Goal: Feedback & Contribution: Leave review/rating

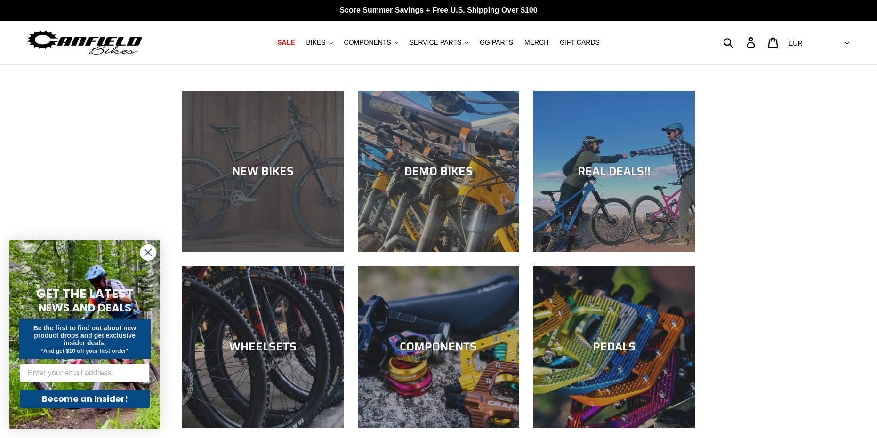
click at [256, 175] on div "NEW BIKES" at bounding box center [263, 172] width 162 height 14
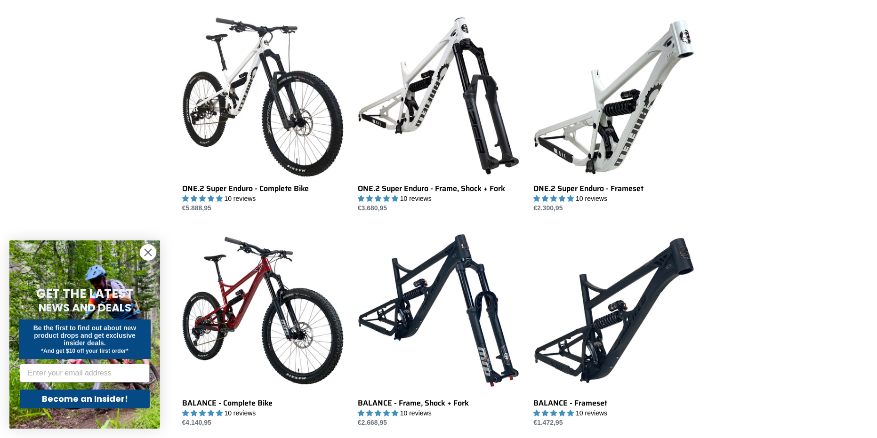
scroll to position [706, 0]
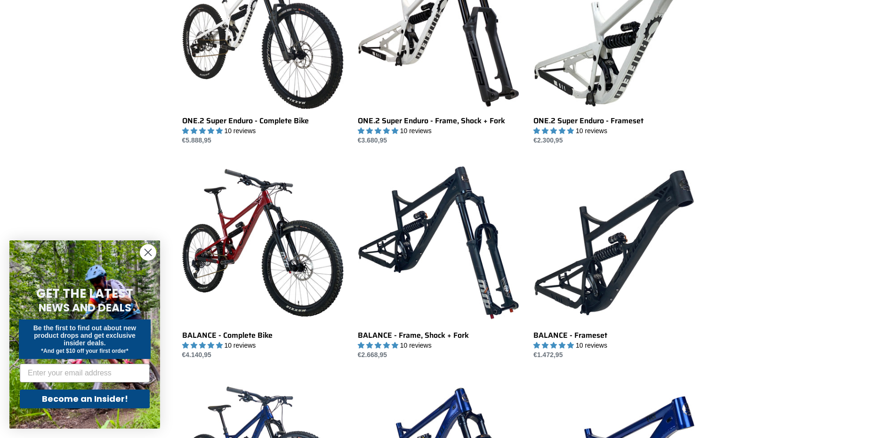
drag, startPoint x: 130, startPoint y: 143, endPoint x: 114, endPoint y: 123, distance: 25.2
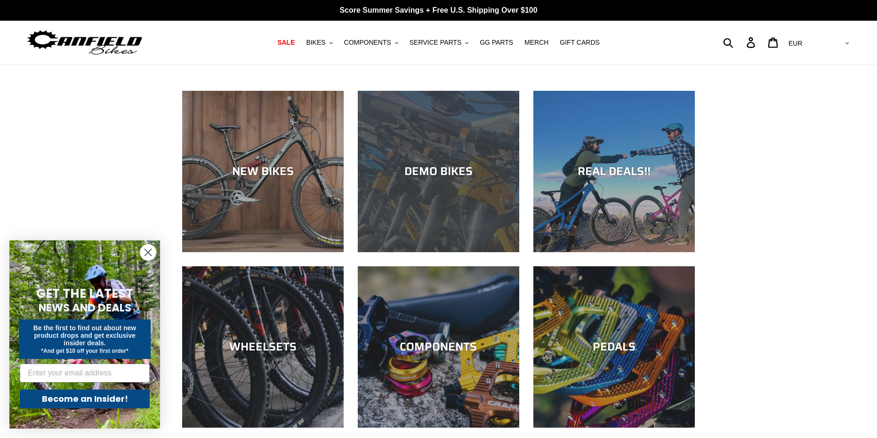
click at [447, 252] on div "DEMO BIKES" at bounding box center [439, 252] width 162 height 0
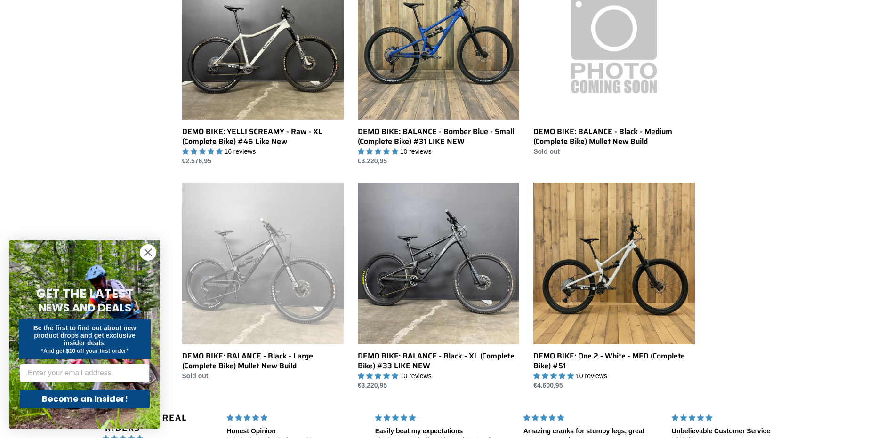
scroll to position [565, 0]
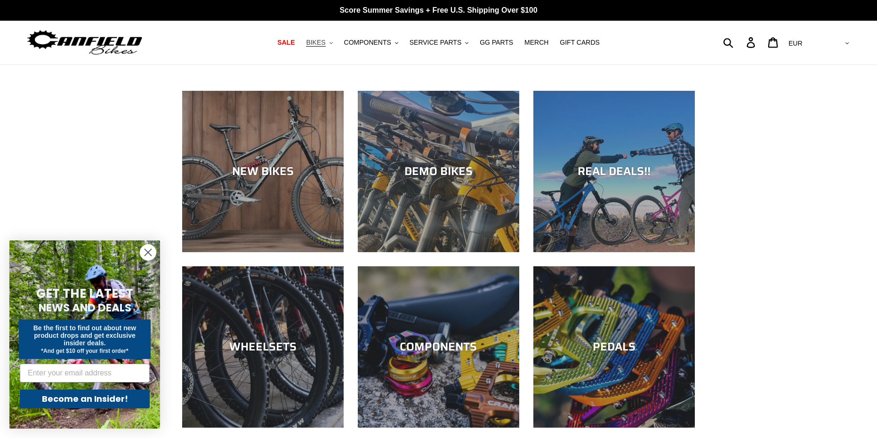
click at [337, 48] on button "BIKES .cls-1{fill:#231f20}" at bounding box center [319, 42] width 36 height 13
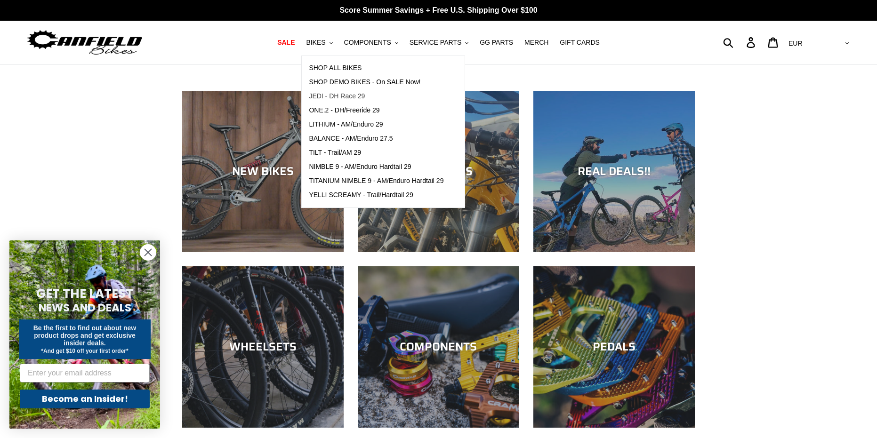
click at [348, 98] on span "JEDI - DH Race 29" at bounding box center [337, 96] width 56 height 8
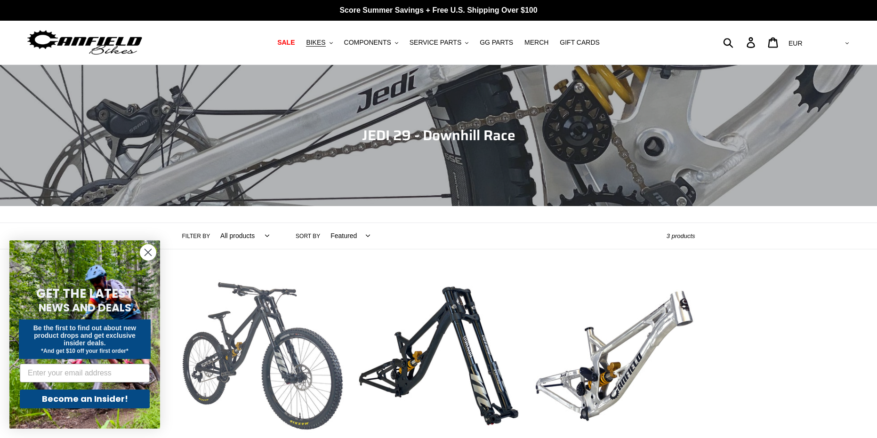
click at [282, 328] on link "JEDI 29 - Complete Bike" at bounding box center [263, 375] width 162 height 198
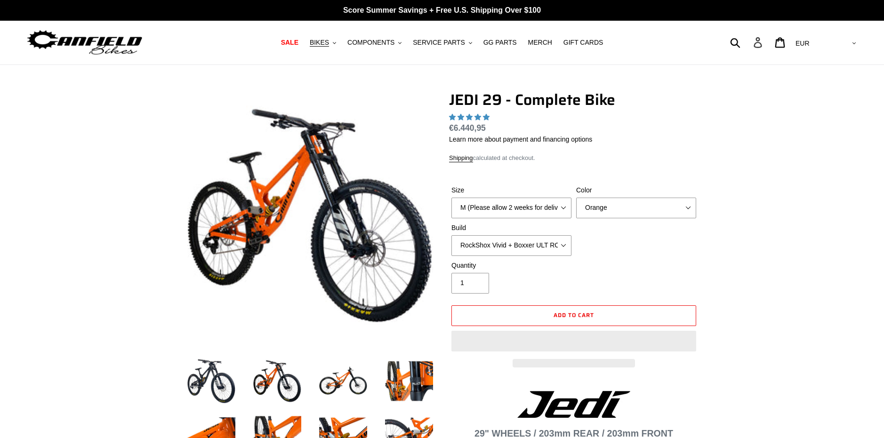
click at [762, 43] on icon at bounding box center [758, 42] width 8 height 11
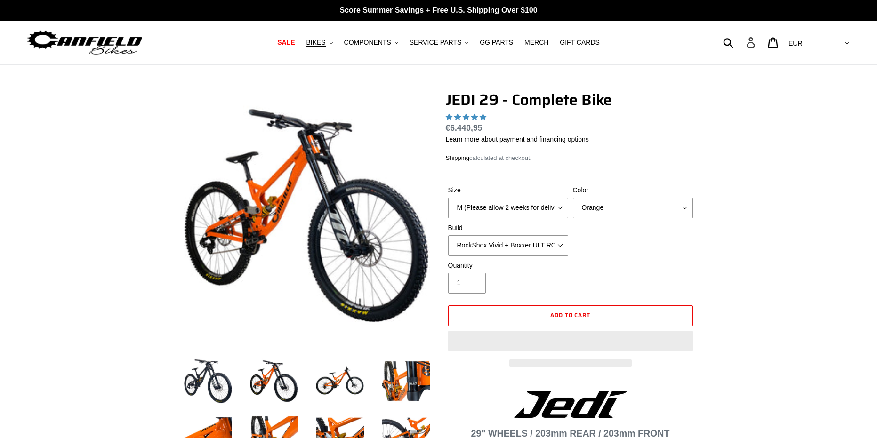
select select "highest-rating"
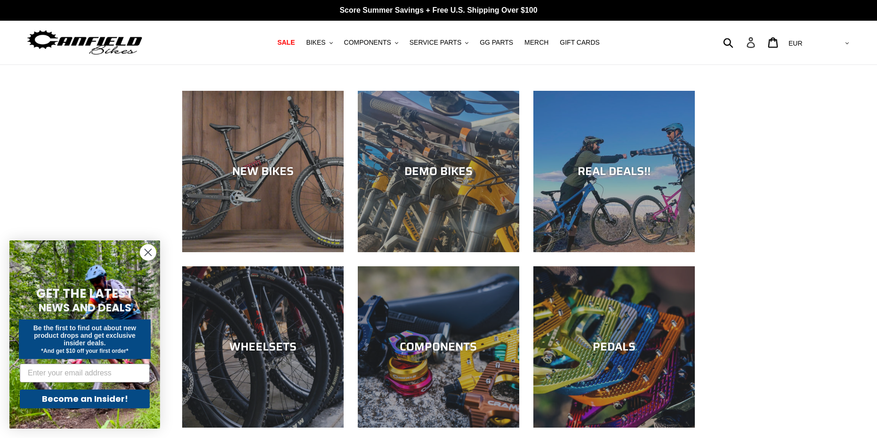
click at [756, 43] on icon at bounding box center [751, 42] width 10 height 11
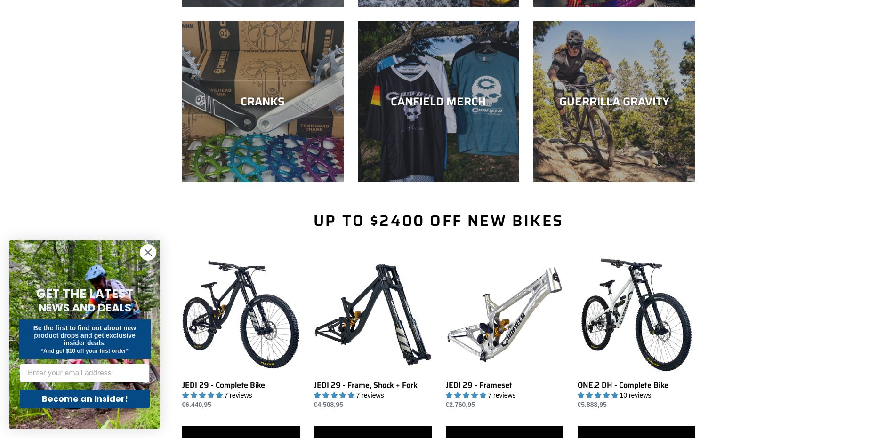
scroll to position [424, 0]
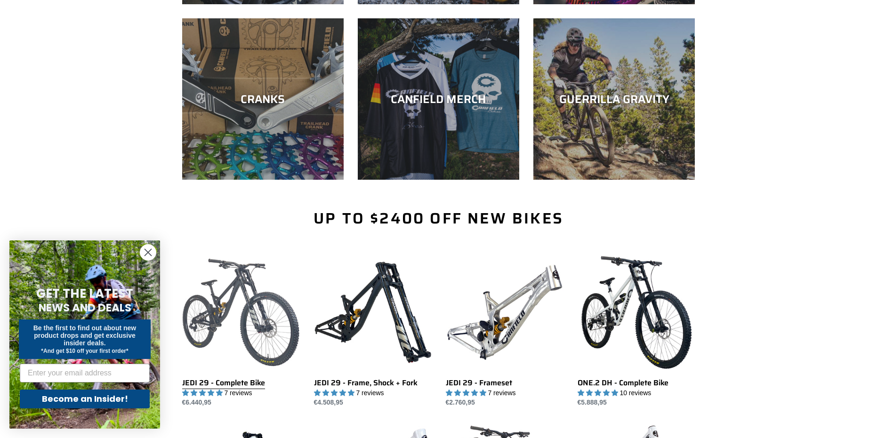
click at [238, 324] on link "JEDI 29 - Complete Bike" at bounding box center [241, 331] width 118 height 154
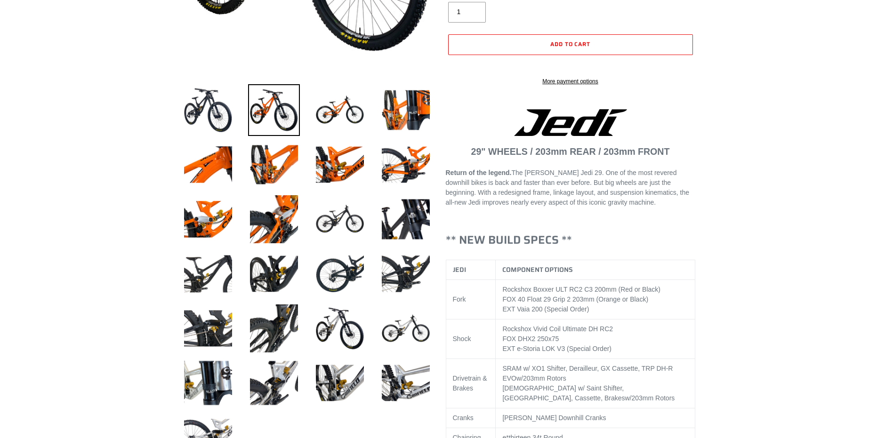
scroll to position [330, 0]
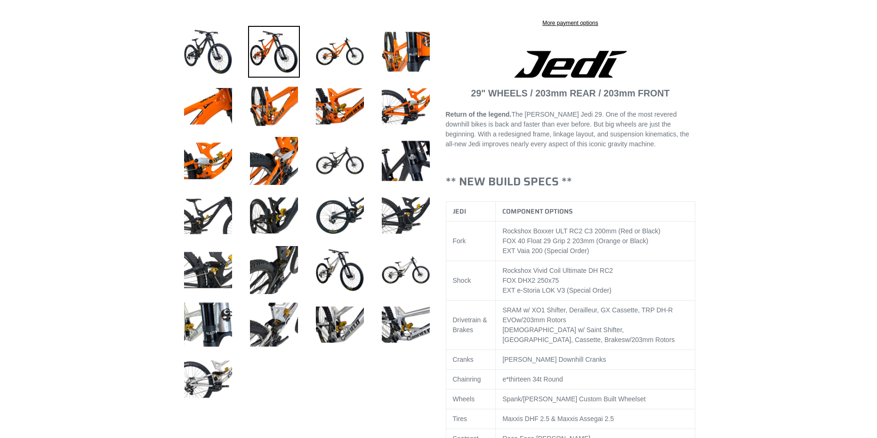
select select "highest-rating"
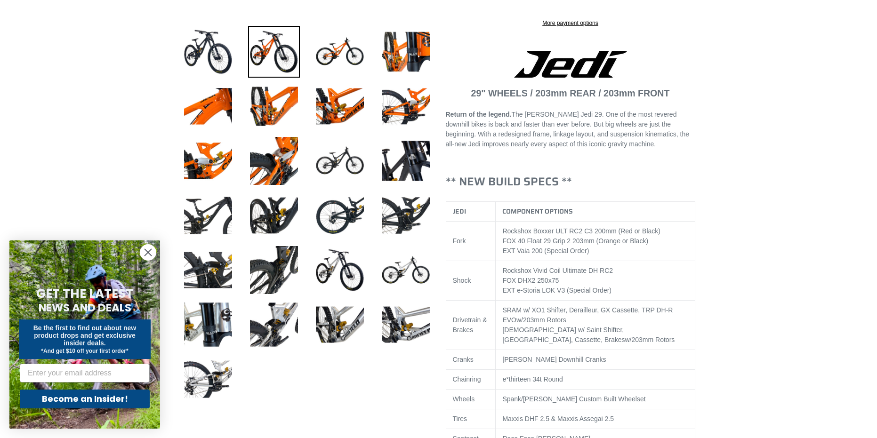
scroll to position [0, 0]
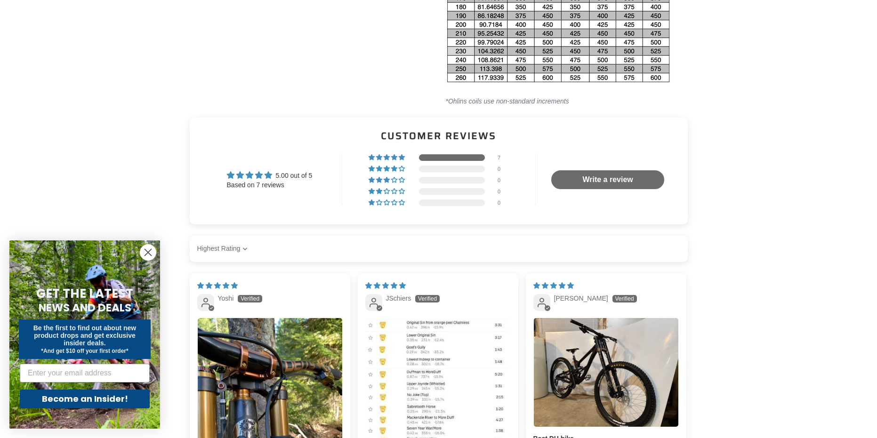
drag, startPoint x: 153, startPoint y: 69, endPoint x: 170, endPoint y: 44, distance: 30.4
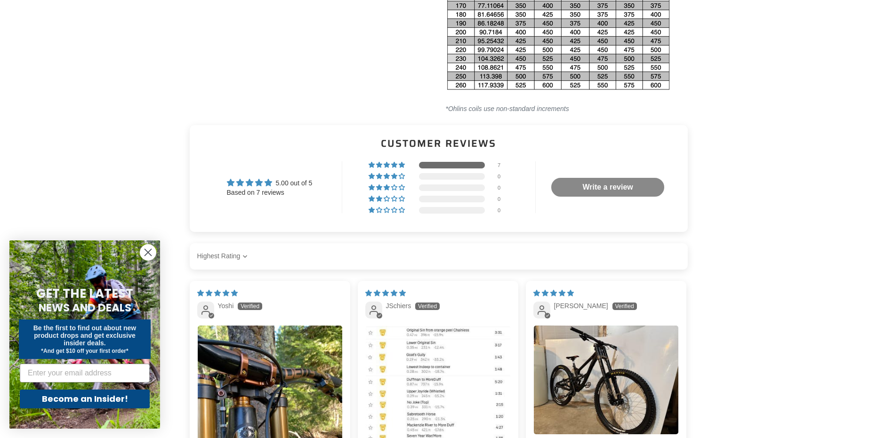
click at [587, 183] on link "Write a review" at bounding box center [608, 187] width 113 height 19
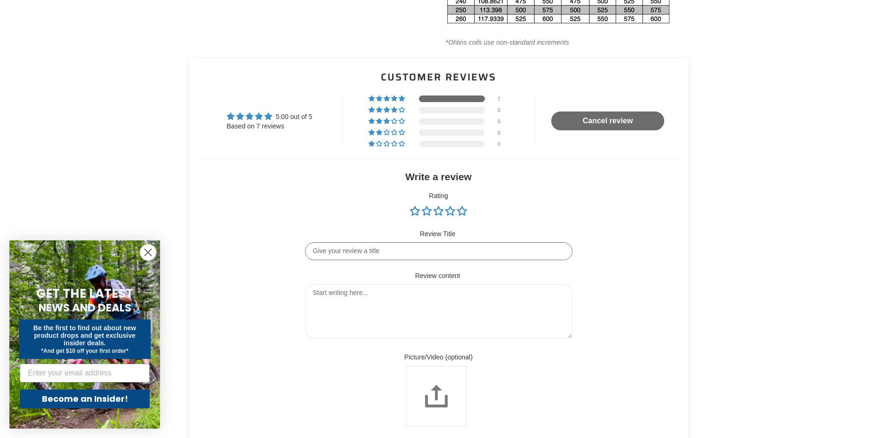
scroll to position [2165, 0]
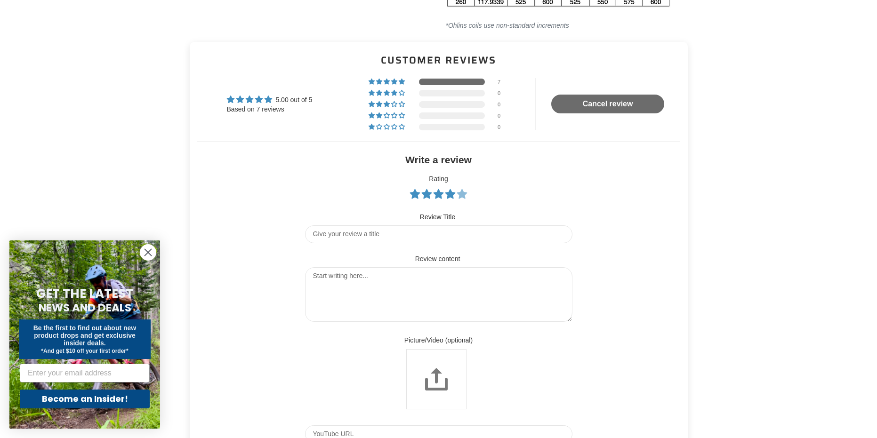
click at [463, 190] on link "5 stars" at bounding box center [462, 193] width 10 height 9
click at [443, 380] on input "Choose a review picture/video (optional)" at bounding box center [436, 379] width 60 height 60
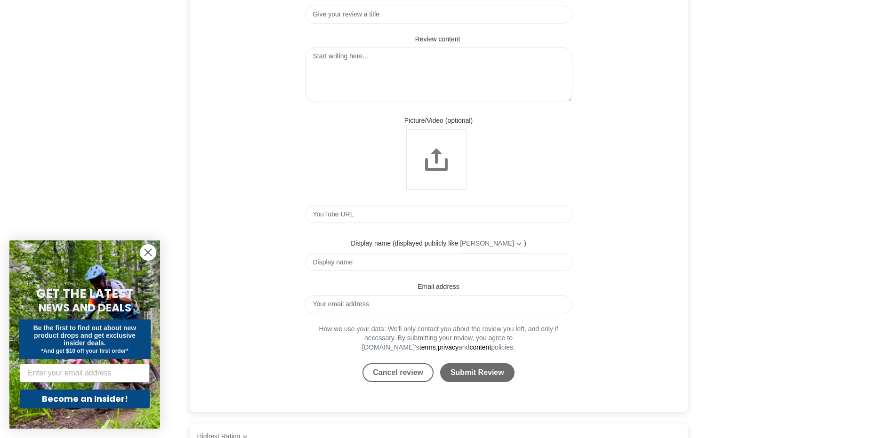
scroll to position [2390, 0]
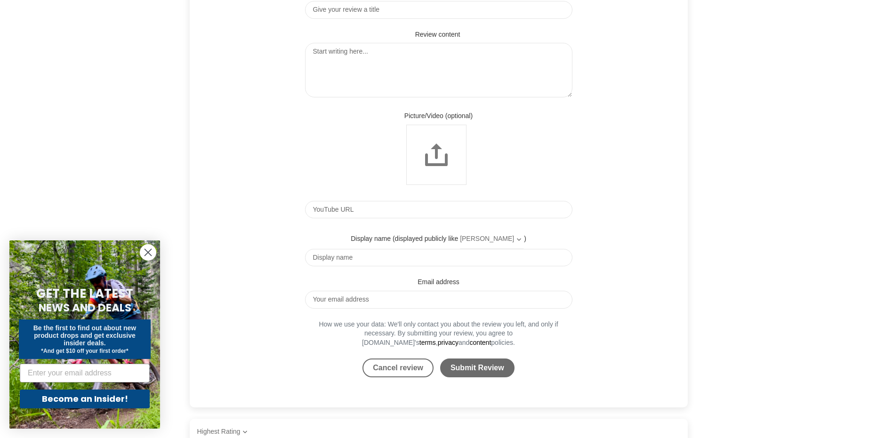
drag, startPoint x: 777, startPoint y: 279, endPoint x: 750, endPoint y: 309, distance: 40.4
drag, startPoint x: 750, startPoint y: 309, endPoint x: 790, endPoint y: 102, distance: 211.5
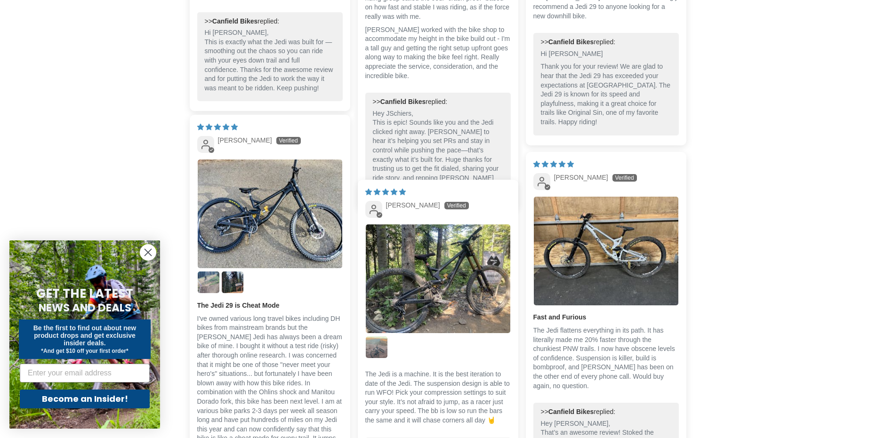
scroll to position [3332, 0]
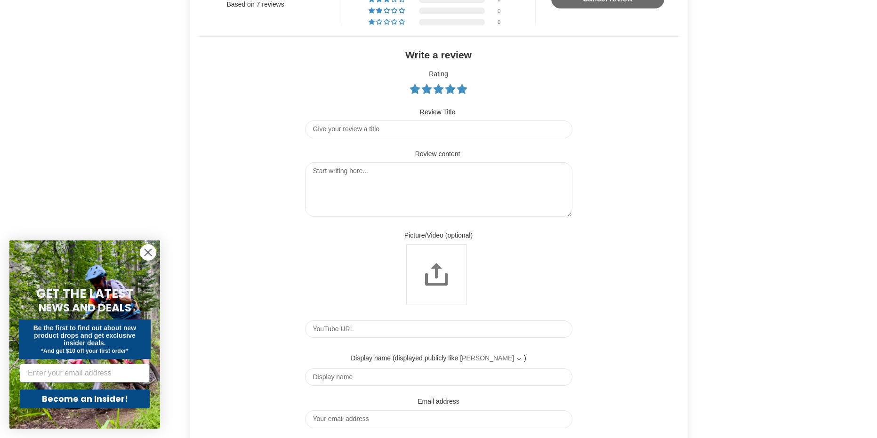
drag, startPoint x: 788, startPoint y: 168, endPoint x: 789, endPoint y: 191, distance: 23.1
click at [427, 278] on input "Choose a review picture/video (optional)" at bounding box center [436, 273] width 60 height 60
type input "C:\fakepath\1000004086.jpg"
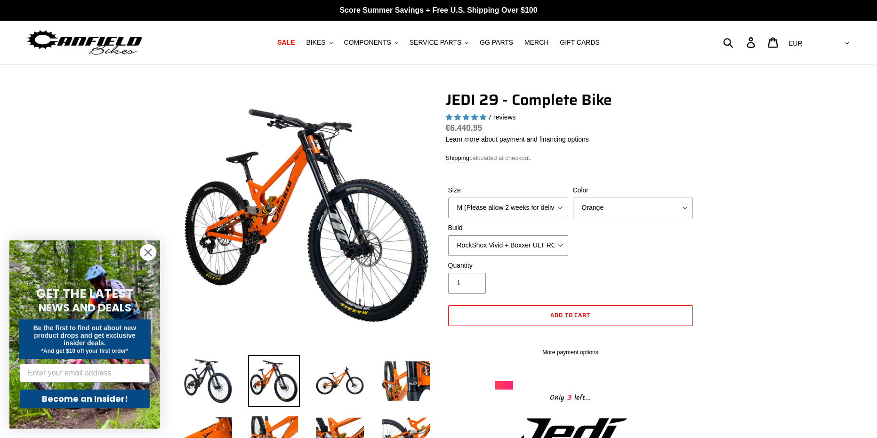
select select "highest-rating"
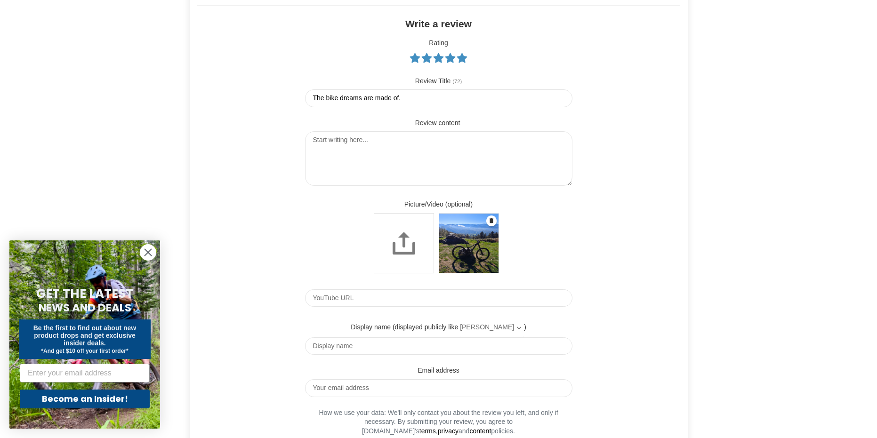
scroll to position [2318, 0]
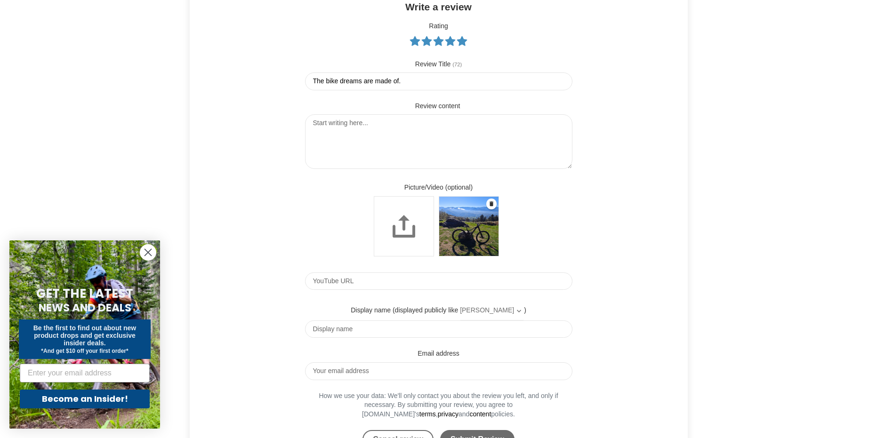
type input "The bike dreams are made of."
click at [398, 331] on input "Display name" at bounding box center [439, 330] width 268 height 18
type input "[PERSON_NAME]"
click at [378, 376] on input "Email address" at bounding box center [439, 372] width 268 height 18
type input "[EMAIL_ADDRESS][DOMAIN_NAME]"
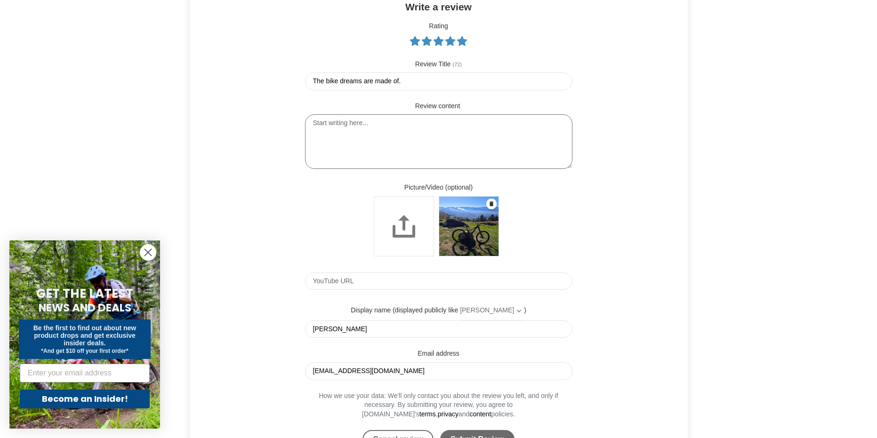
click at [349, 126] on textarea "Review content" at bounding box center [439, 141] width 268 height 55
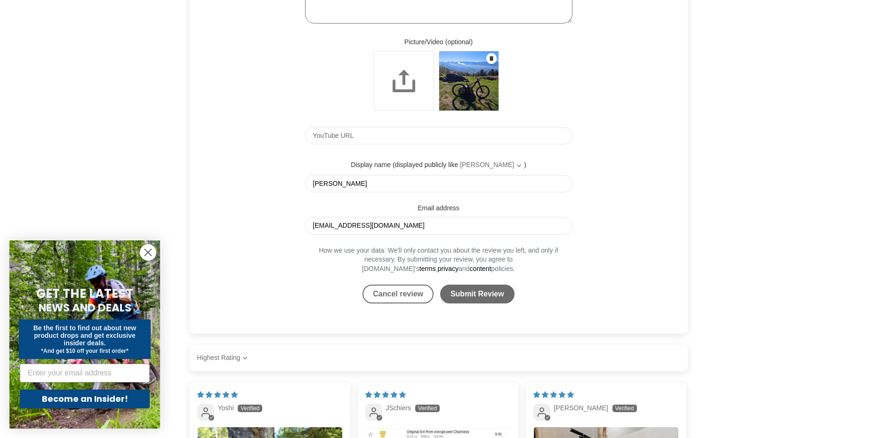
scroll to position [2601, 0]
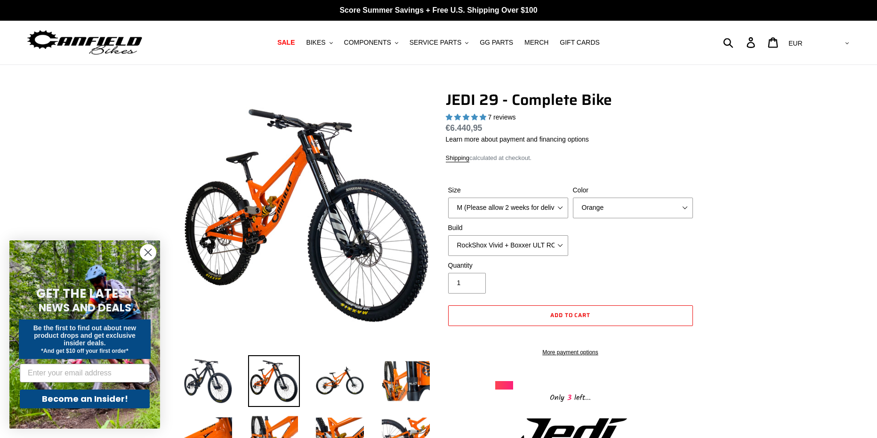
select select "highest-rating"
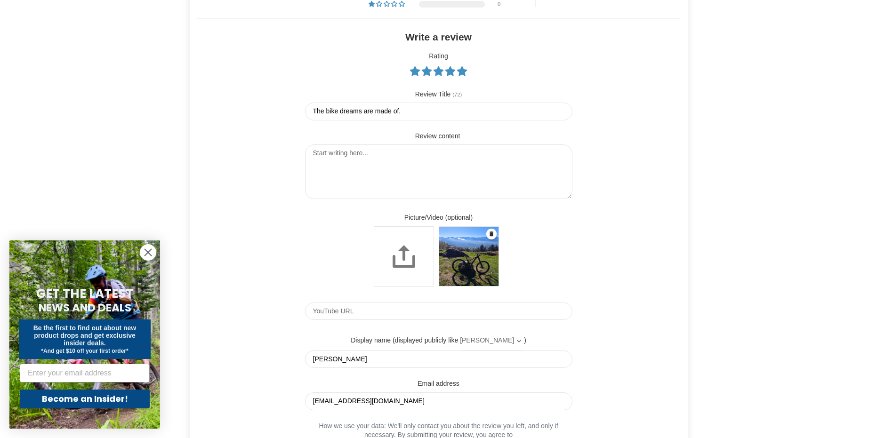
scroll to position [2271, 0]
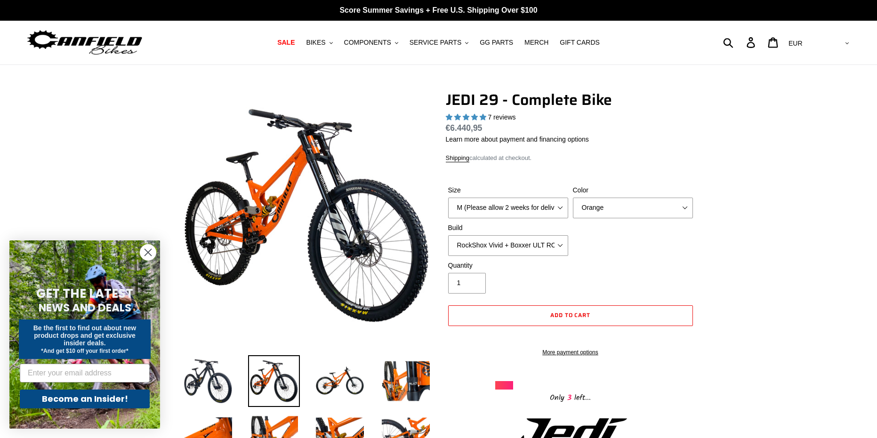
select select "highest-rating"
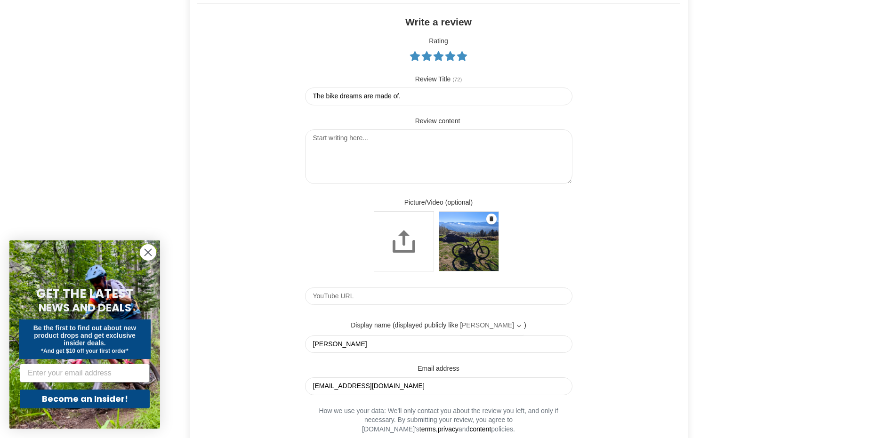
scroll to position [2271, 0]
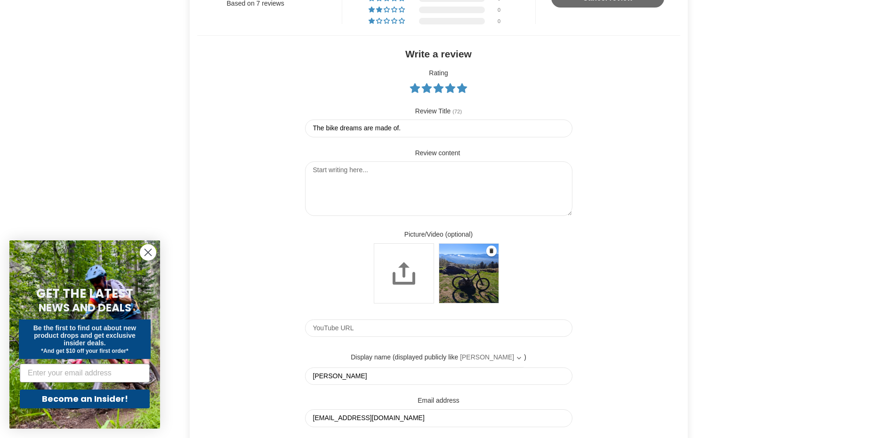
click at [342, 169] on textarea "Review content" at bounding box center [439, 189] width 268 height 55
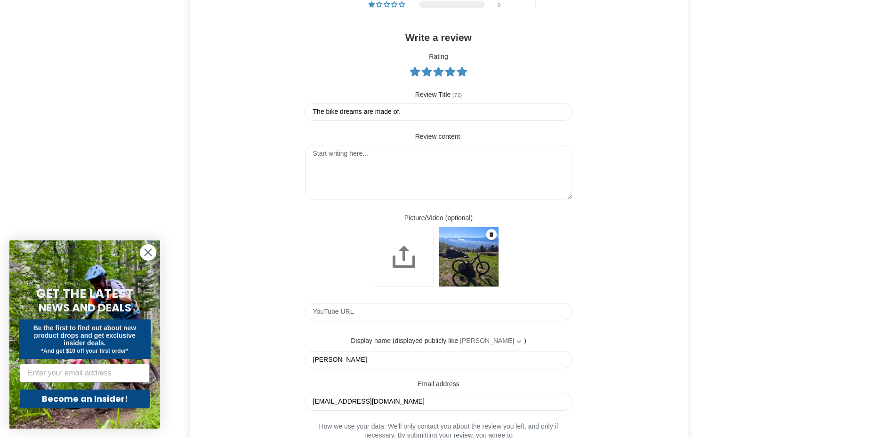
scroll to position [2224, 0]
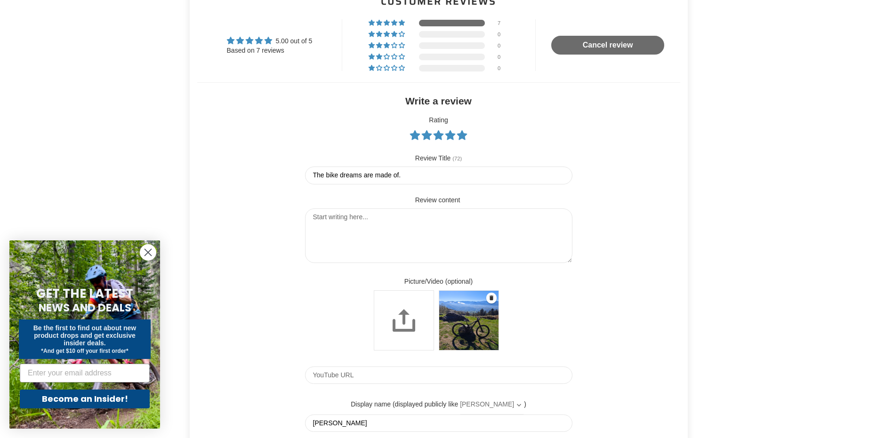
click at [361, 219] on textarea "Review content" at bounding box center [439, 236] width 268 height 55
type textarea "Absolute beast of a bike and an awesome customer service, I couldn't be happier…"
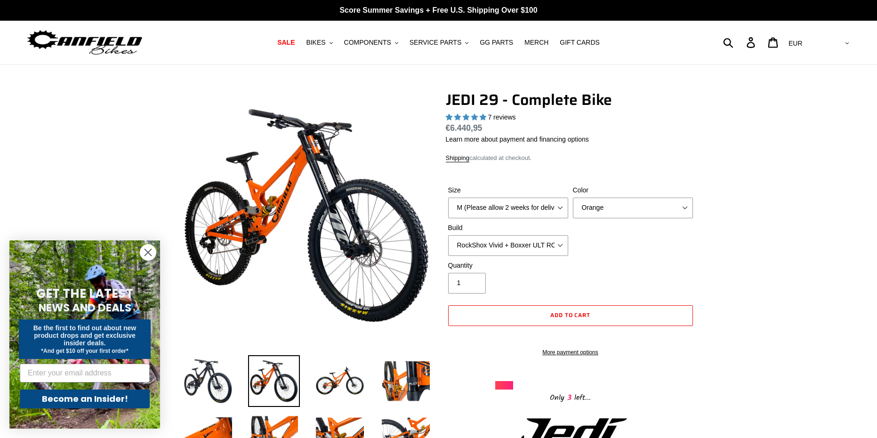
select select "highest-rating"
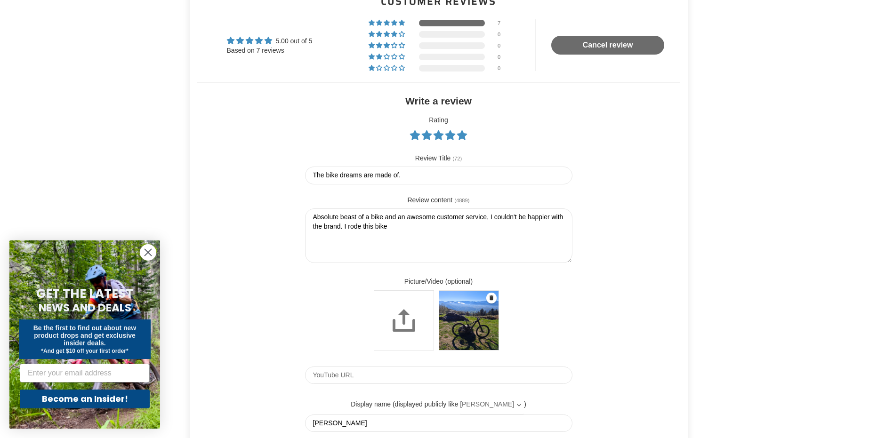
type textarea "Absolute beast of a bike and an awesome customer service, I couldn't be happier…"
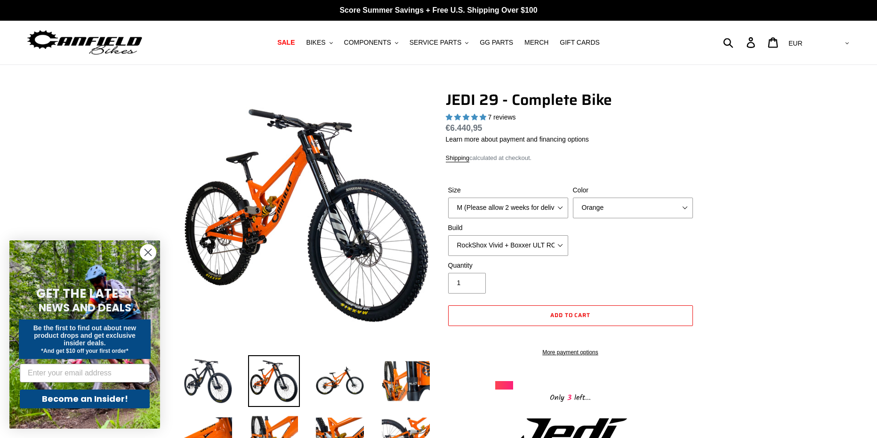
select select "highest-rating"
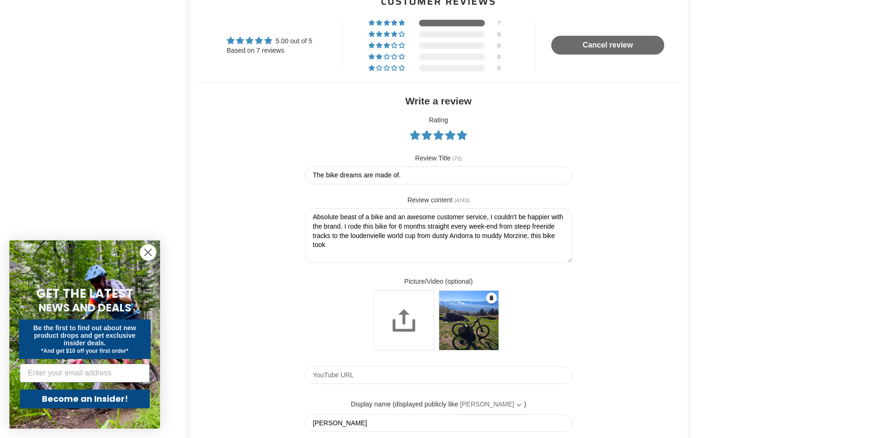
type textarea "Absolute beast of a bike and an awesome customer service, I couldn't be happier…"
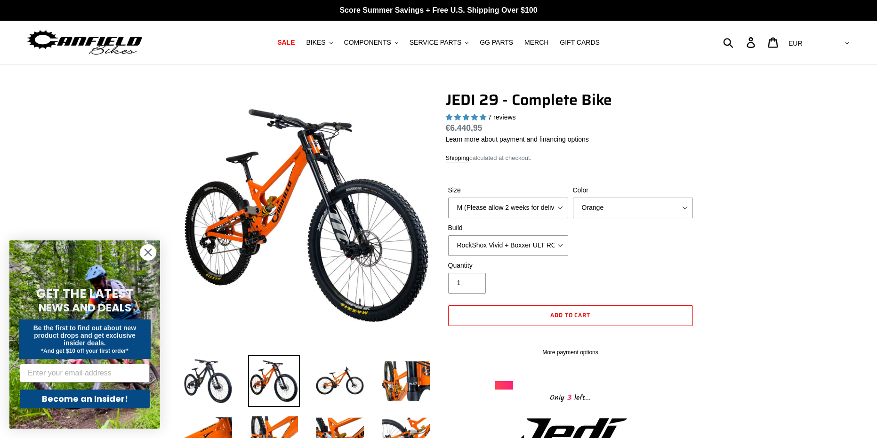
select select "highest-rating"
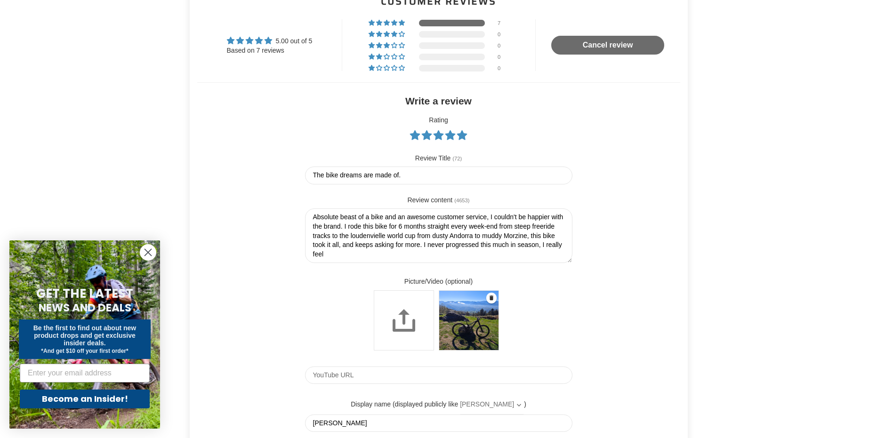
type textarea "Absolute beast of a bike and an awesome customer service, I couldn't be happier…"
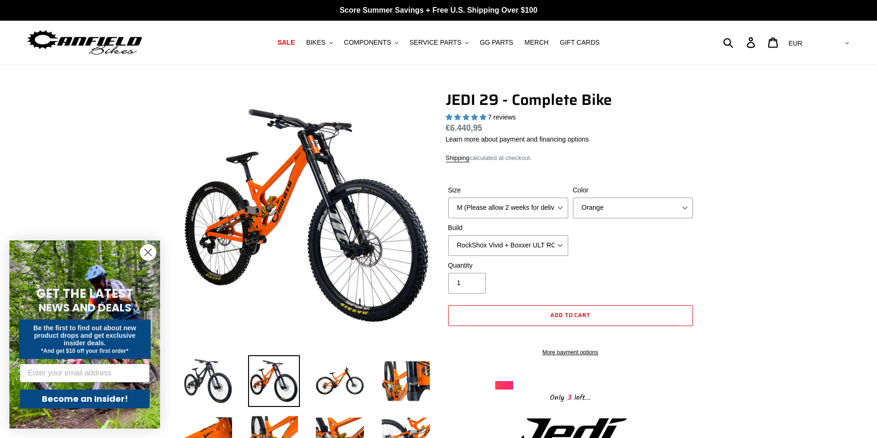
select select "highest-rating"
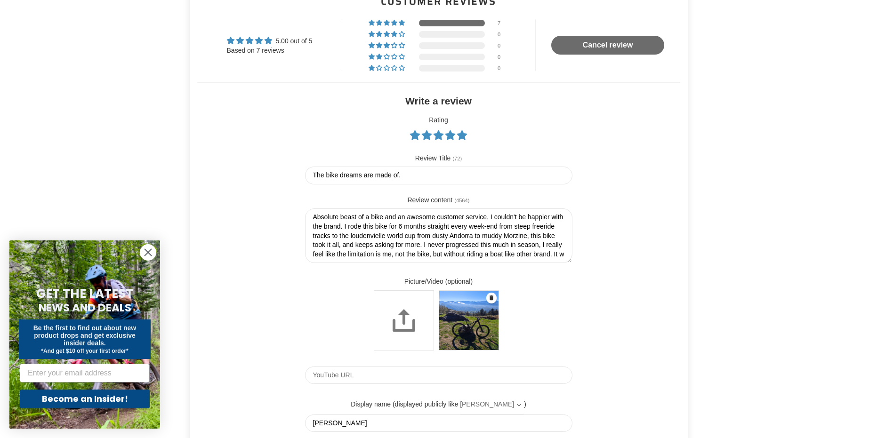
scroll to position [6, 0]
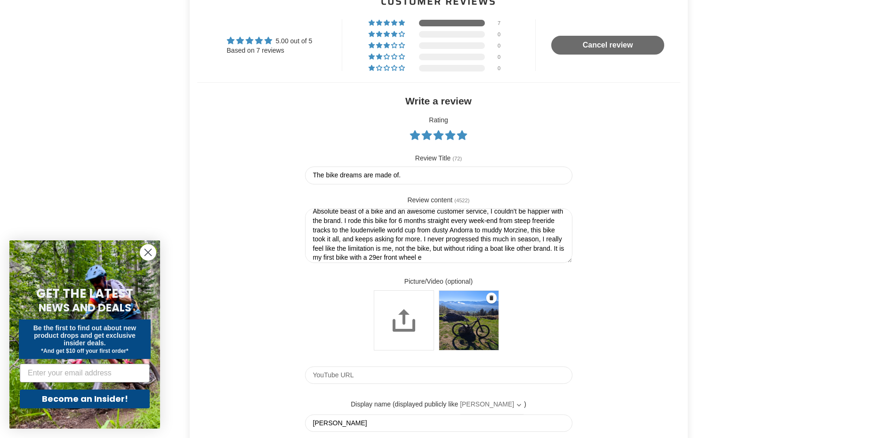
type textarea "Absolute beast of a bike and an awesome customer service, I couldn't be happier…"
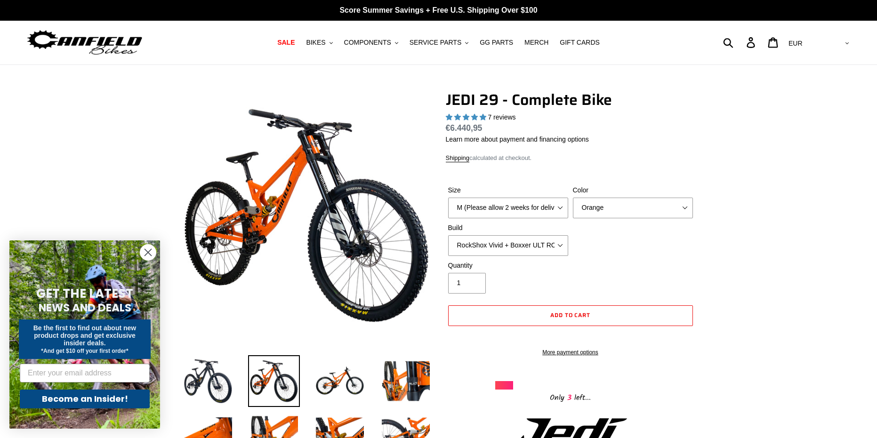
select select "highest-rating"
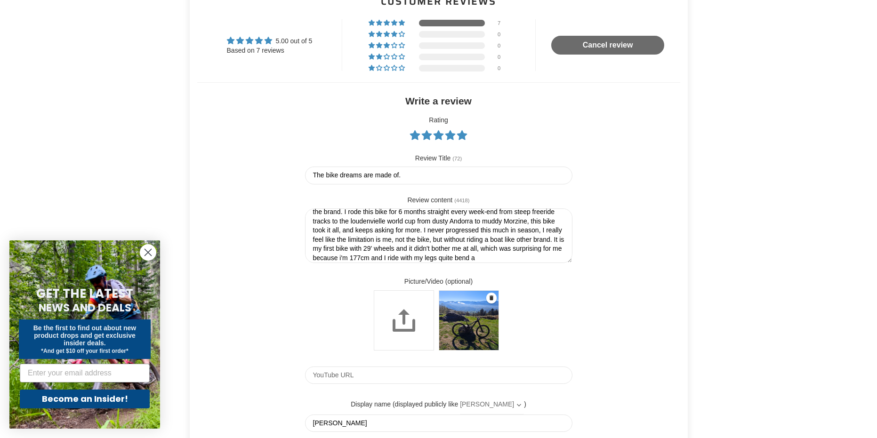
scroll to position [24, 0]
type textarea "Absolute beast of a bike and an awesome customer service, I couldn't be happier…"
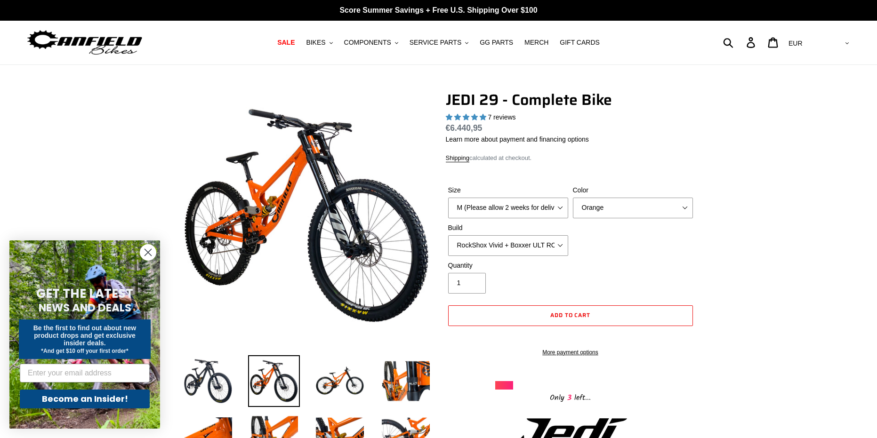
select select "highest-rating"
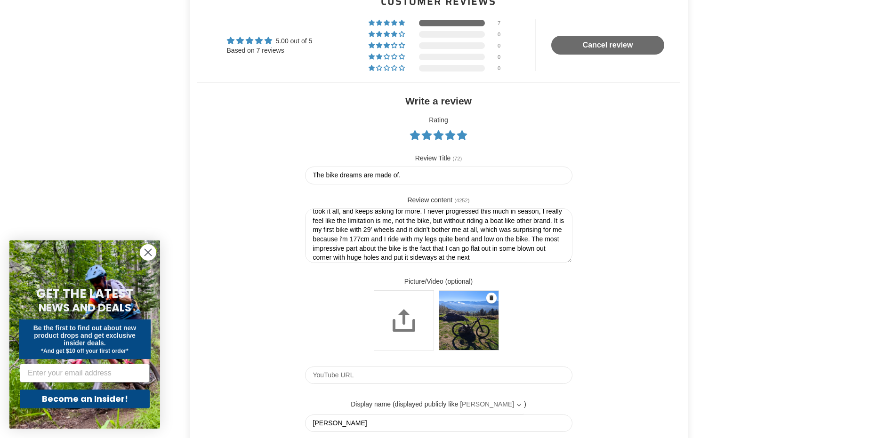
scroll to position [42, 0]
type textarea "Absolute beast of a bike and an awesome customer service, I couldn't be happier…"
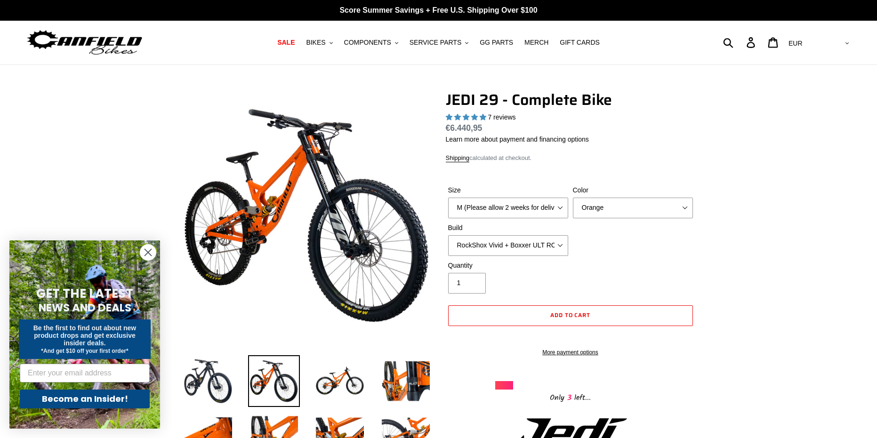
select select "highest-rating"
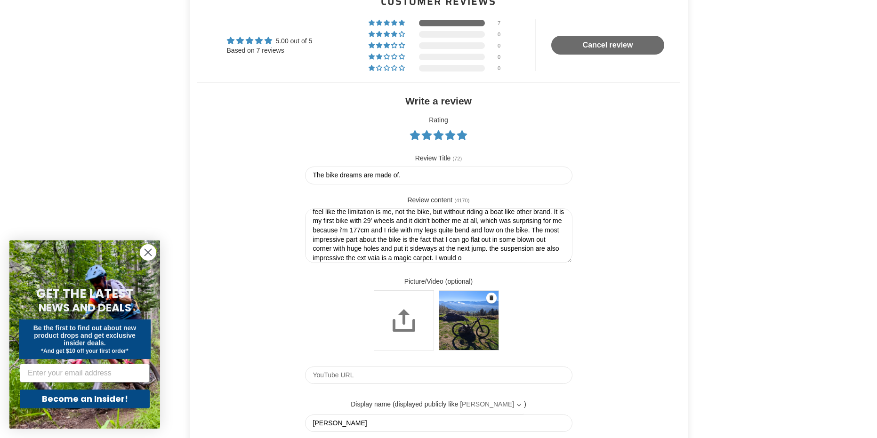
scroll to position [52, 0]
type textarea "Absolute beast of a bike and an awesome customer service, I couldn't be happier…"
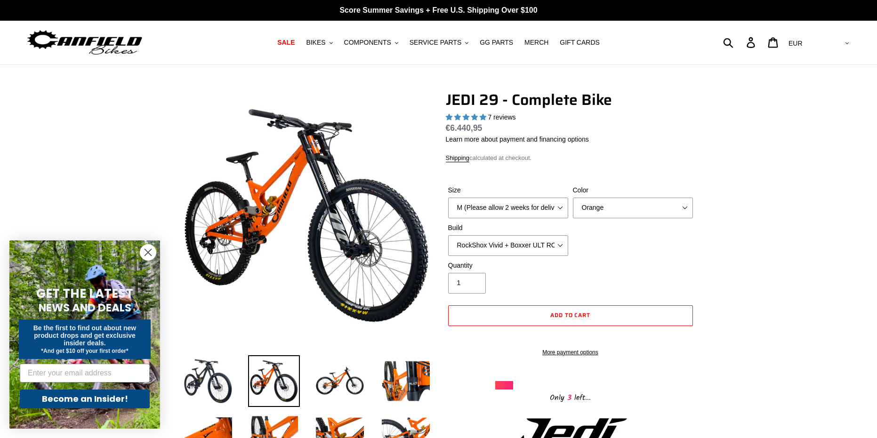
select select "highest-rating"
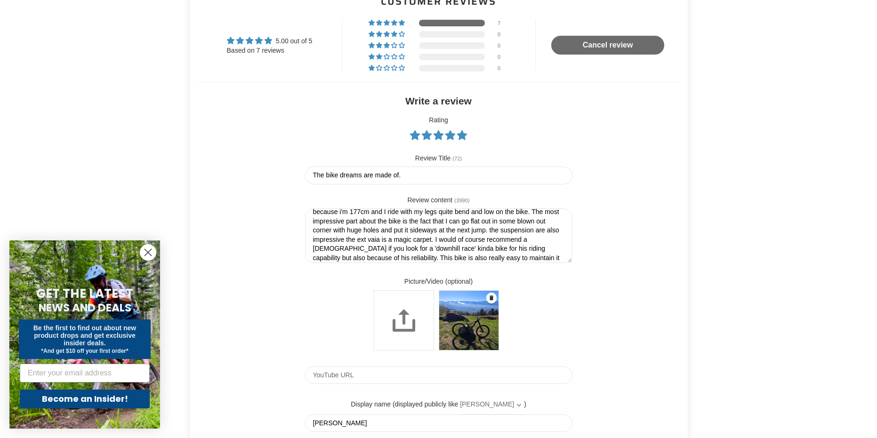
scroll to position [70, 0]
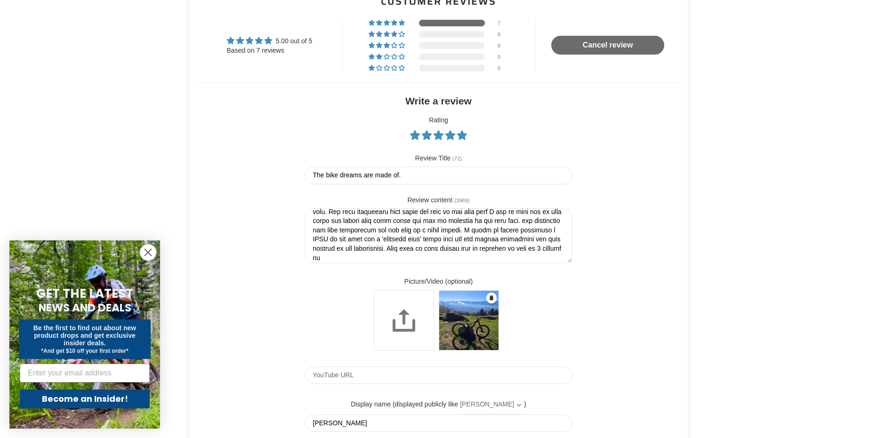
type textarea "Absolute beast of a bike and an awesome customer service, I couldn't be happier…"
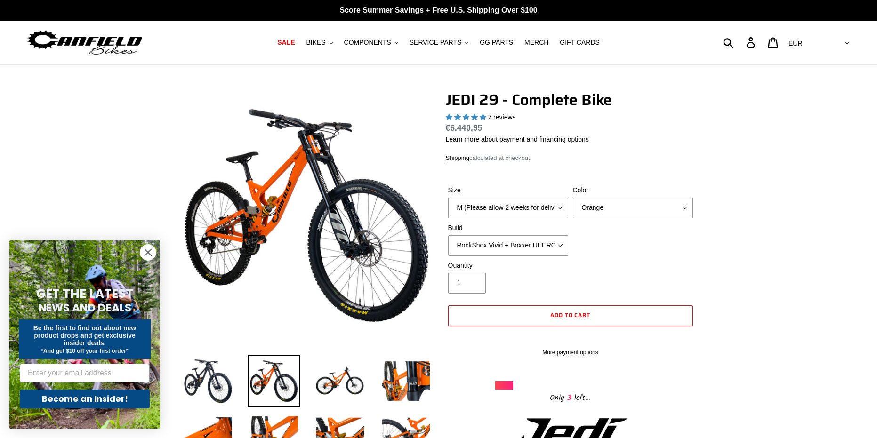
select select "highest-rating"
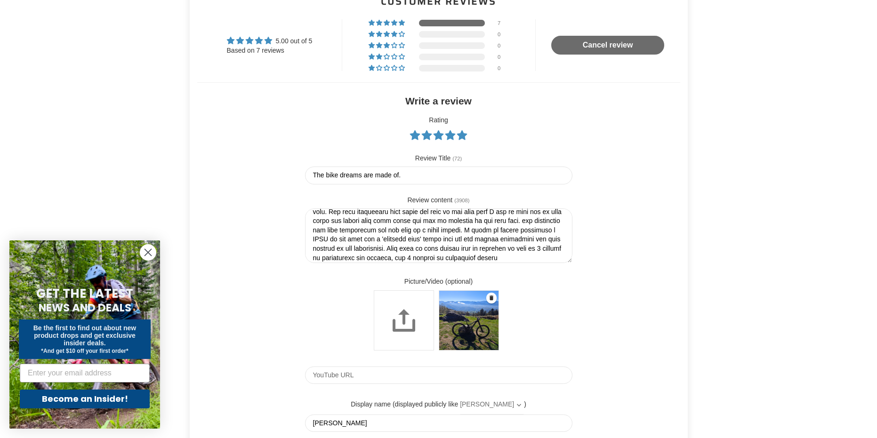
scroll to position [80, 0]
type textarea "Absolute beast of a bike and an awesome customer service, I couldn't be happier…"
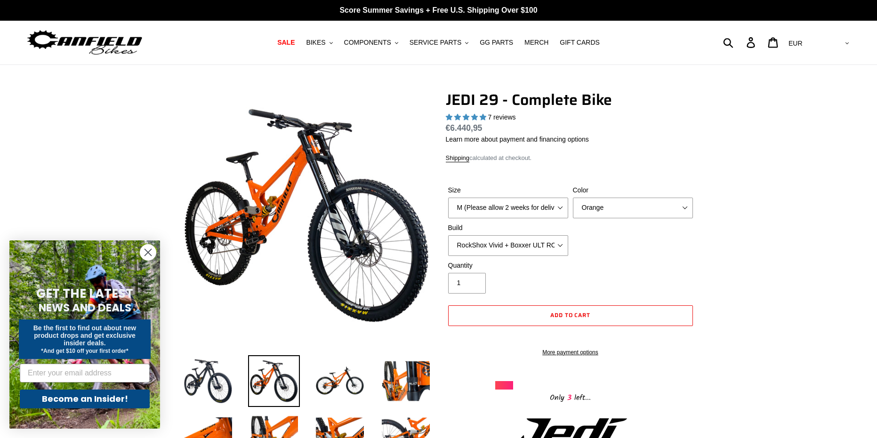
select select "highest-rating"
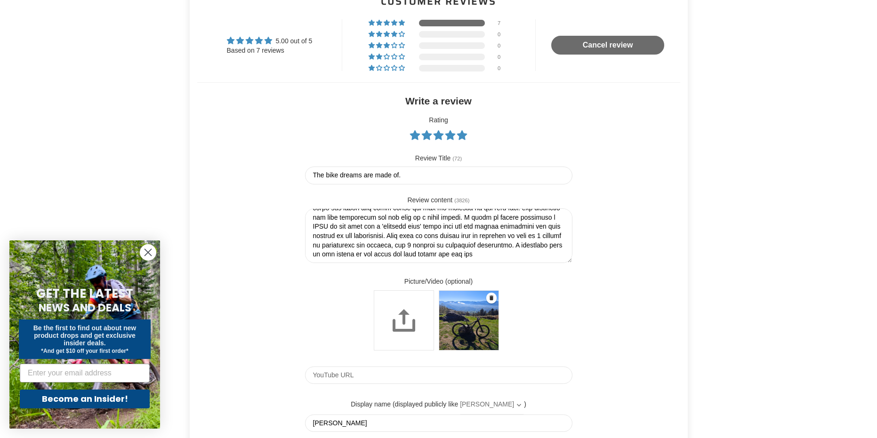
scroll to position [83, 0]
type textarea "Absolute beast of a bike and an awesome customer service, I couldn't be happier…"
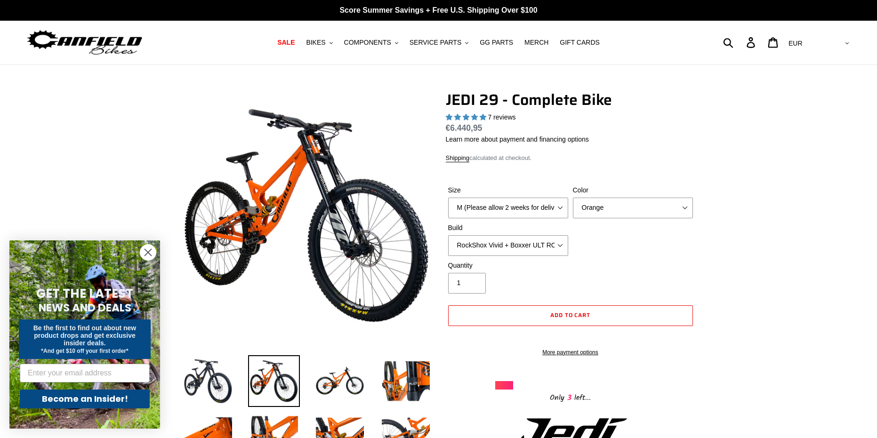
select select "highest-rating"
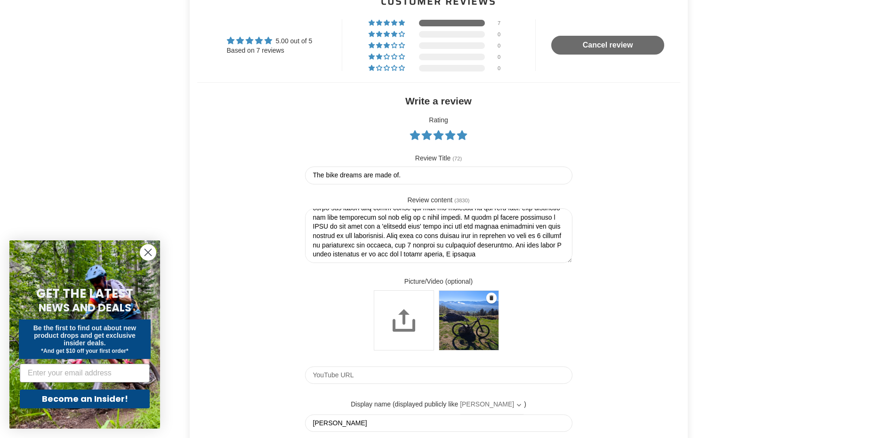
scroll to position [89, 0]
type textarea "Absolute beast of a bike and an awesome customer service, I couldn't be happier…"
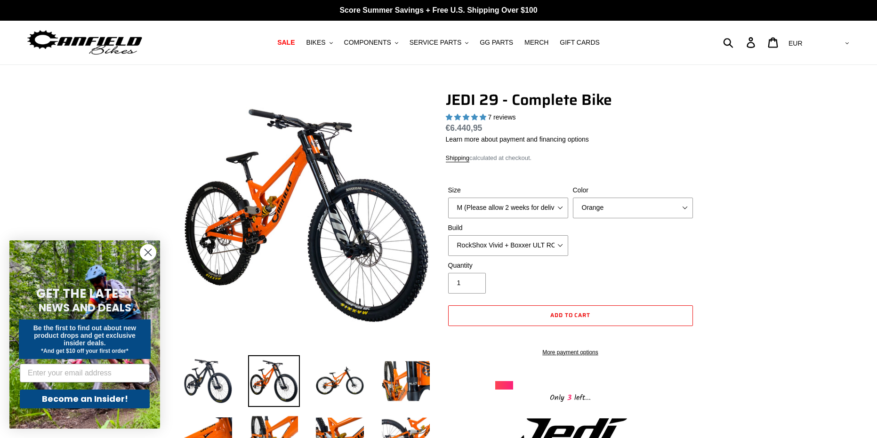
select select "highest-rating"
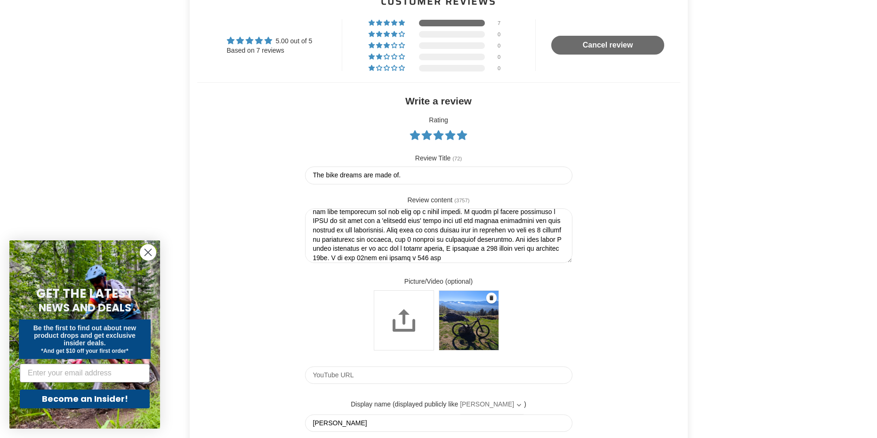
scroll to position [98, 0]
type textarea "Absolute beast of a bike and an awesome customer service, I couldn't be happier…"
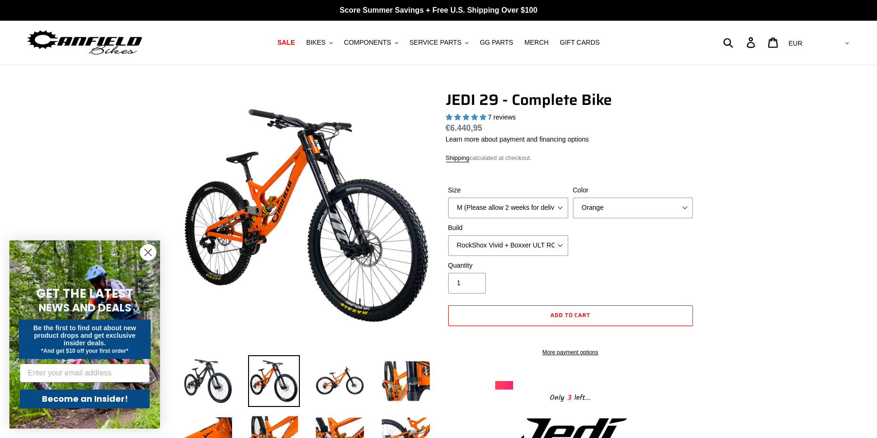
select select "highest-rating"
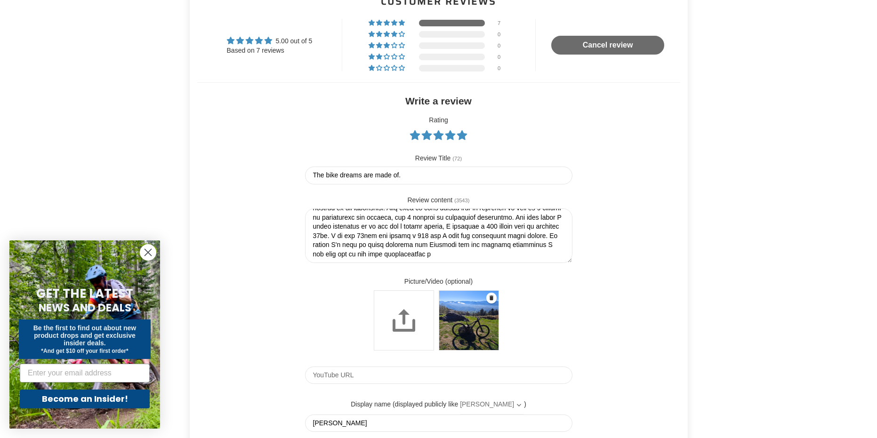
scroll to position [111, 0]
type textarea "Absolute beast of a bike and an awesome customer service, I couldn't be happier…"
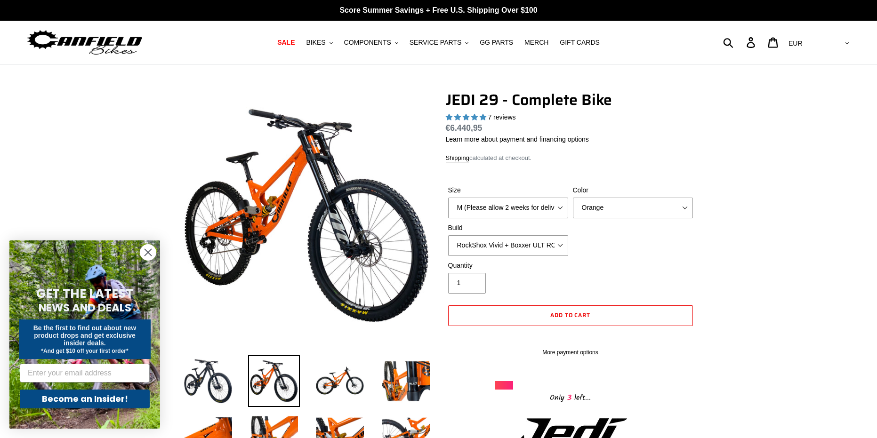
select select "highest-rating"
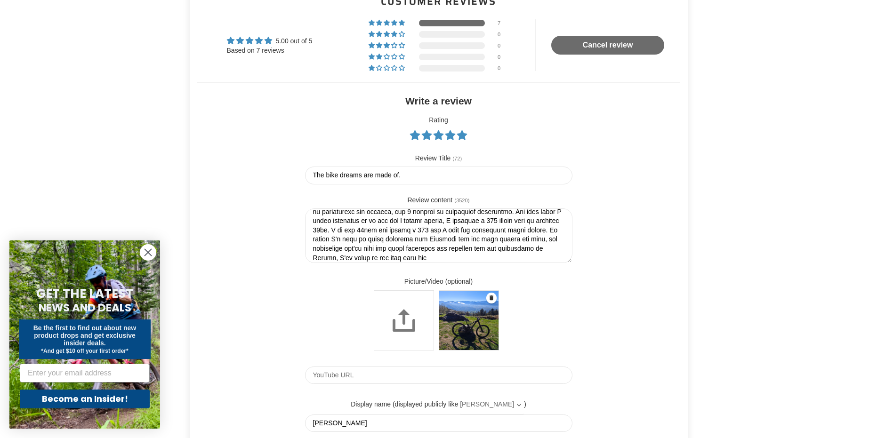
scroll to position [126, 0]
type textarea "Absolute beast of a bike and an awesome customer service, I couldn't be happier…"
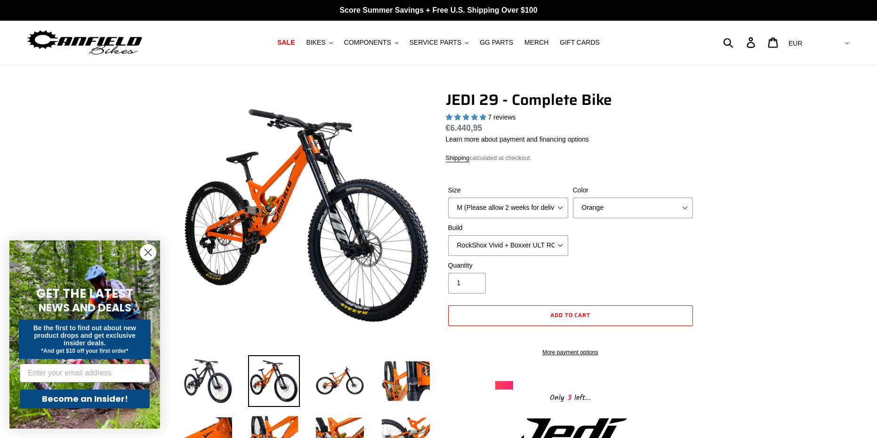
select select "highest-rating"
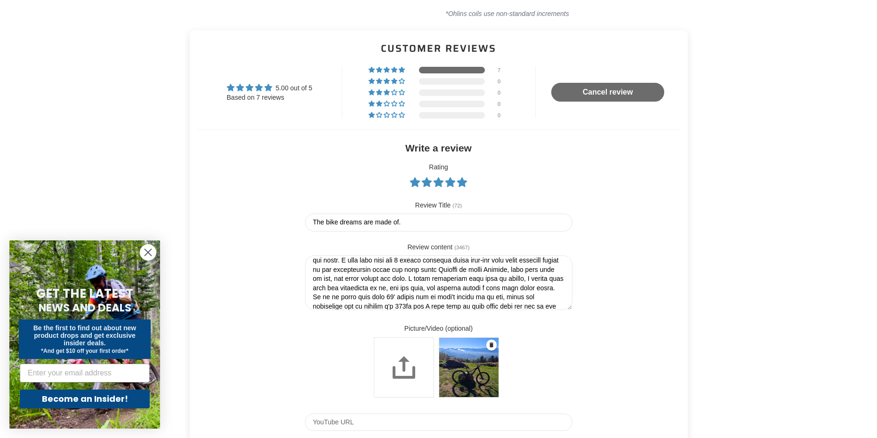
scroll to position [16, 0]
click at [312, 288] on textarea "Review content" at bounding box center [439, 283] width 268 height 55
drag, startPoint x: 394, startPoint y: 284, endPoint x: 373, endPoint y: 287, distance: 20.9
click at [373, 287] on textarea "Review content" at bounding box center [439, 283] width 268 height 55
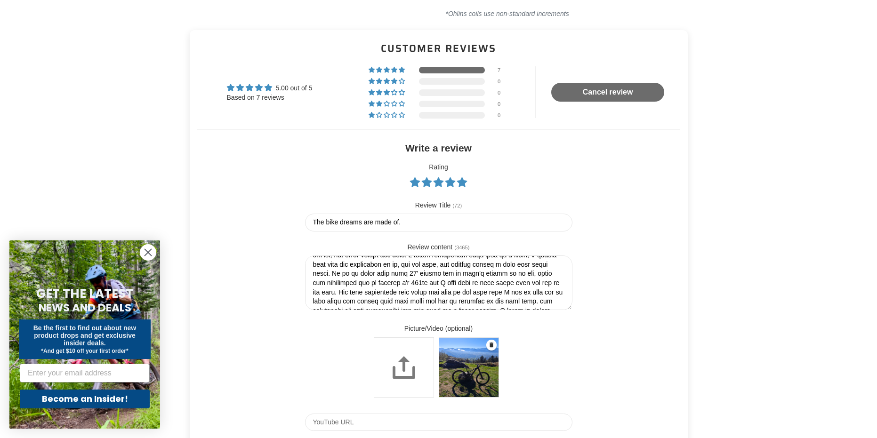
type textarea "Absolute beast of a bike and an awesome customer service, I couldn't be happier…"
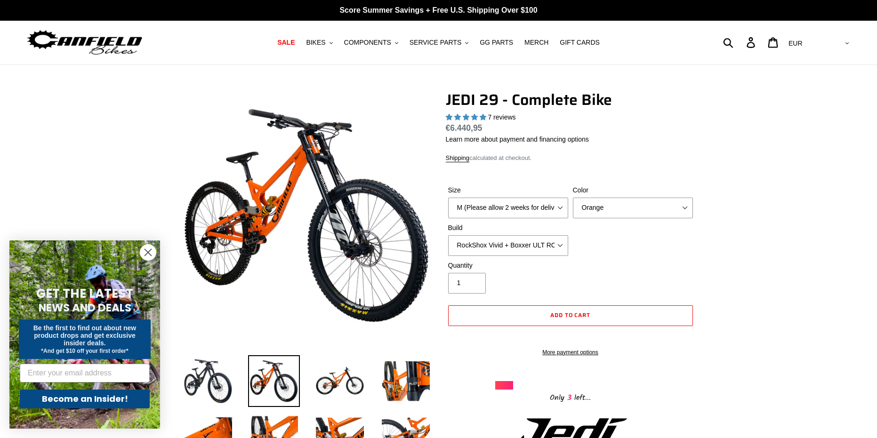
select select "highest-rating"
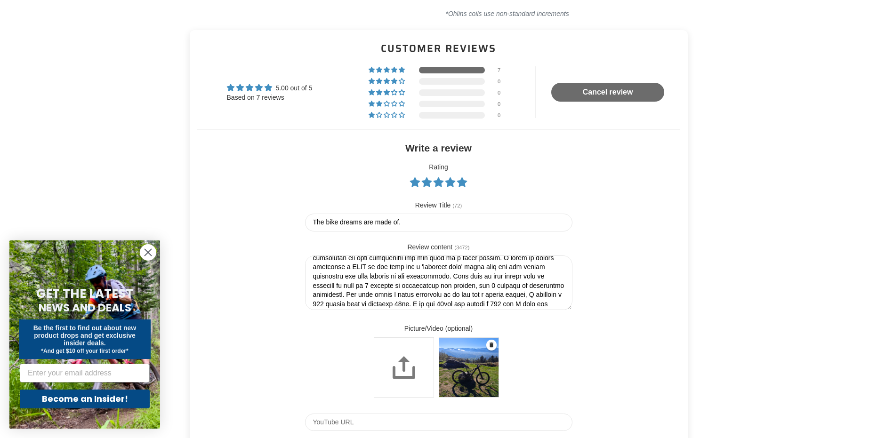
scroll to position [93, 0]
click at [343, 292] on textarea "Review content" at bounding box center [439, 283] width 268 height 55
type textarea "Absolute beast of a bike and an awesome customer service, I couldn't be happier…"
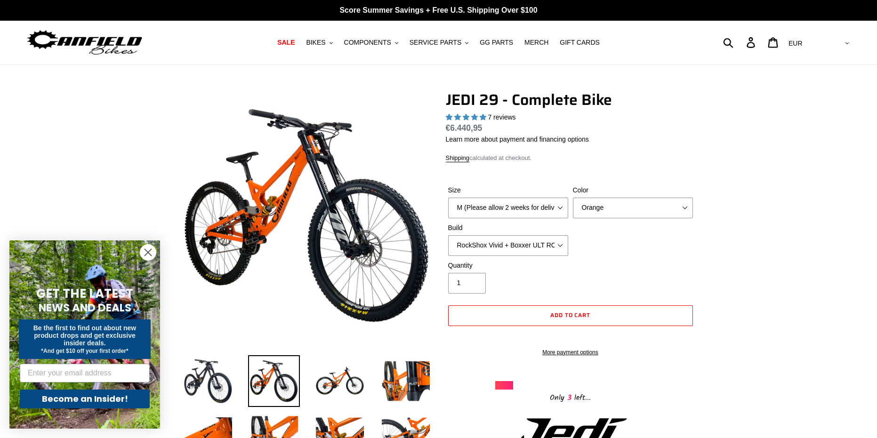
select select "highest-rating"
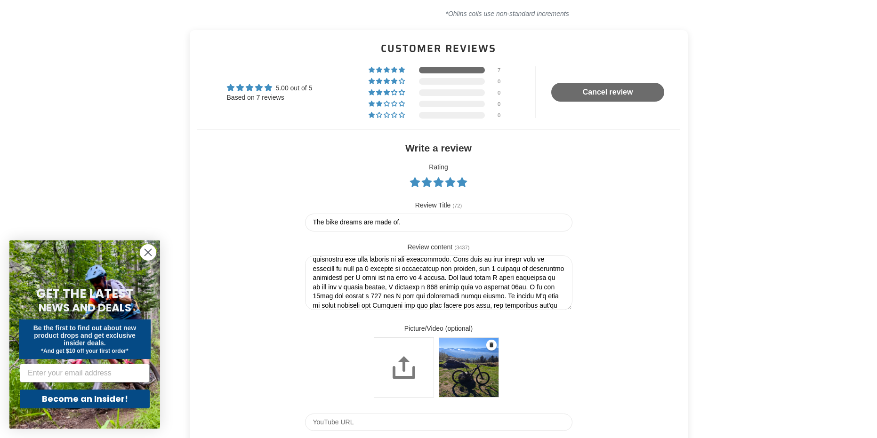
scroll to position [113, 0]
click at [526, 282] on textarea "Review content" at bounding box center [439, 283] width 268 height 55
click at [356, 291] on textarea "Review content" at bounding box center [439, 283] width 268 height 55
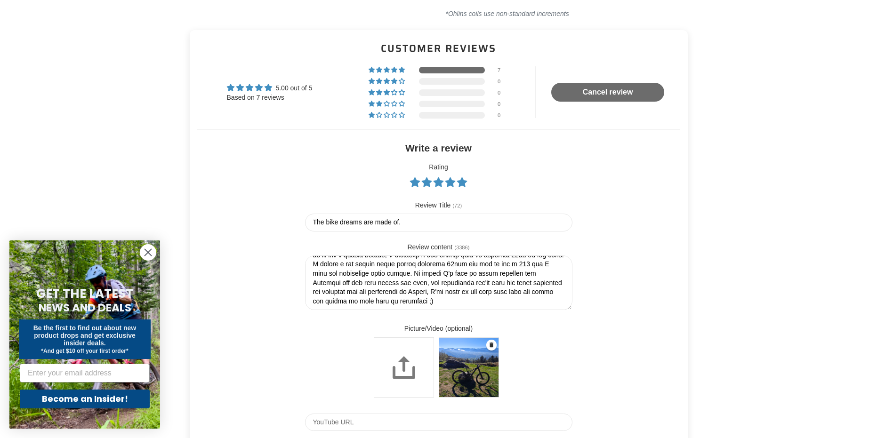
click at [409, 274] on textarea "Review content" at bounding box center [439, 283] width 268 height 55
type textarea "Absolute beast of a bike and an awesome customer service, I couldn't be happier…"
click at [316, 283] on textarea "Review content" at bounding box center [439, 283] width 268 height 55
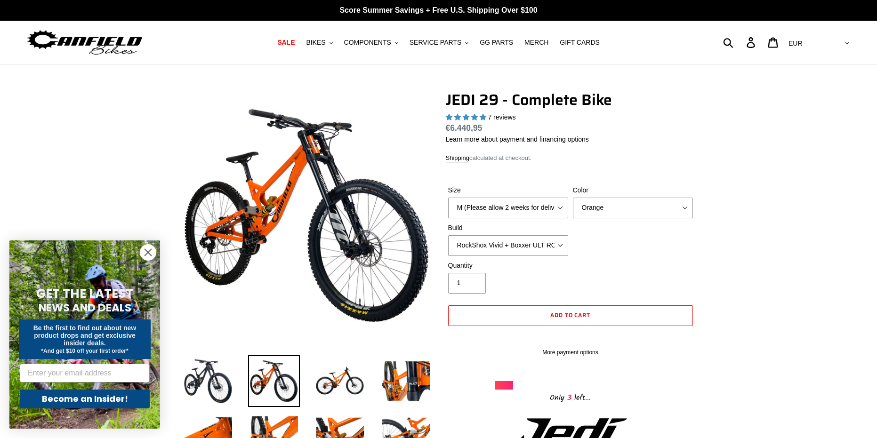
select select "highest-rating"
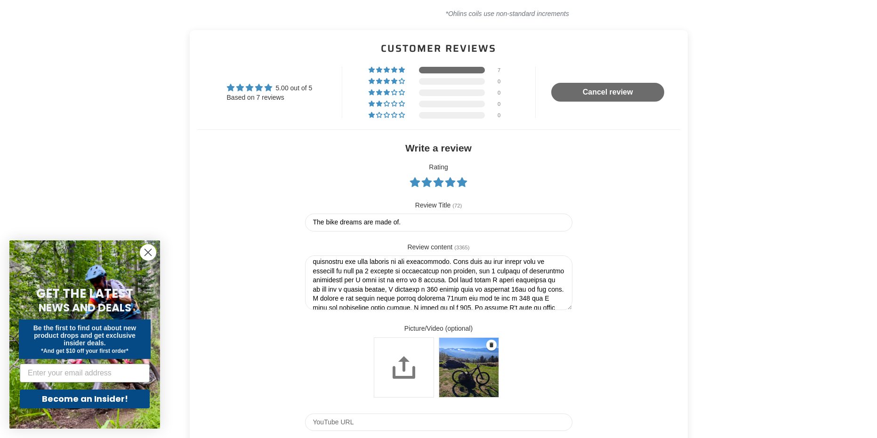
scroll to position [138, 0]
click at [498, 304] on textarea "Review content" at bounding box center [439, 283] width 268 height 55
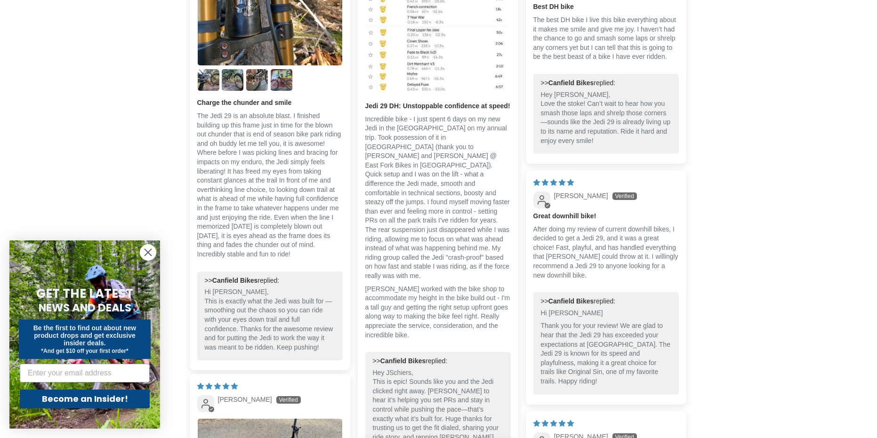
scroll to position [3025, 0]
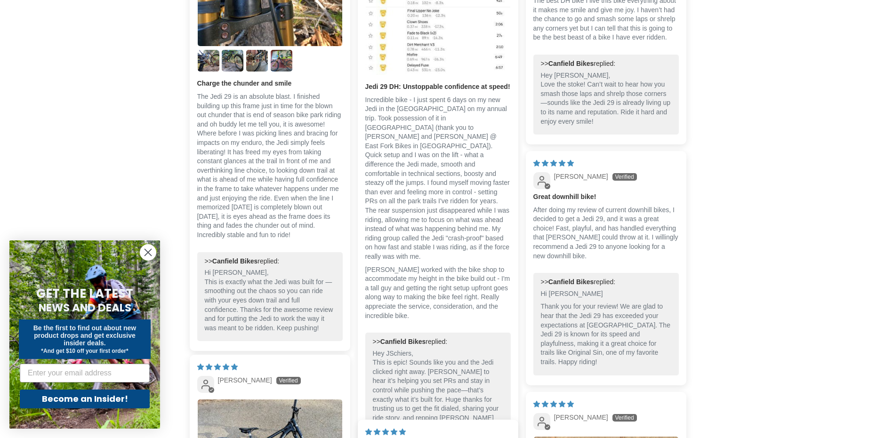
type textarea "Absolute beast of a bike and an awesome customer service, I couldn't be happier…"
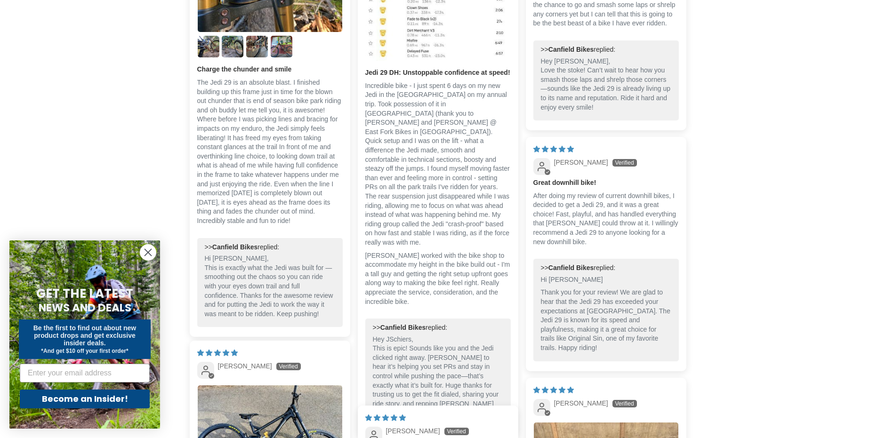
scroll to position [3039, 0]
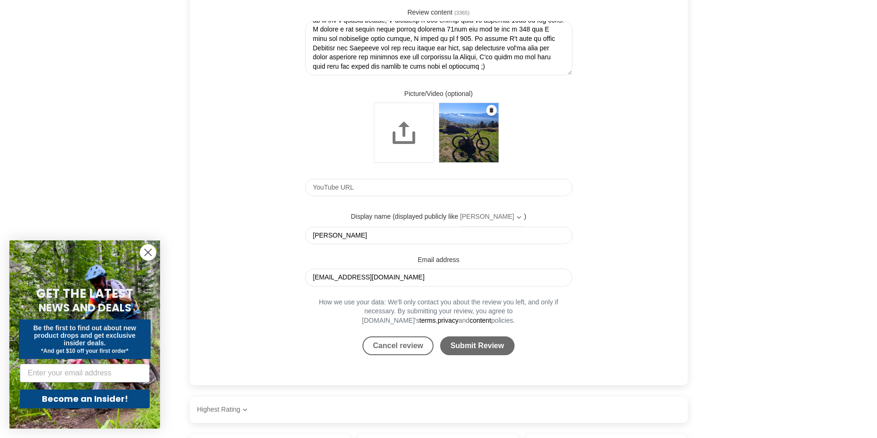
drag, startPoint x: 730, startPoint y: 214, endPoint x: 687, endPoint y: 232, distance: 46.6
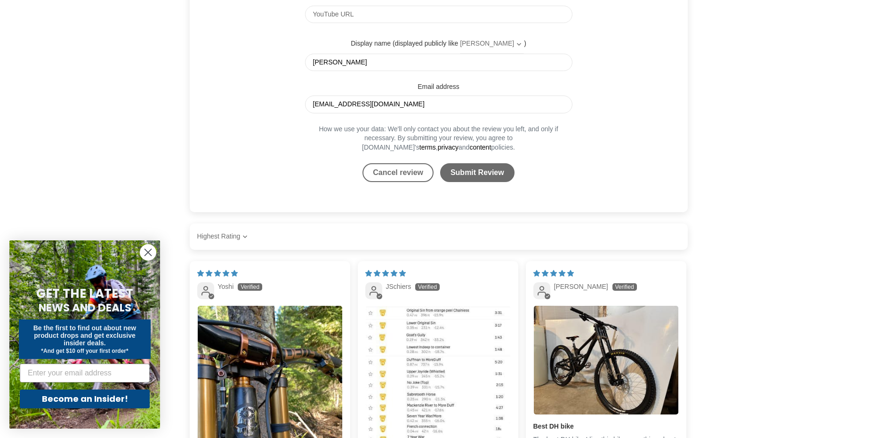
scroll to position [2602, 0]
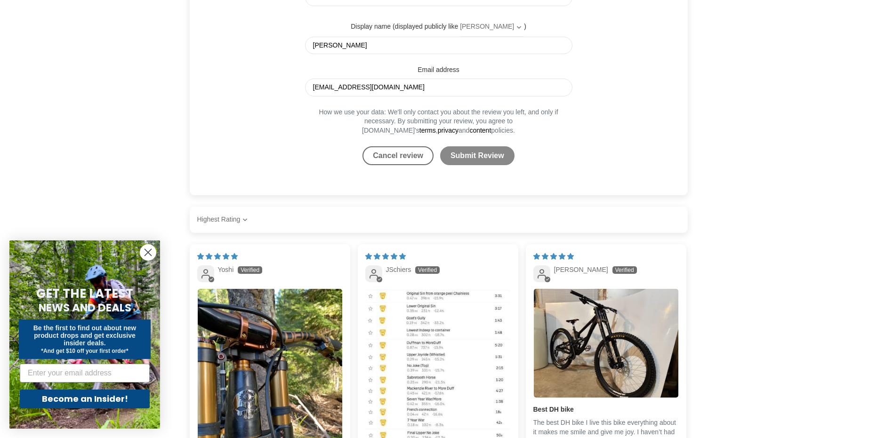
click at [489, 160] on input "Submit Review" at bounding box center [477, 155] width 74 height 19
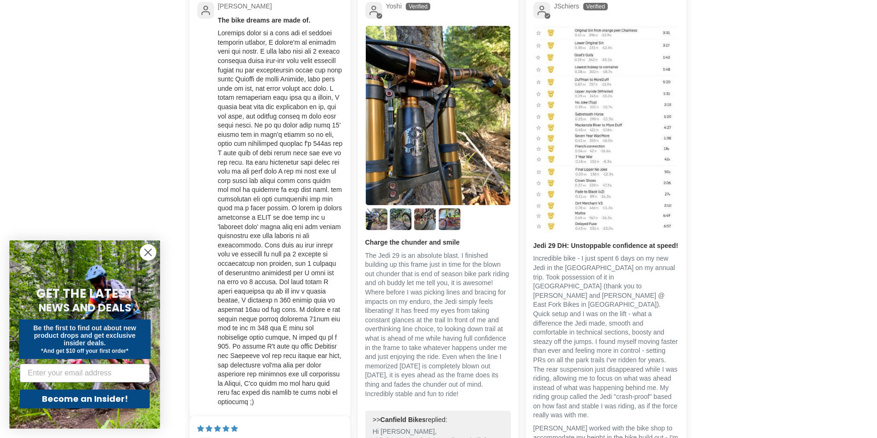
scroll to position [2438, 0]
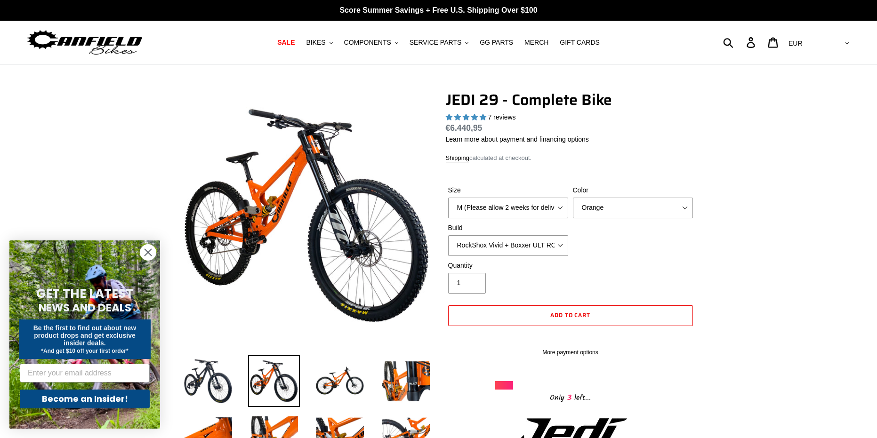
select select "highest-rating"
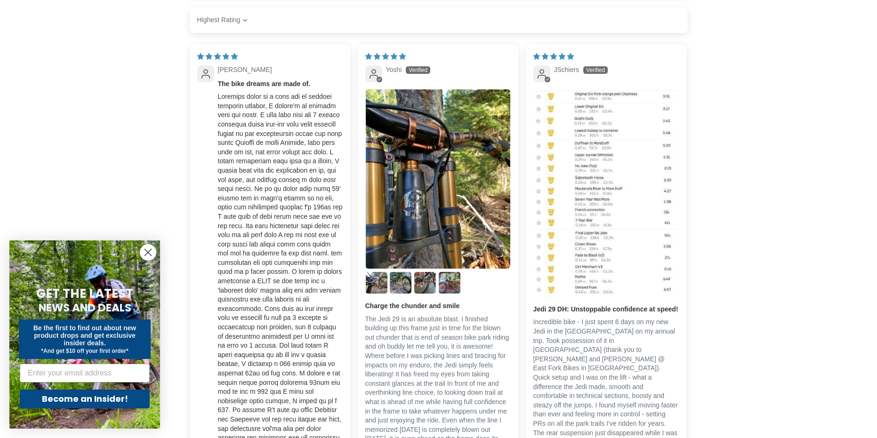
scroll to position [2462, 0]
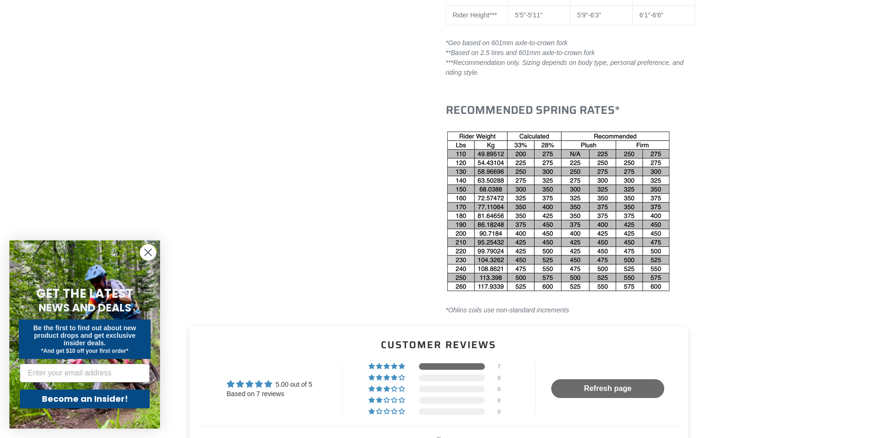
drag, startPoint x: 160, startPoint y: 155, endPoint x: 168, endPoint y: 119, distance: 37.5
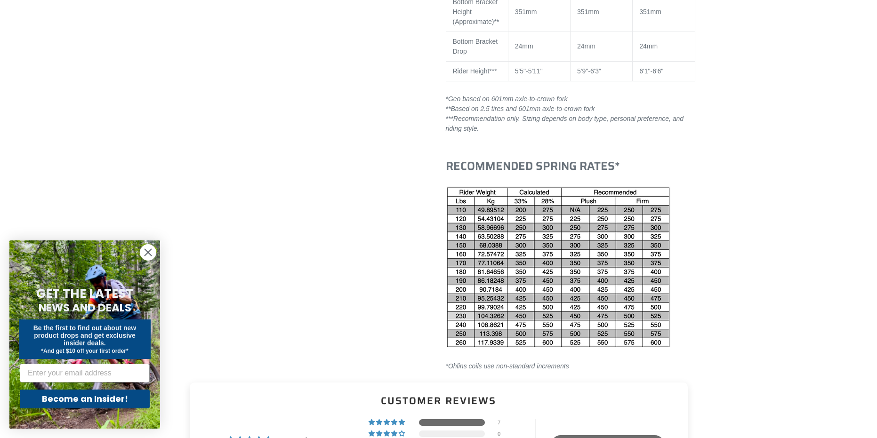
click at [148, 257] on circle "Close dialog" at bounding box center [148, 253] width 16 height 16
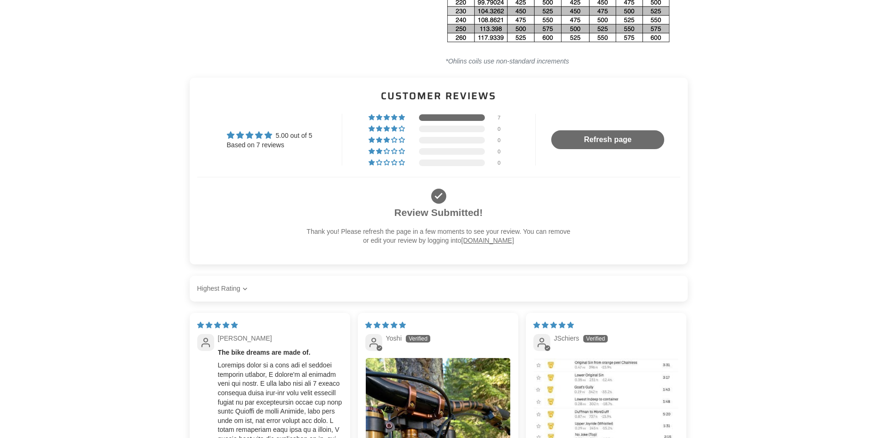
scroll to position [2323, 0]
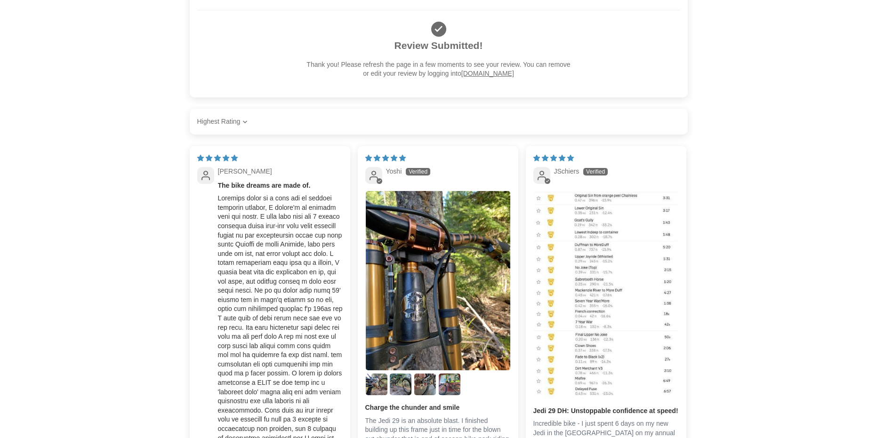
drag, startPoint x: 150, startPoint y: 117, endPoint x: 134, endPoint y: 102, distance: 22.0
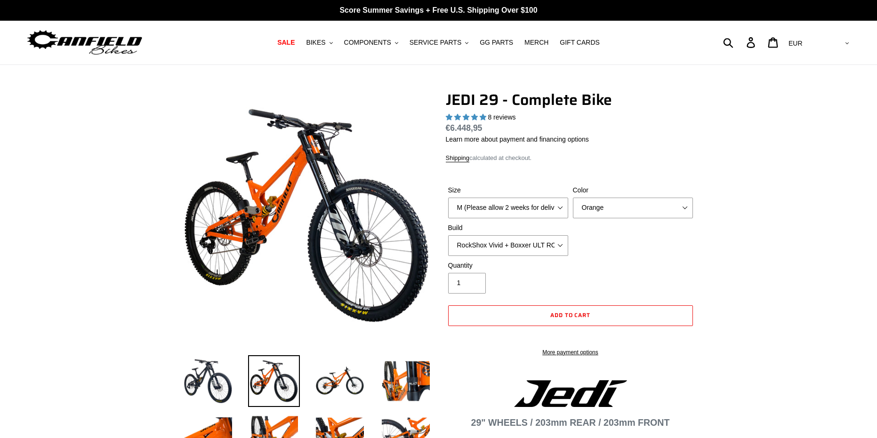
select select "highest-rating"
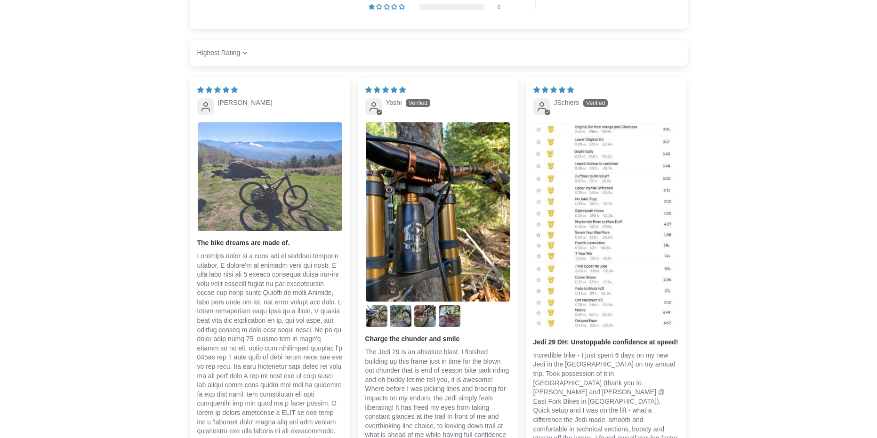
scroll to position [2285, 0]
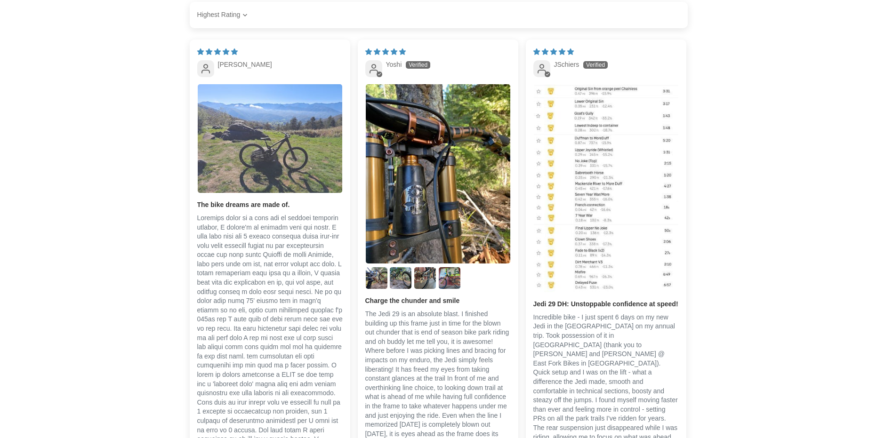
click at [260, 186] on img "Link to user picture 1" at bounding box center [270, 138] width 145 height 109
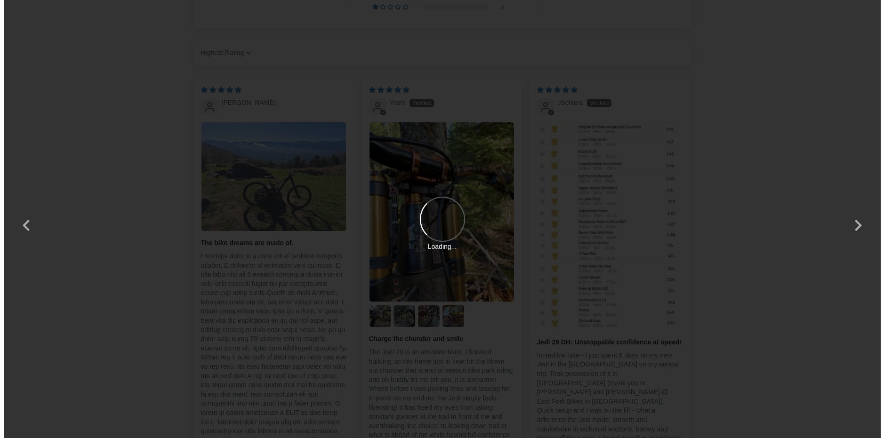
scroll to position [0, 0]
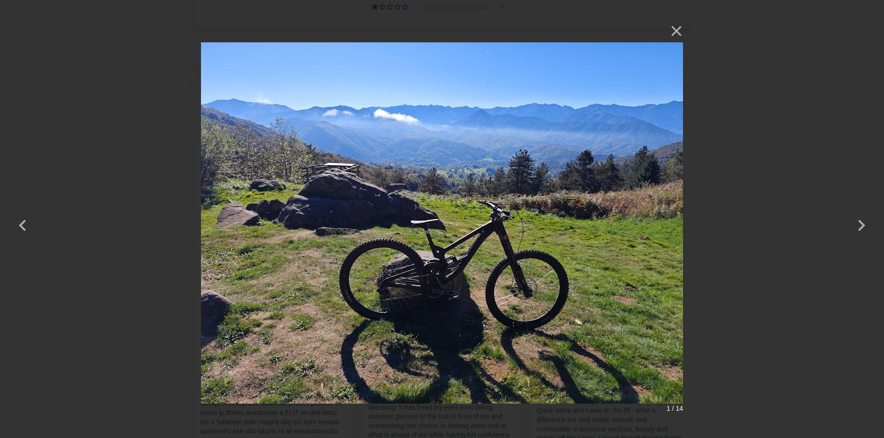
click at [126, 103] on div "× 1 / 14 Loading..." at bounding box center [442, 219] width 884 height 438
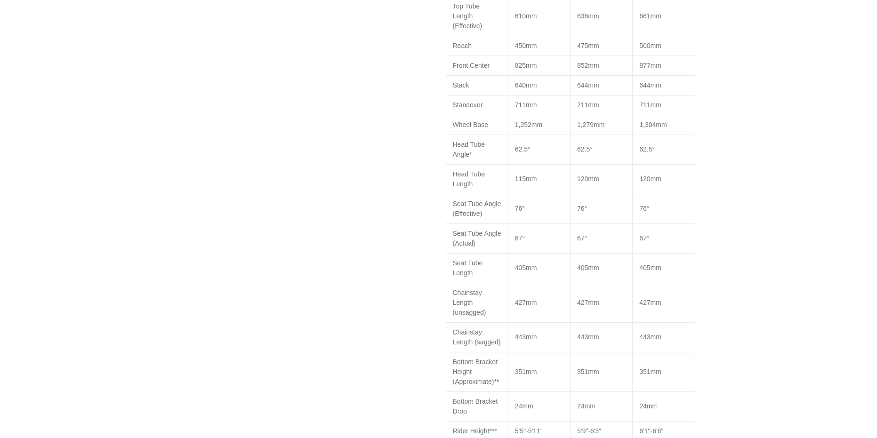
scroll to position [1249, 0]
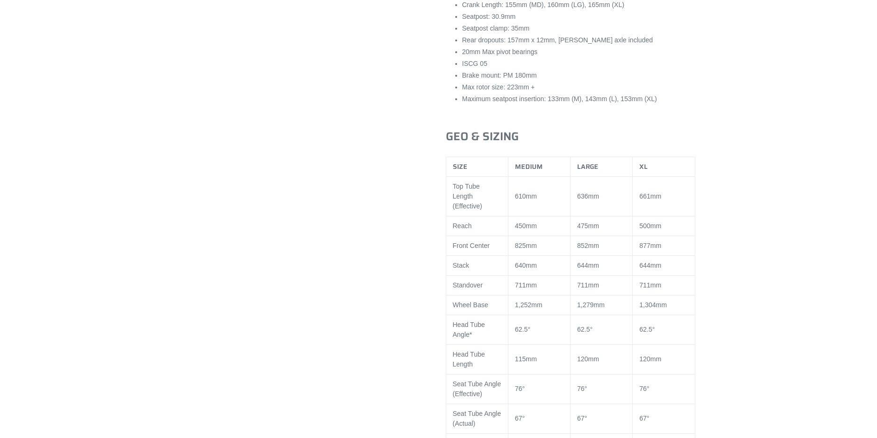
drag, startPoint x: 147, startPoint y: 130, endPoint x: 131, endPoint y: 29, distance: 102.9
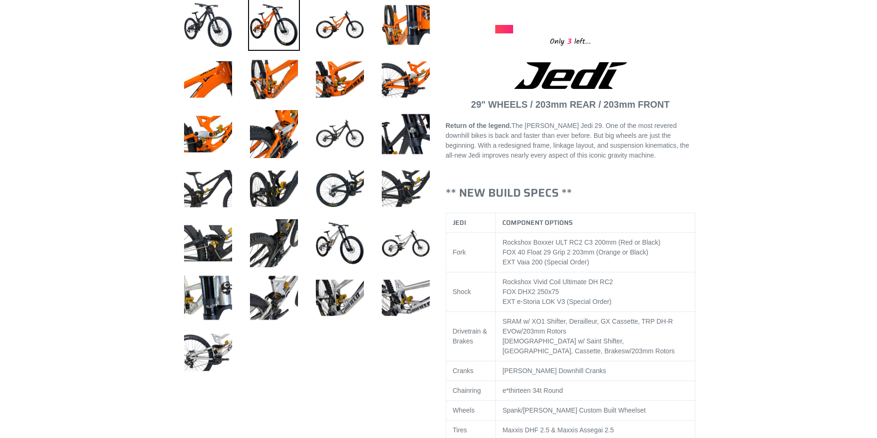
drag, startPoint x: 317, startPoint y: 154, endPoint x: 335, endPoint y: 29, distance: 125.6
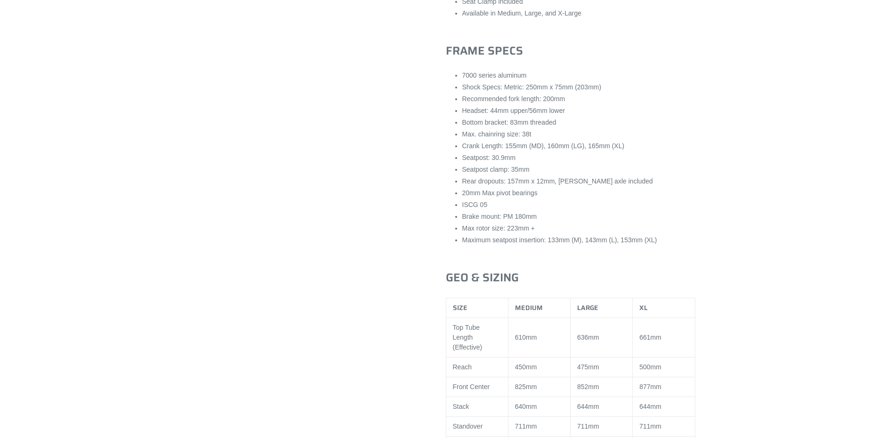
scroll to position [1139, 0]
drag, startPoint x: 818, startPoint y: 100, endPoint x: 798, endPoint y: 85, distance: 24.9
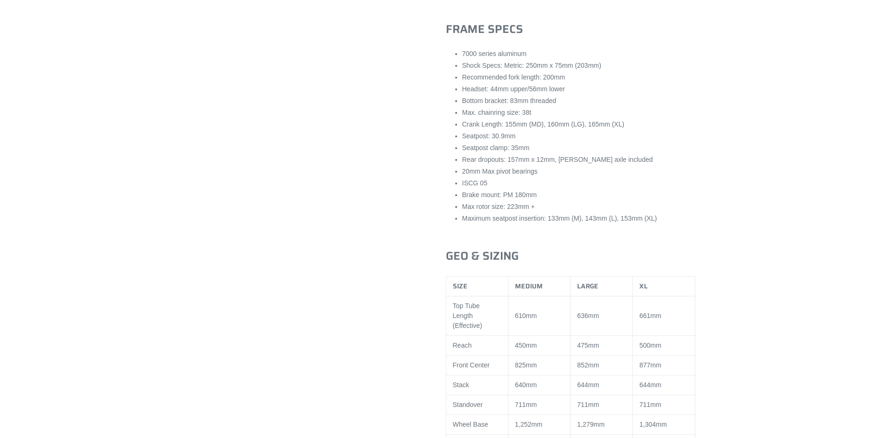
scroll to position [1186, 0]
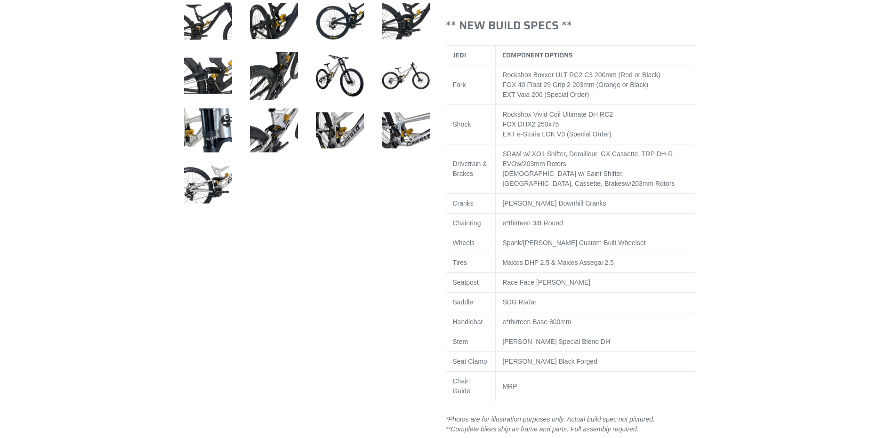
drag, startPoint x: 689, startPoint y: 136, endPoint x: 712, endPoint y: 72, distance: 68.7
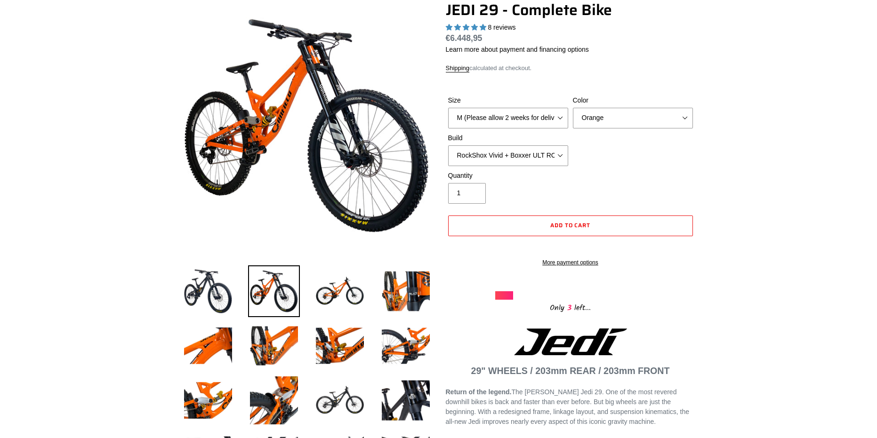
scroll to position [0, 0]
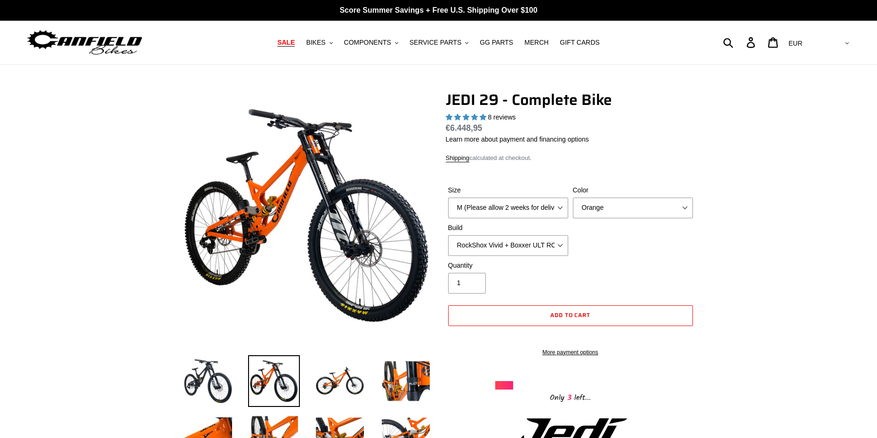
click at [295, 44] on span "SALE" at bounding box center [285, 43] width 17 height 8
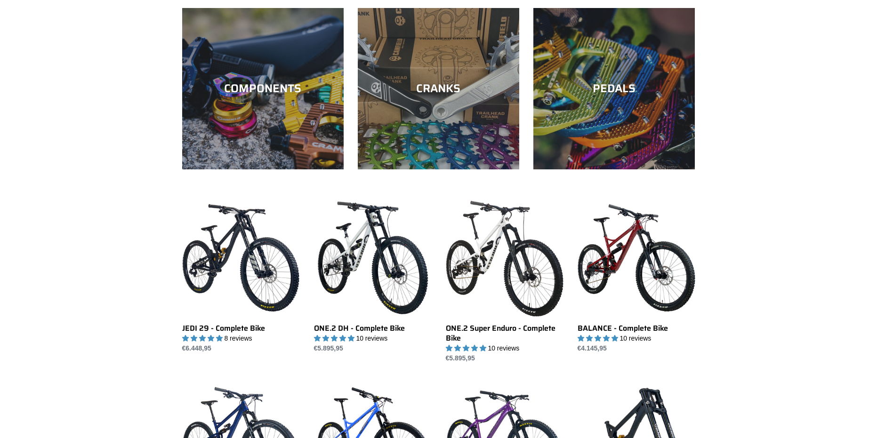
scroll to position [471, 0]
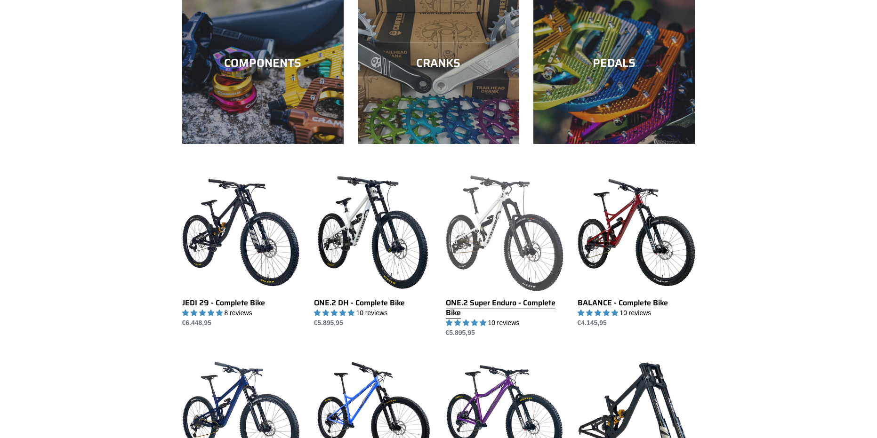
click at [506, 207] on link "ONE.2 Super Enduro - Complete Bike" at bounding box center [505, 256] width 118 height 164
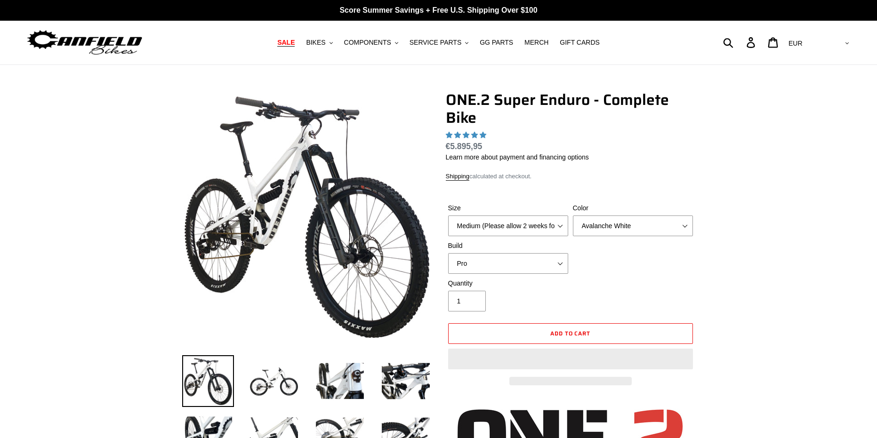
select select "highest-rating"
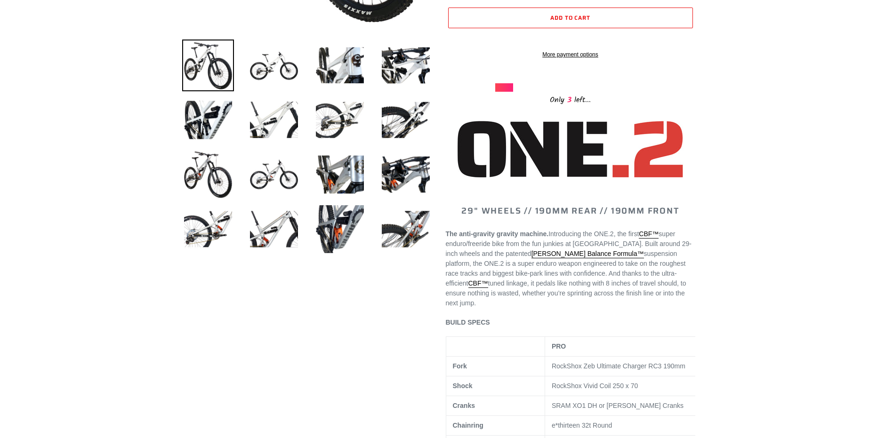
scroll to position [377, 0]
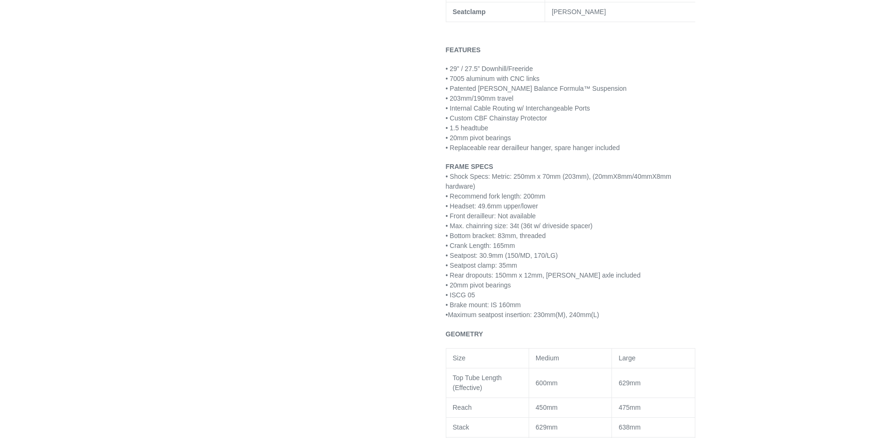
drag, startPoint x: 866, startPoint y: 171, endPoint x: 764, endPoint y: 186, distance: 102.8
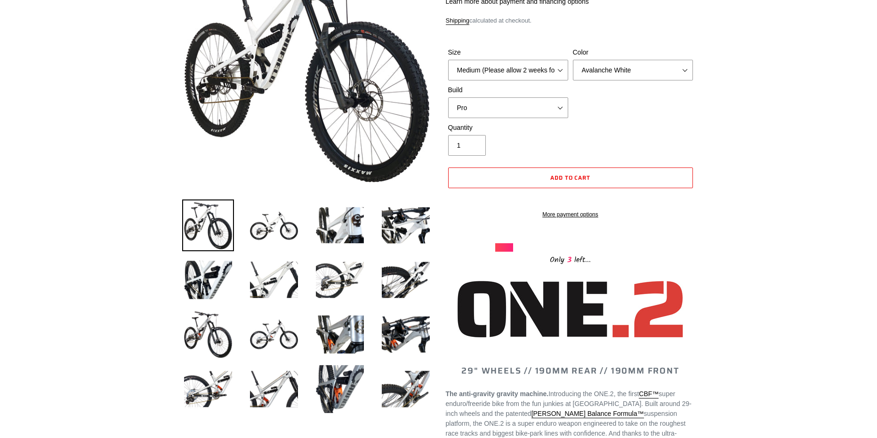
scroll to position [0, 0]
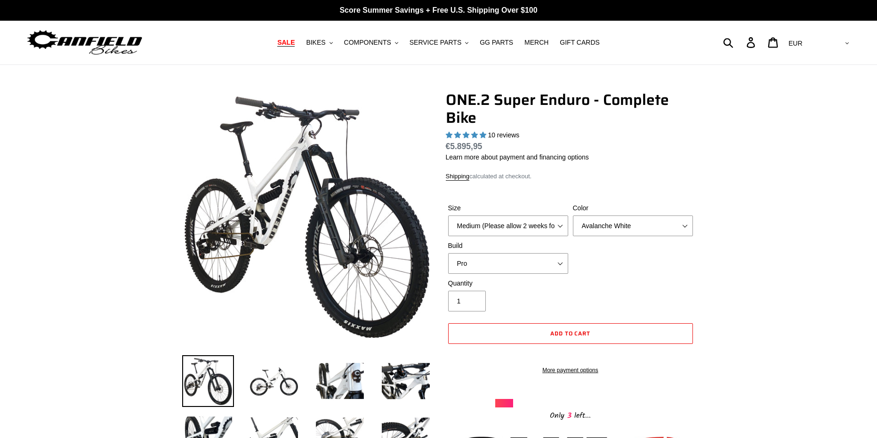
drag, startPoint x: 792, startPoint y: 186, endPoint x: 744, endPoint y: 151, distance: 59.7
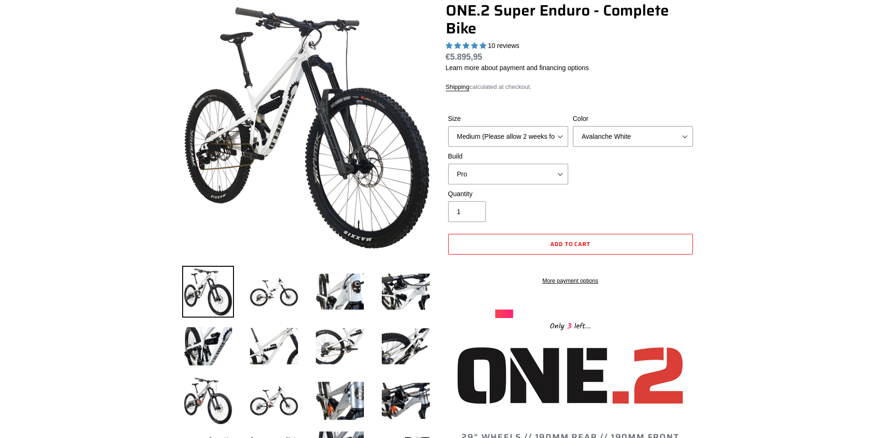
scroll to position [47, 0]
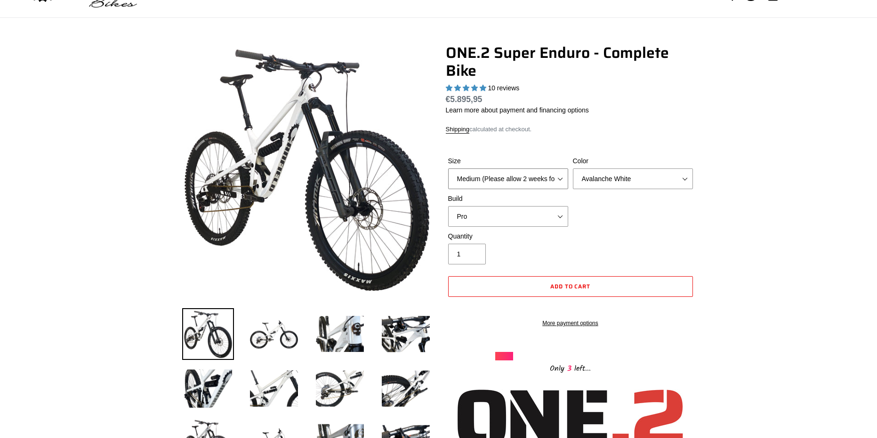
click at [540, 175] on select "Medium (Please allow 2 weeks for delivery) Large (Sold Out)" at bounding box center [508, 179] width 120 height 21
click at [538, 174] on select "Medium (Please allow 2 weeks for delivery) Large (Sold Out)" at bounding box center [508, 179] width 120 height 21
click at [625, 184] on select "Avalanche White Bentonite Grey" at bounding box center [633, 179] width 120 height 21
click at [573, 169] on select "Avalanche White Bentonite Grey" at bounding box center [633, 179] width 120 height 21
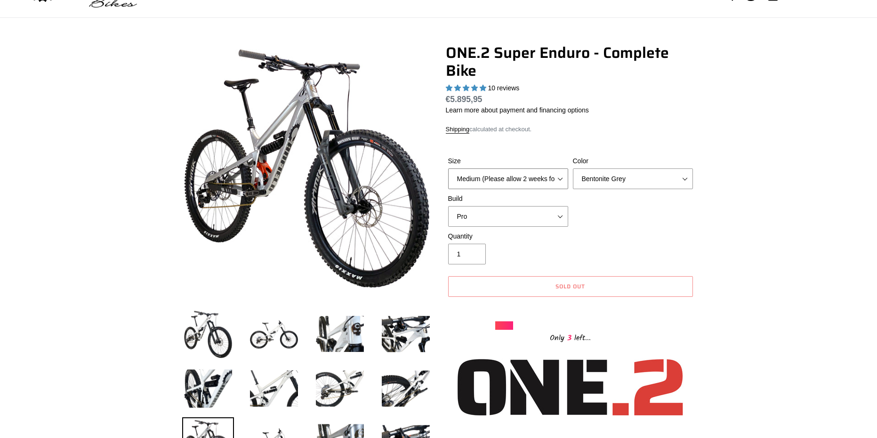
click at [542, 183] on select "Medium (Please allow 2 weeks for delivery) Large (Sold Out)" at bounding box center [508, 179] width 120 height 21
click at [616, 180] on select "Avalanche White Bentonite Grey" at bounding box center [633, 179] width 120 height 21
select select "Avalanche White"
click at [573, 169] on select "Avalanche White Bentonite Grey" at bounding box center [633, 179] width 120 height 21
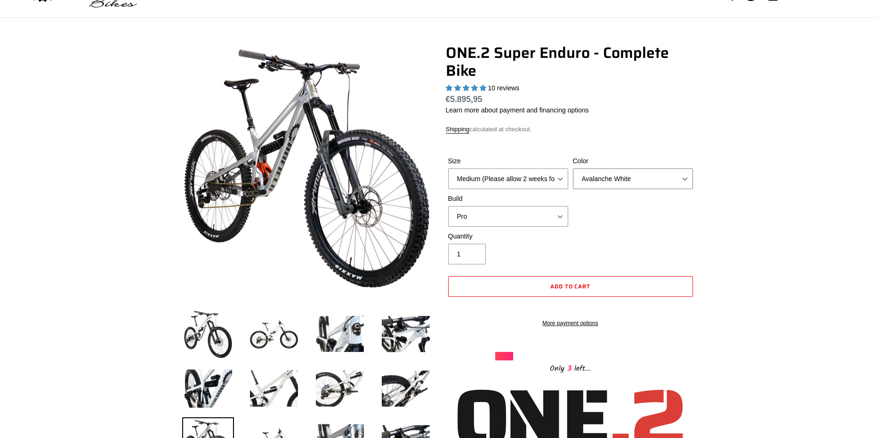
click at [617, 178] on select "Avalanche White Bentonite Grey" at bounding box center [633, 179] width 120 height 21
click at [573, 169] on select "Avalanche White Bentonite Grey" at bounding box center [633, 179] width 120 height 21
click at [489, 212] on select "Pro" at bounding box center [508, 216] width 120 height 21
click at [489, 213] on select "Pro" at bounding box center [508, 216] width 120 height 21
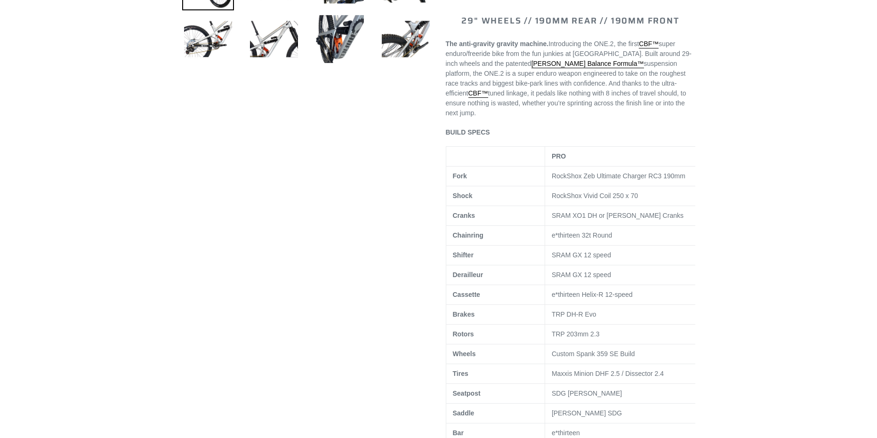
scroll to position [518, 0]
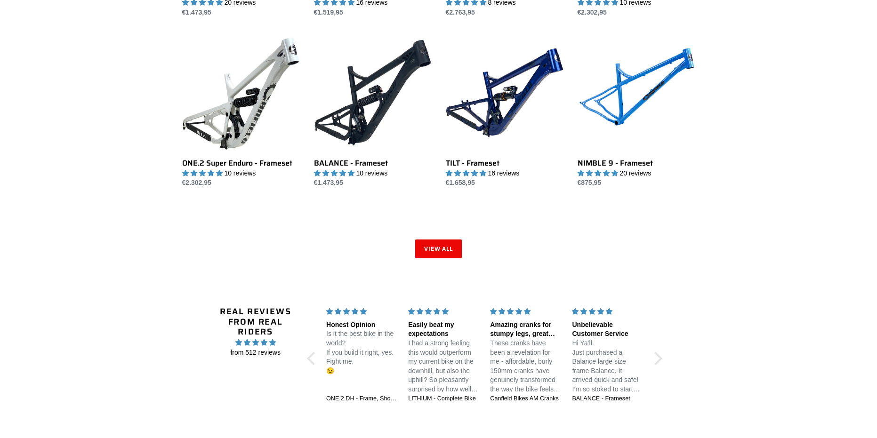
scroll to position [1315, 0]
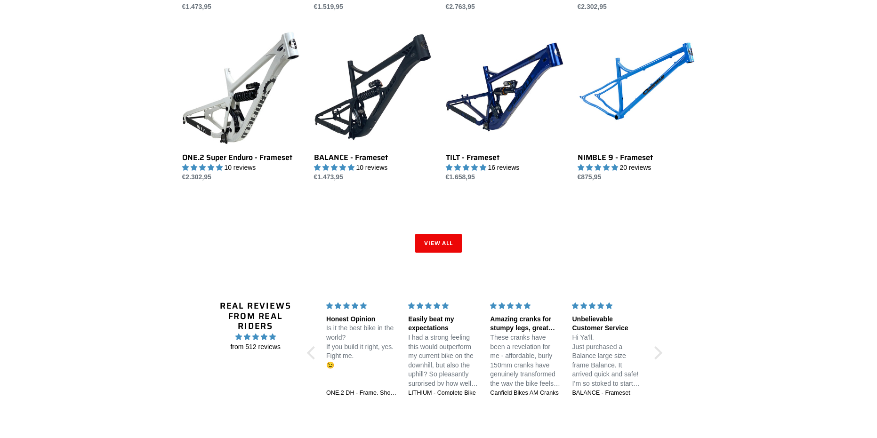
drag, startPoint x: 804, startPoint y: 156, endPoint x: 769, endPoint y: 168, distance: 37.8
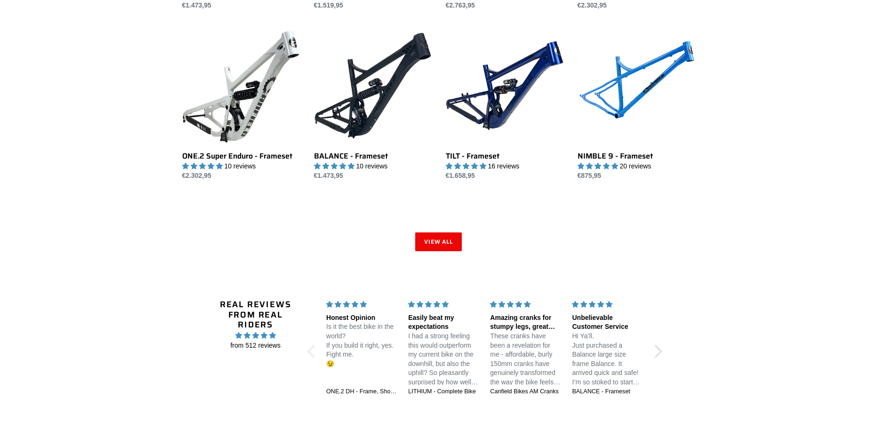
click at [311, 348] on div at bounding box center [313, 351] width 13 height 13
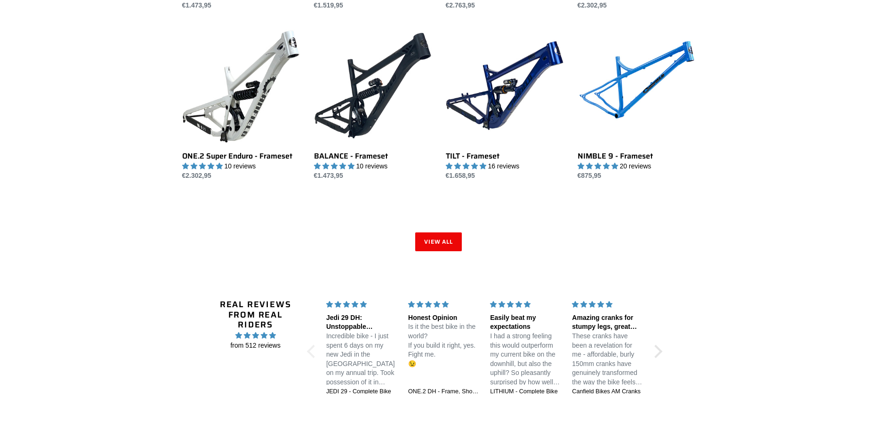
click at [311, 348] on div at bounding box center [313, 351] width 13 height 13
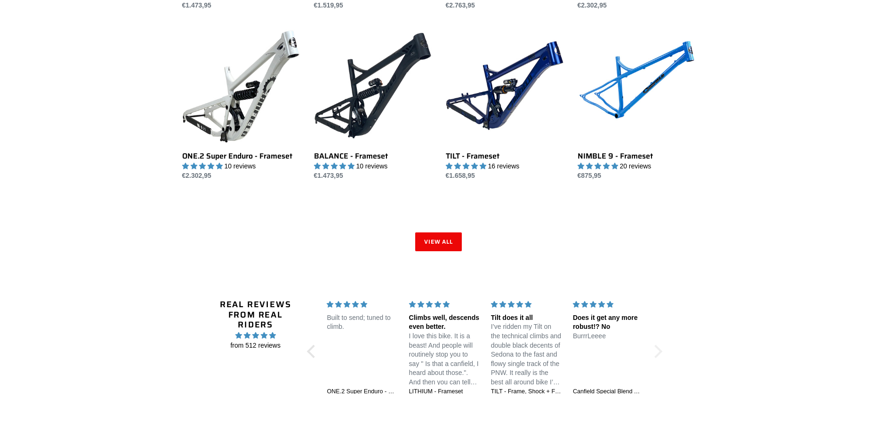
click at [656, 351] on div at bounding box center [655, 351] width 13 height 13
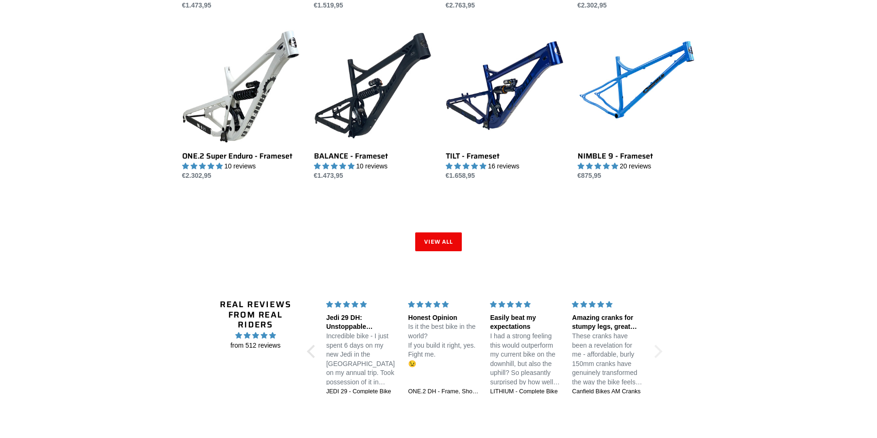
click at [656, 351] on div at bounding box center [655, 351] width 13 height 13
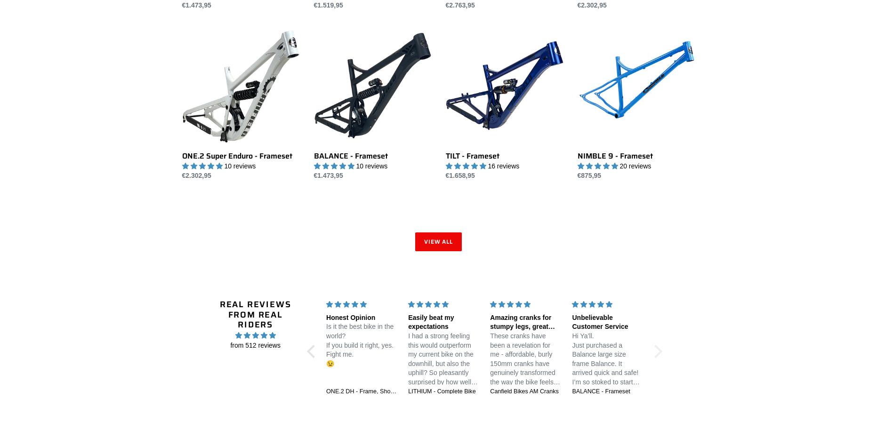
click at [656, 351] on div at bounding box center [655, 351] width 13 height 13
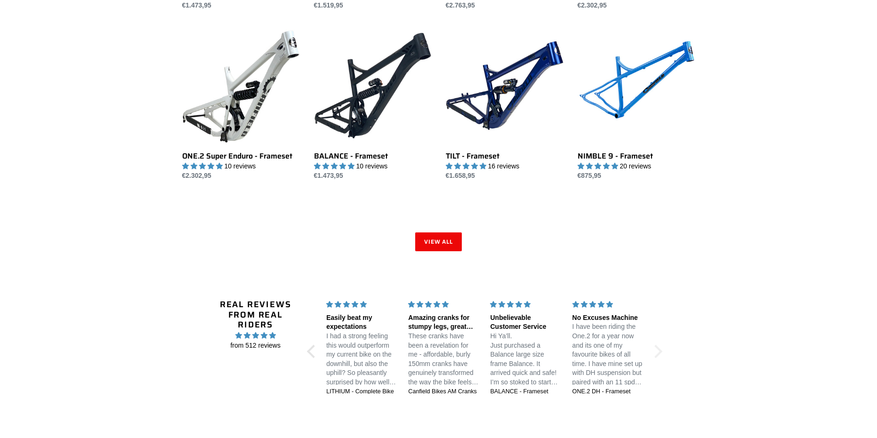
click at [656, 351] on div at bounding box center [655, 351] width 13 height 13
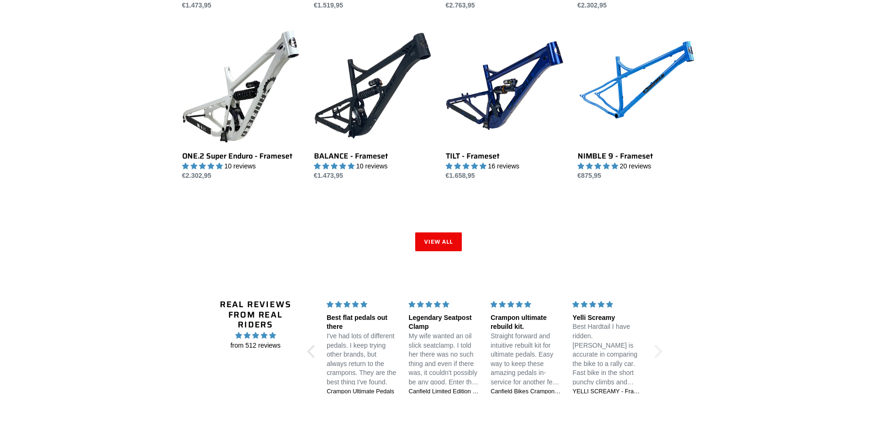
click at [656, 351] on div at bounding box center [655, 351] width 13 height 13
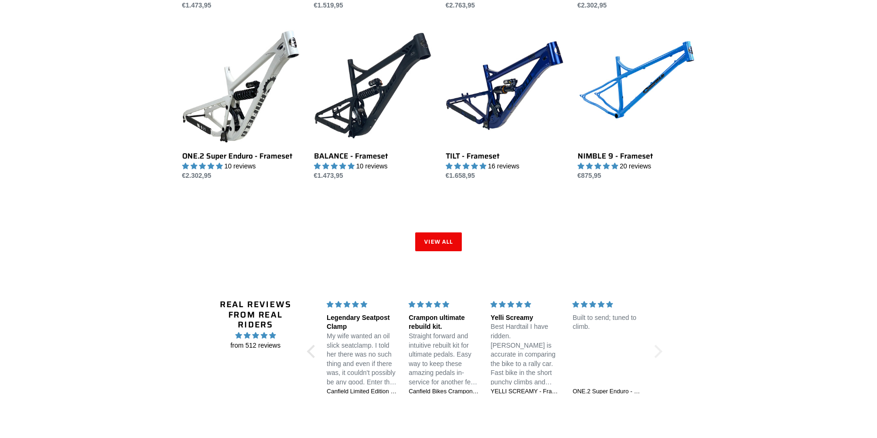
click at [656, 351] on div at bounding box center [655, 351] width 13 height 13
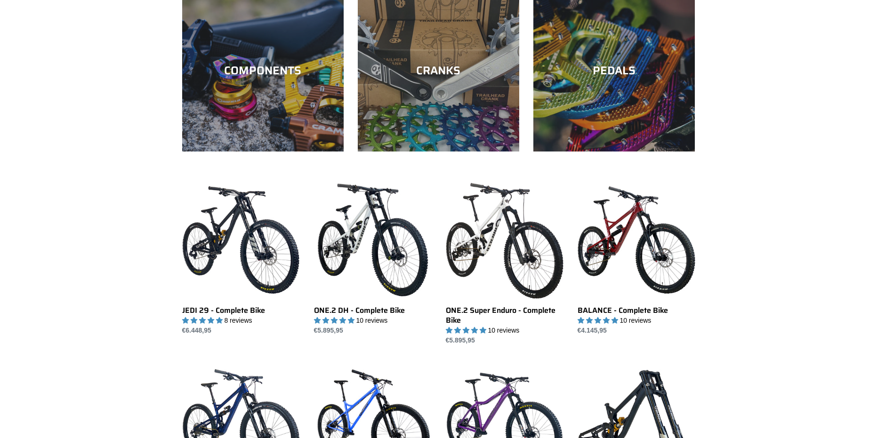
scroll to position [0, 0]
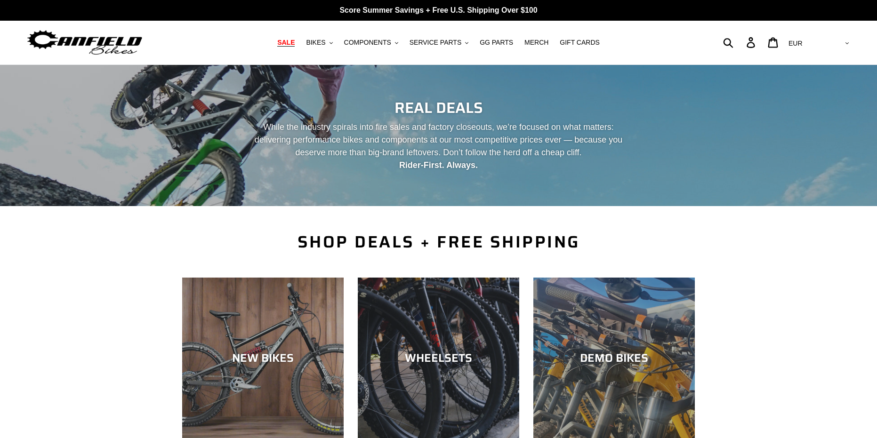
drag, startPoint x: 738, startPoint y: 202, endPoint x: 778, endPoint y: 60, distance: 146.7
click at [337, 47] on button "BIKES .cls-1{fill:#231f20}" at bounding box center [319, 42] width 36 height 13
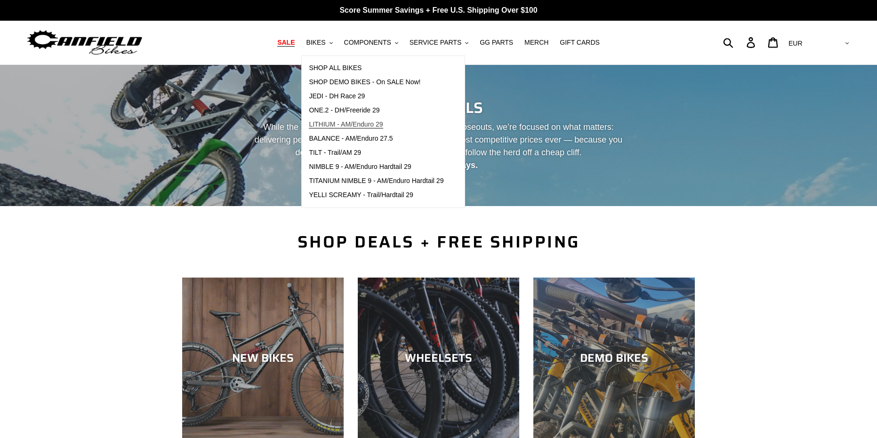
click at [367, 120] on link "LITHIUM - AM/Enduro 29" at bounding box center [376, 125] width 149 height 14
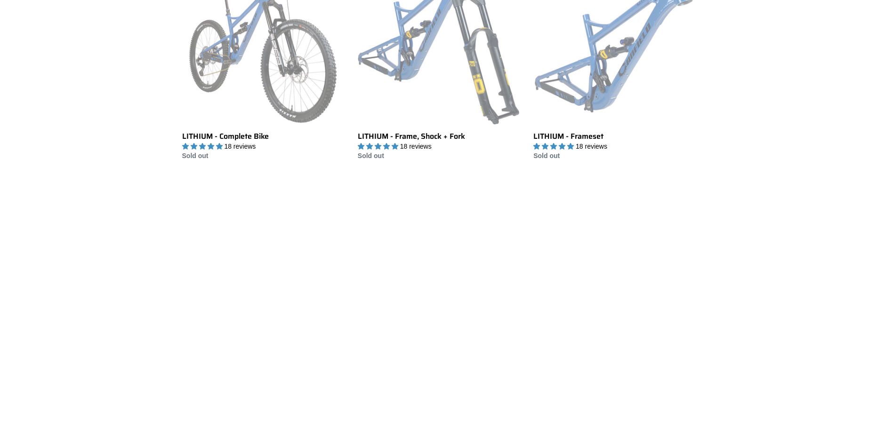
scroll to position [283, 0]
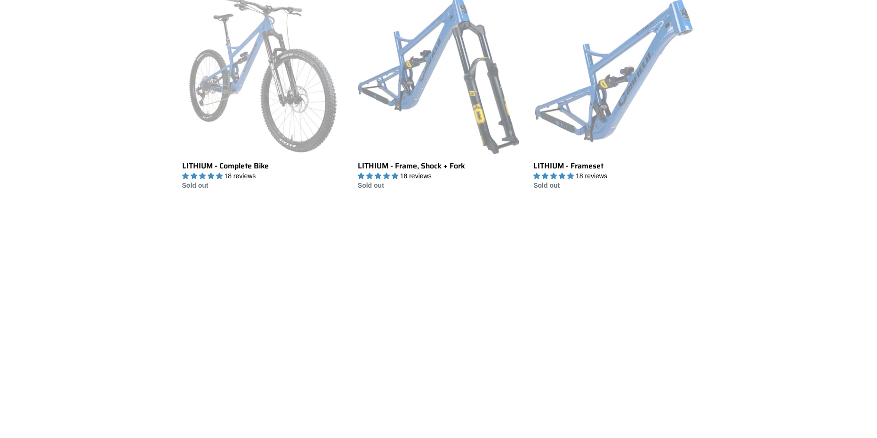
click at [258, 122] on link "LITHIUM - Complete Bike" at bounding box center [263, 92] width 162 height 198
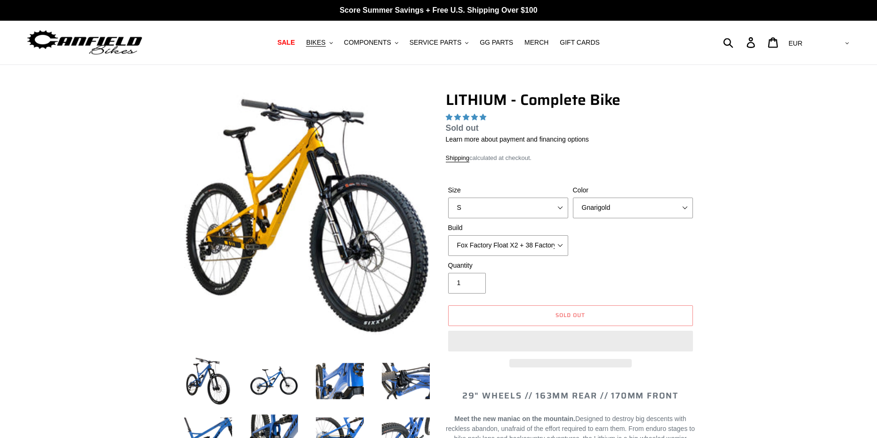
select select "highest-rating"
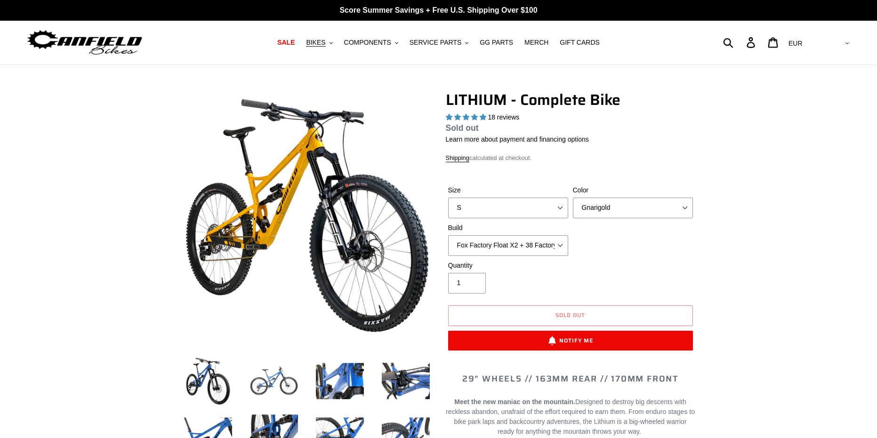
click at [286, 381] on img at bounding box center [274, 382] width 52 height 52
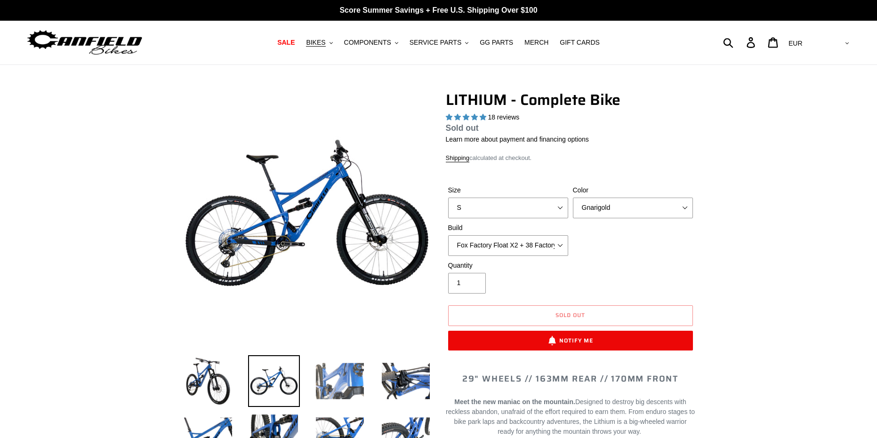
click at [355, 384] on img at bounding box center [340, 382] width 52 height 52
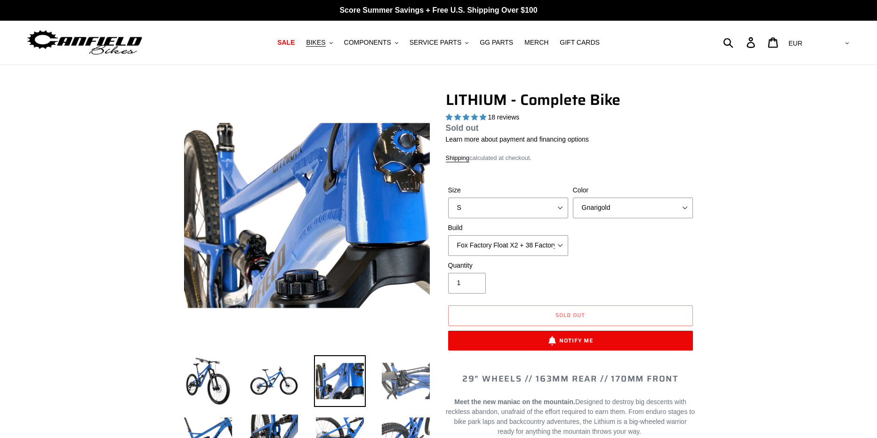
click at [403, 384] on img at bounding box center [406, 382] width 52 height 52
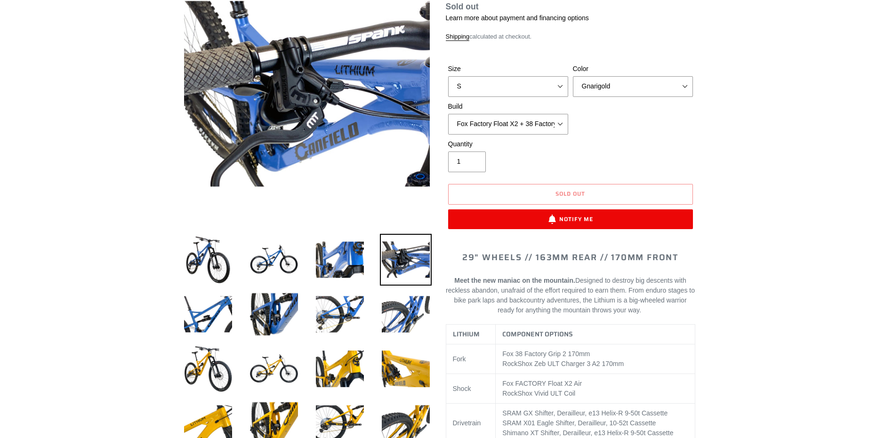
scroll to position [52, 0]
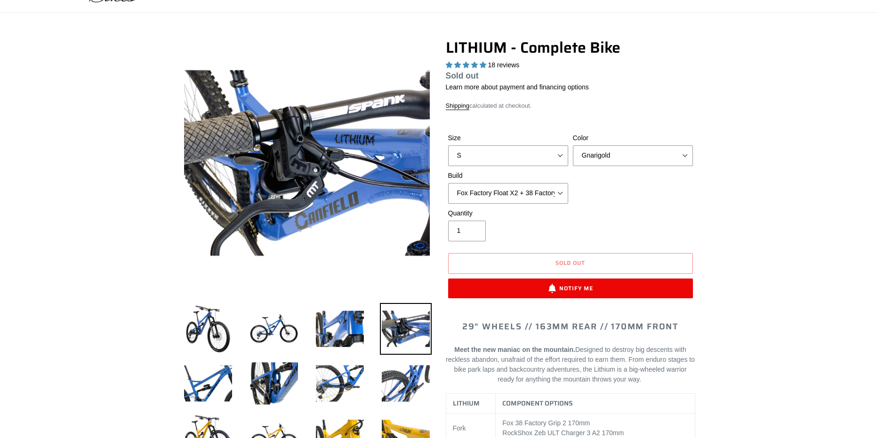
drag, startPoint x: 771, startPoint y: 192, endPoint x: 712, endPoint y: 136, distance: 82.0
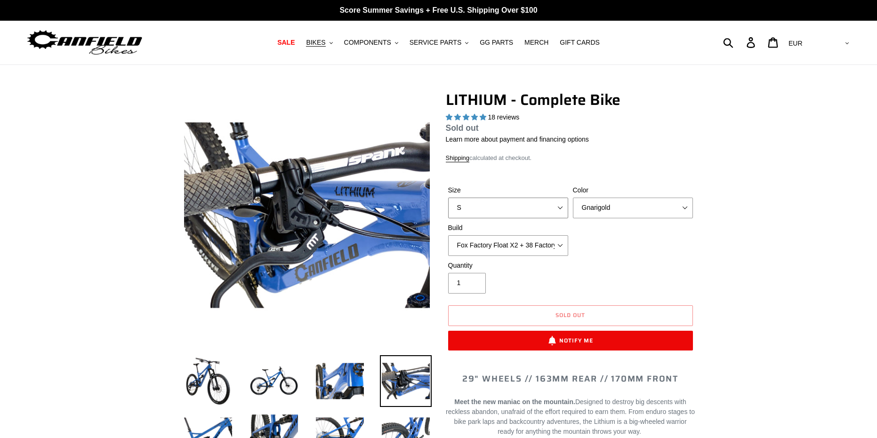
click at [546, 212] on select "S M L XL" at bounding box center [508, 208] width 120 height 21
select select "M"
click at [448, 198] on select "S M L XL" at bounding box center [508, 208] width 120 height 21
click at [614, 208] on select "Gnarigold Blue Velvet Stealth Black" at bounding box center [633, 208] width 120 height 21
click at [573, 198] on select "Gnarigold Blue Velvet Stealth Black" at bounding box center [633, 208] width 120 height 21
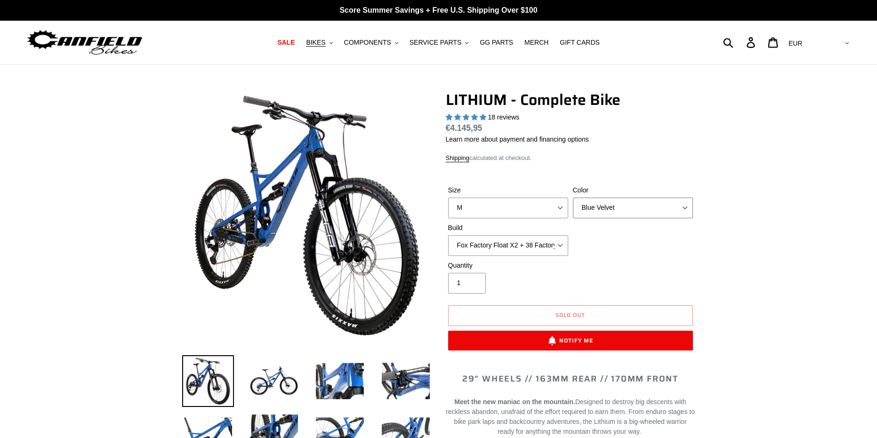
drag, startPoint x: 620, startPoint y: 202, endPoint x: 620, endPoint y: 208, distance: 6.1
click at [620, 202] on select "Gnarigold Blue Velvet Stealth Black" at bounding box center [633, 208] width 120 height 21
click at [573, 198] on select "Gnarigold Blue Velvet Stealth Black" at bounding box center [633, 208] width 120 height 21
drag, startPoint x: 622, startPoint y: 203, endPoint x: 622, endPoint y: 215, distance: 12.7
click at [622, 203] on select "Gnarigold Blue Velvet Stealth Black" at bounding box center [633, 208] width 120 height 21
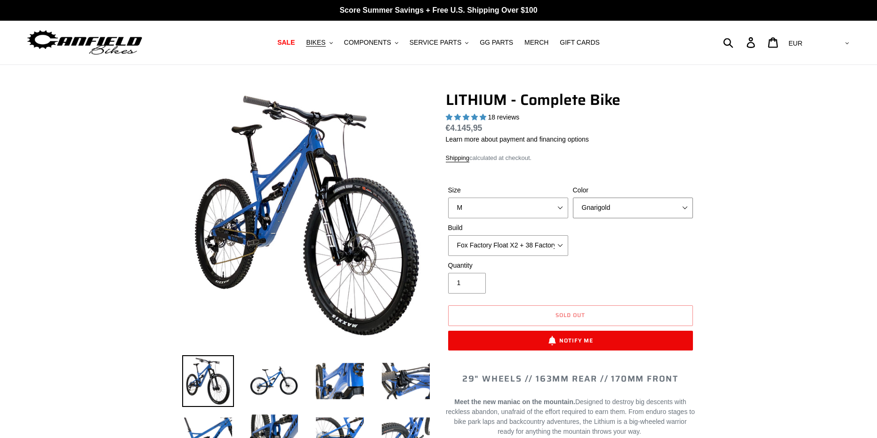
select select "Stealth Black"
click at [573, 198] on select "Gnarigold Blue Velvet Stealth Black" at bounding box center [633, 208] width 120 height 21
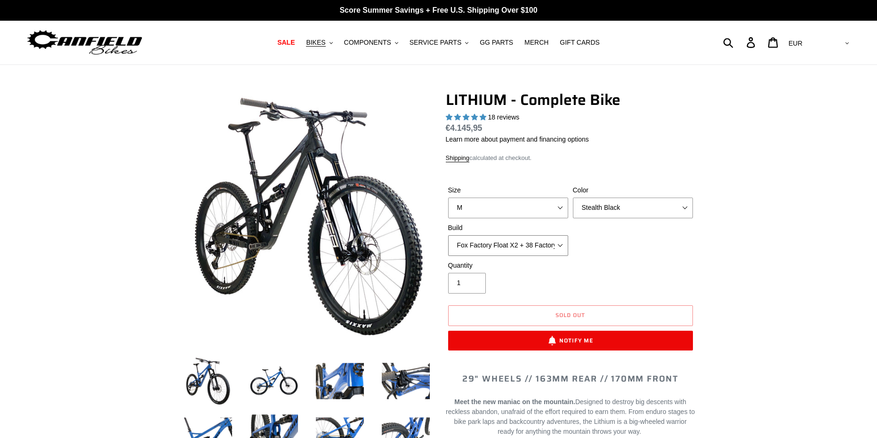
click at [541, 246] on select "Fox Factory Float X2 + 38 Factory Grip 2 170 + SRAM GX Fox Factory Float X2 + 3…" at bounding box center [508, 245] width 120 height 21
click at [535, 243] on select "Fox Factory Float X2 + 38 Factory Grip 2 170 + SRAM GX Fox Factory Float X2 + 3…" at bounding box center [508, 245] width 120 height 21
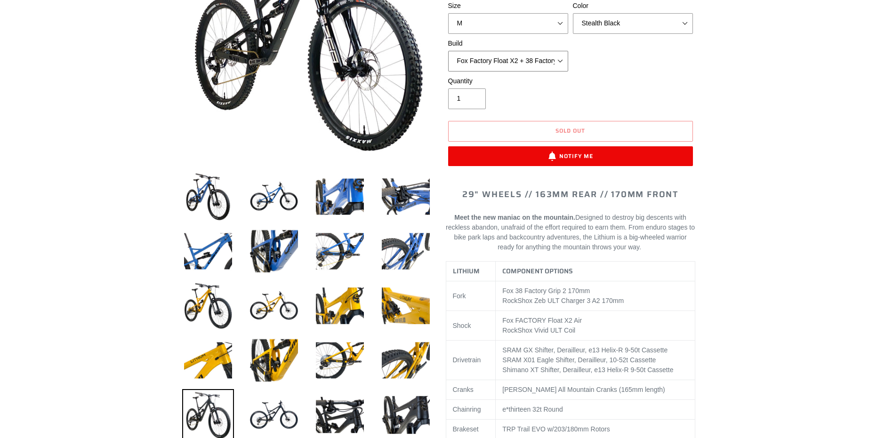
scroll to position [283, 0]
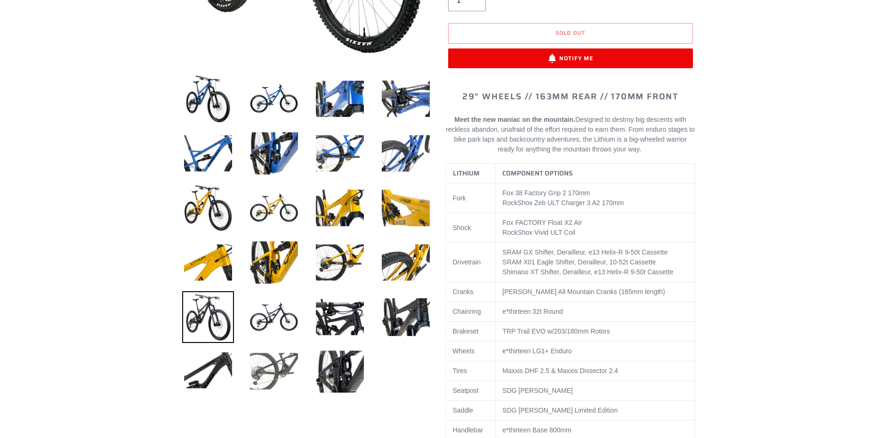
click at [270, 373] on img at bounding box center [274, 372] width 52 height 52
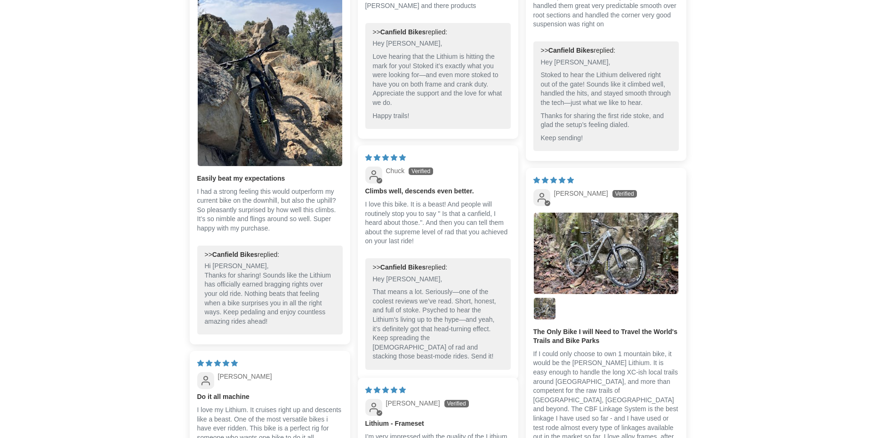
scroll to position [2665, 0]
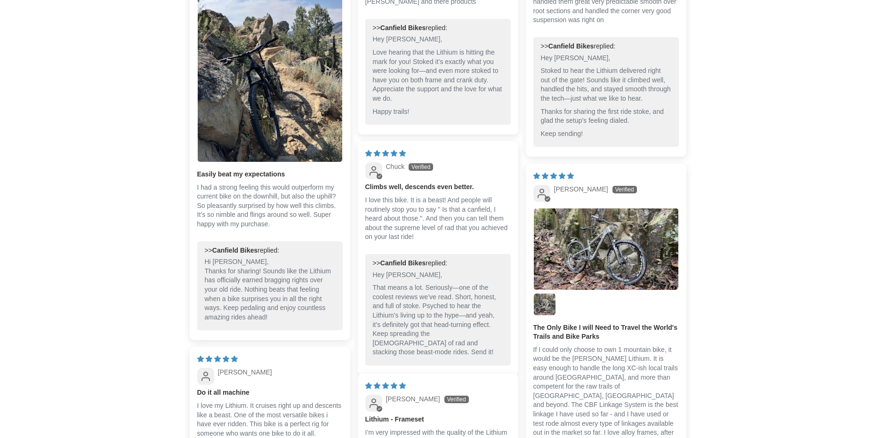
drag, startPoint x: 792, startPoint y: 157, endPoint x: 713, endPoint y: 173, distance: 80.8
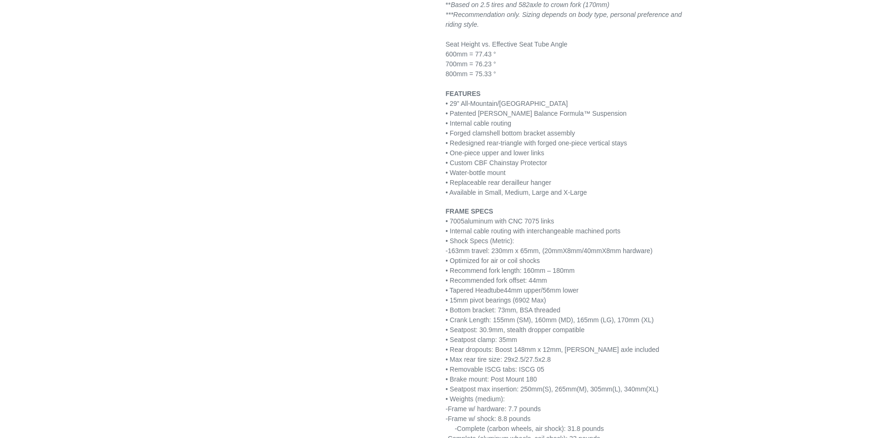
scroll to position [1325, 0]
drag, startPoint x: 725, startPoint y: 198, endPoint x: 710, endPoint y: 198, distance: 14.6
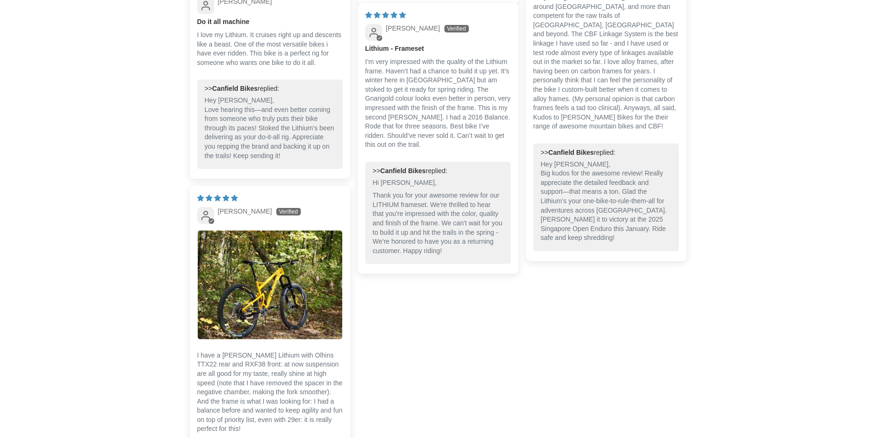
scroll to position [3042, 0]
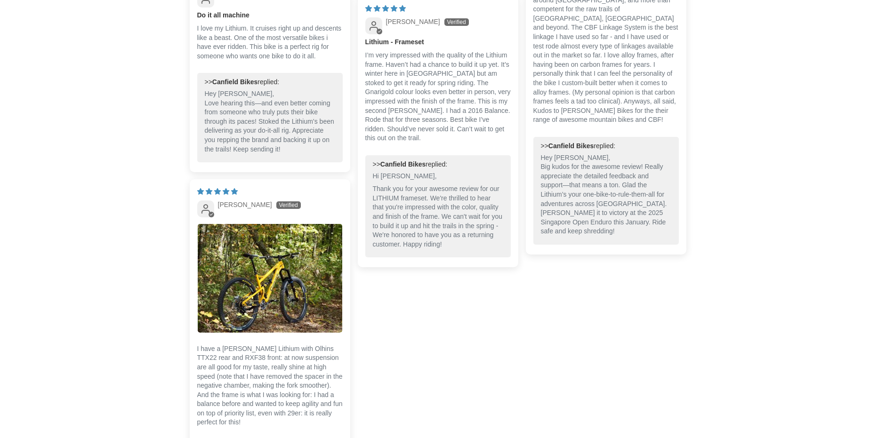
drag, startPoint x: 710, startPoint y: 198, endPoint x: 609, endPoint y: 202, distance: 101.3
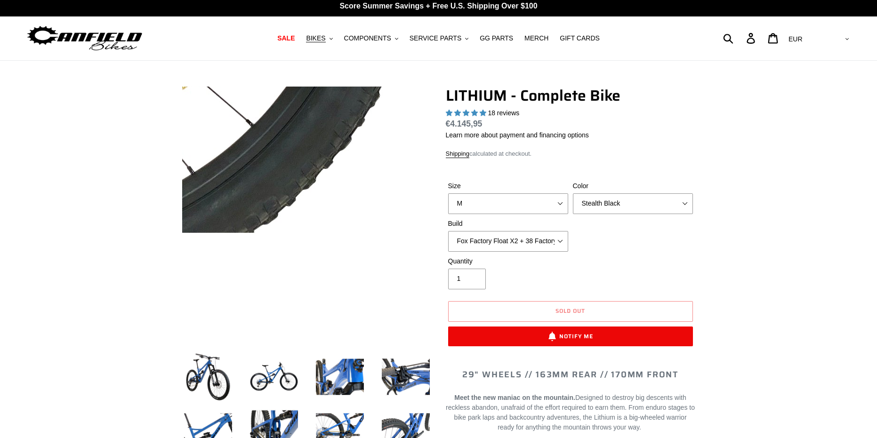
scroll to position [0, 0]
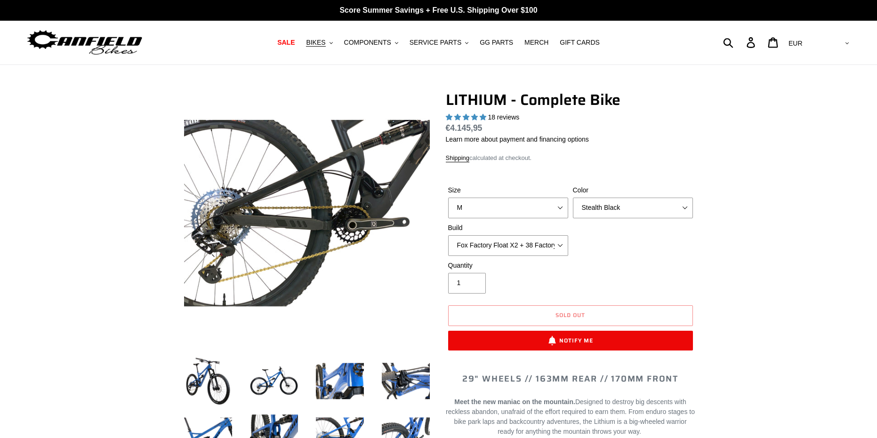
drag, startPoint x: 382, startPoint y: 258, endPoint x: 137, endPoint y: 253, distance: 244.9
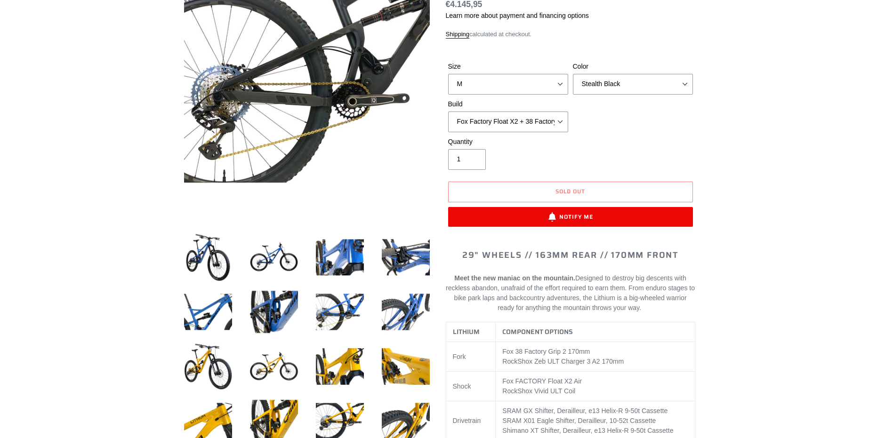
scroll to position [94, 0]
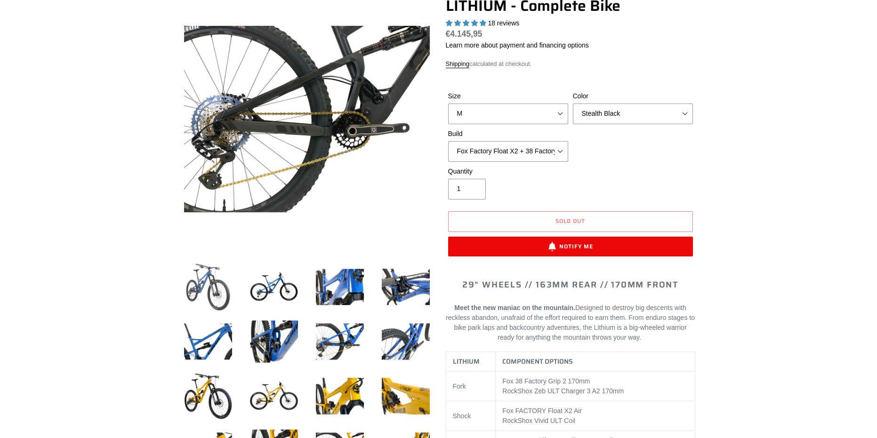
click at [201, 286] on img at bounding box center [208, 287] width 52 height 52
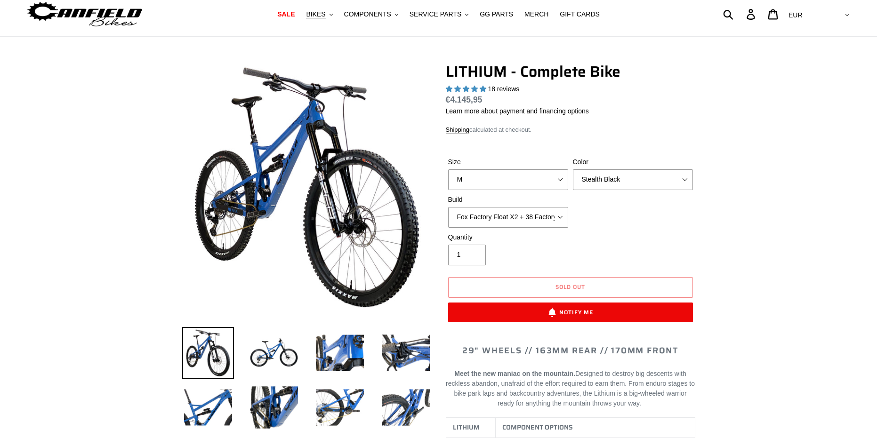
scroll to position [0, 0]
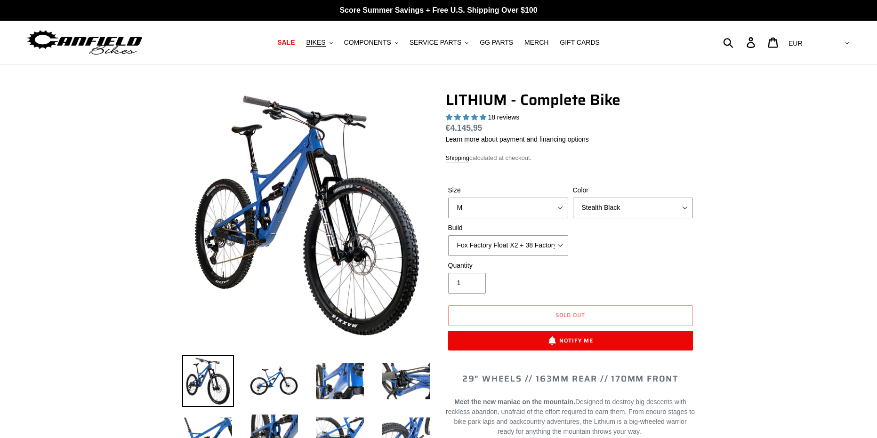
drag, startPoint x: 131, startPoint y: 152, endPoint x: 149, endPoint y: 71, distance: 83.3
click at [333, 45] on icon ".cls-1{fill:#231f20}" at bounding box center [331, 42] width 3 height 3
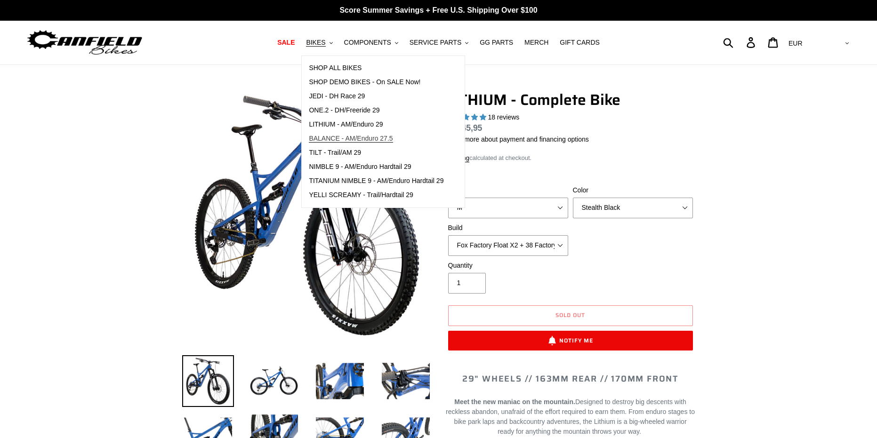
click at [373, 141] on span "BALANCE - AM/Enduro 27.5" at bounding box center [351, 139] width 84 height 8
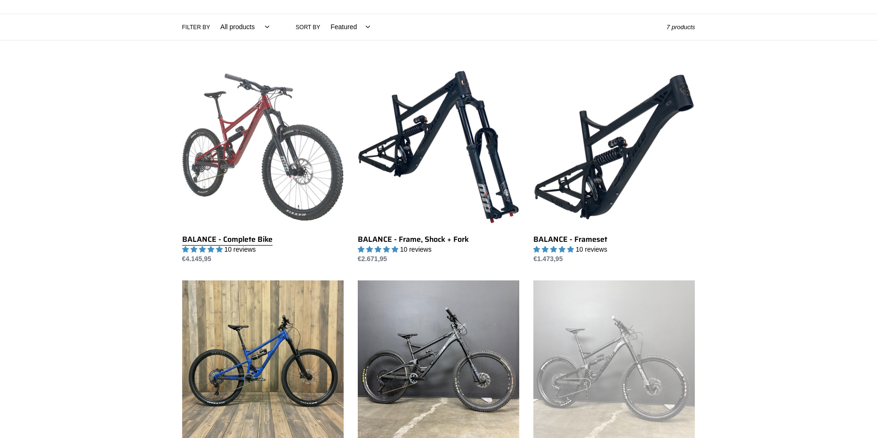
scroll to position [235, 0]
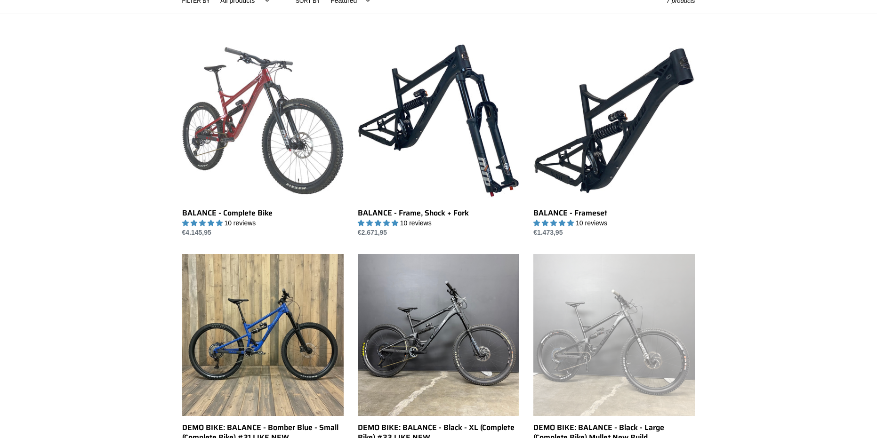
click at [250, 104] on link "BALANCE - Complete Bike" at bounding box center [263, 139] width 162 height 198
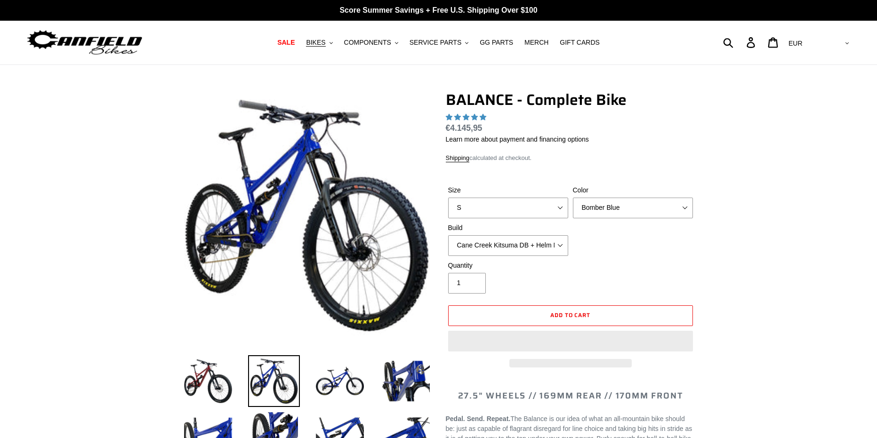
select select "highest-rating"
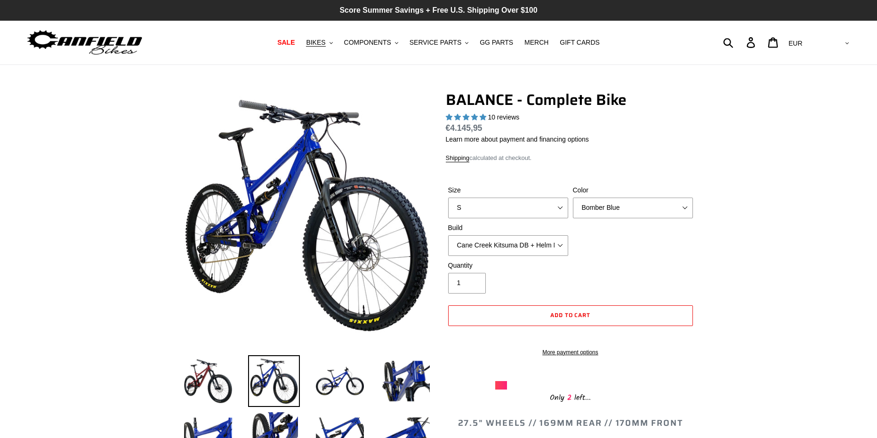
drag, startPoint x: 116, startPoint y: 106, endPoint x: 130, endPoint y: 16, distance: 90.5
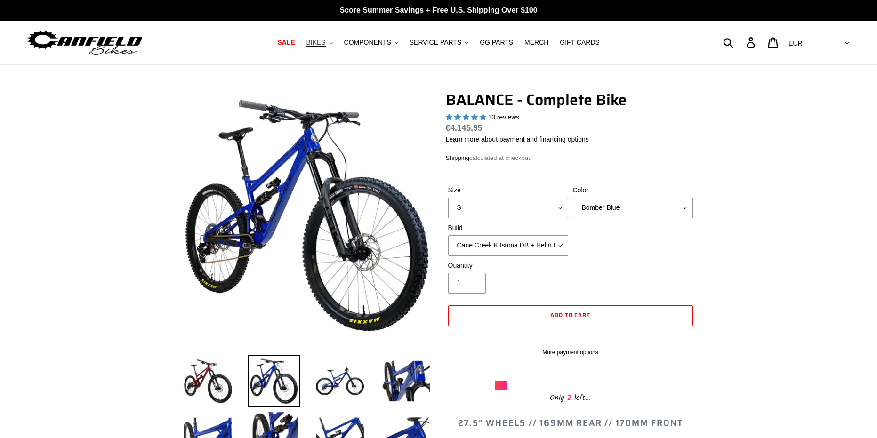
click at [333, 43] on icon ".cls-1{fill:#231f20}" at bounding box center [331, 42] width 3 height 3
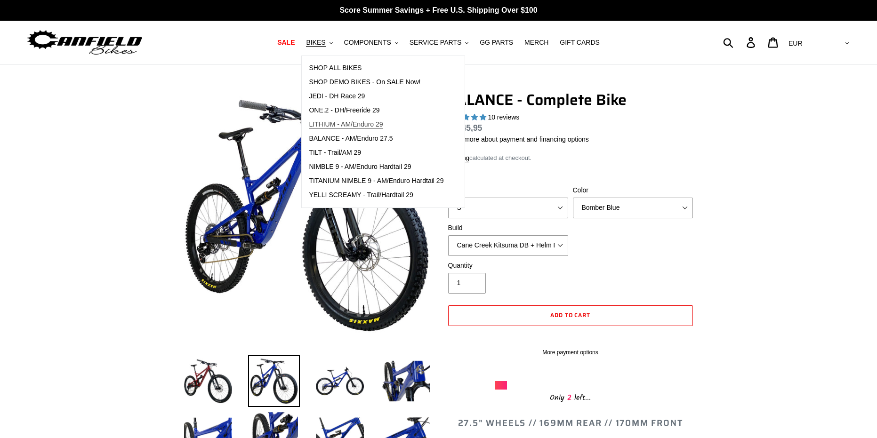
click at [350, 124] on span "LITHIUM - AM/Enduro 29" at bounding box center [346, 125] width 74 height 8
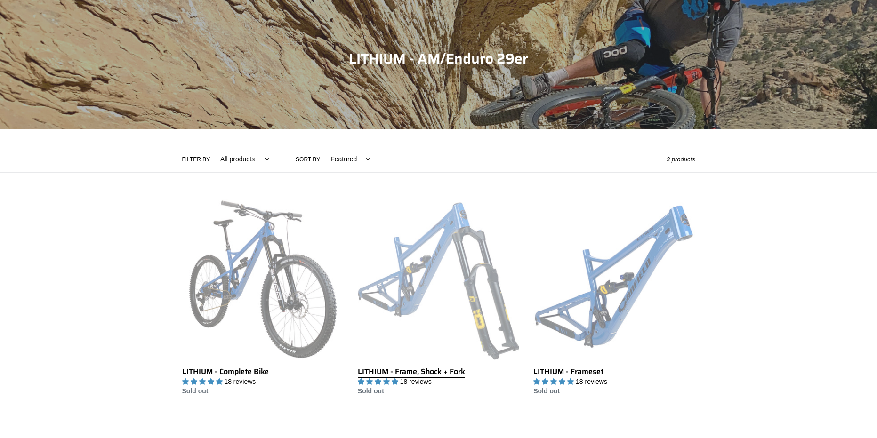
scroll to position [94, 0]
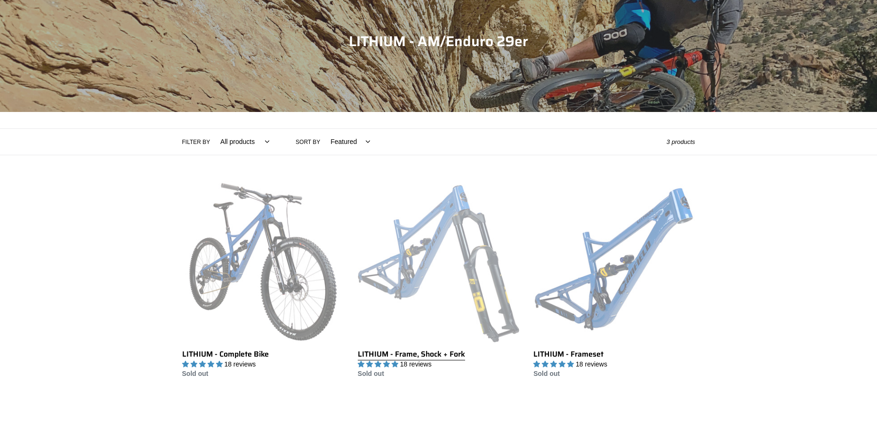
click at [442, 234] on link "LITHIUM - Frame, Shock + Fork" at bounding box center [439, 280] width 162 height 198
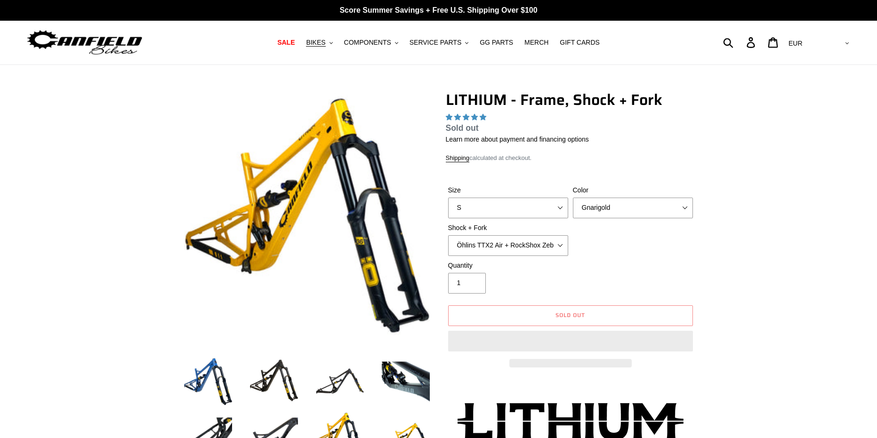
select select "highest-rating"
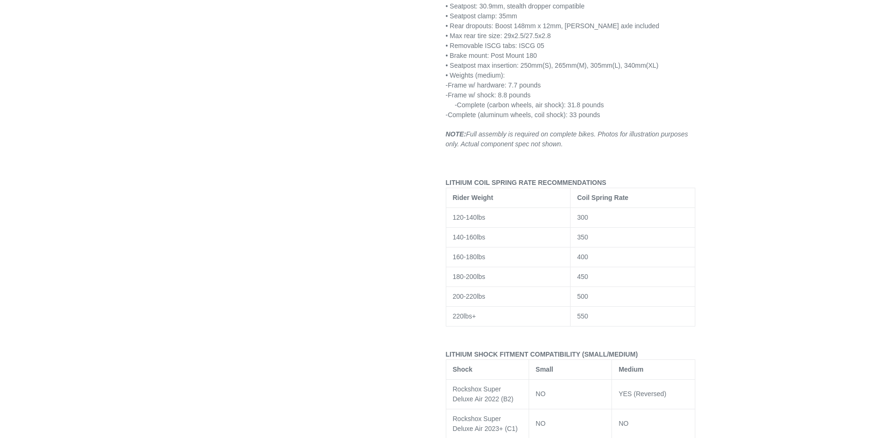
scroll to position [1366, 0]
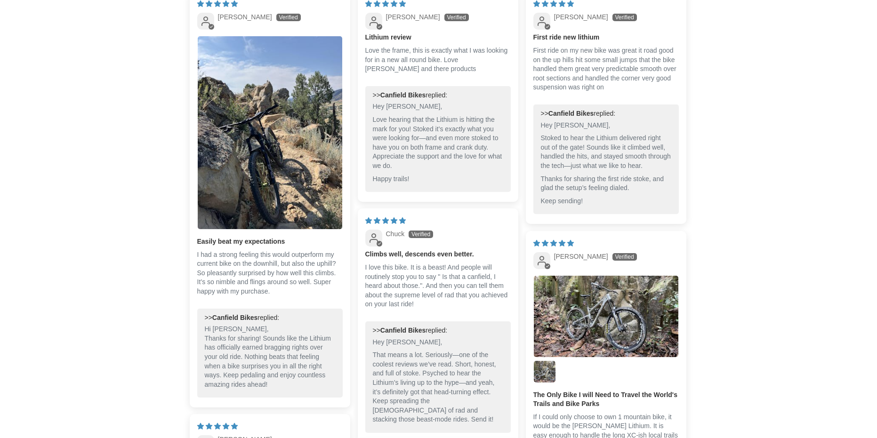
drag, startPoint x: 742, startPoint y: 216, endPoint x: 729, endPoint y: 233, distance: 21.9
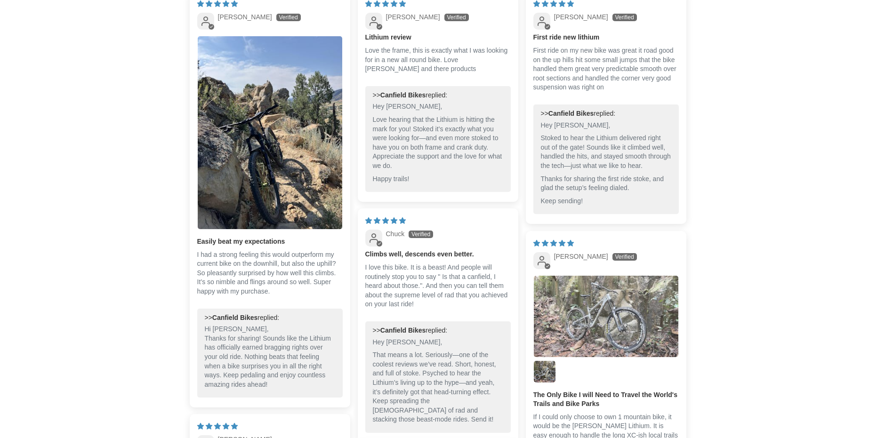
scroll to position [2317, 0]
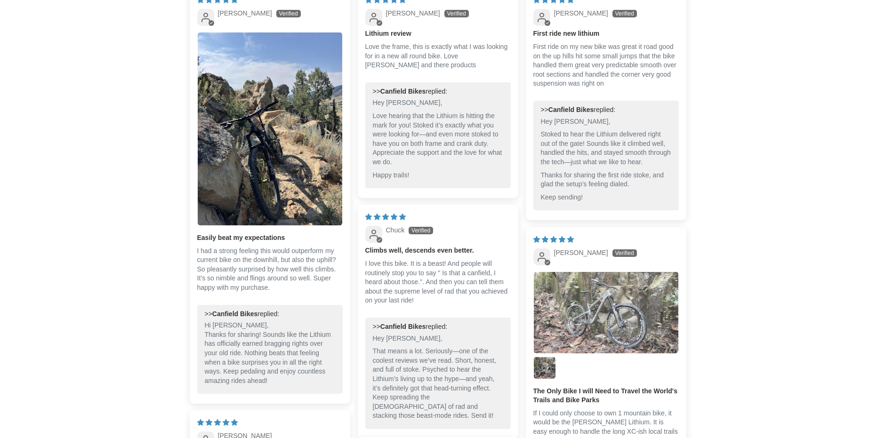
click at [610, 276] on img "Link to user picture 1" at bounding box center [606, 312] width 145 height 81
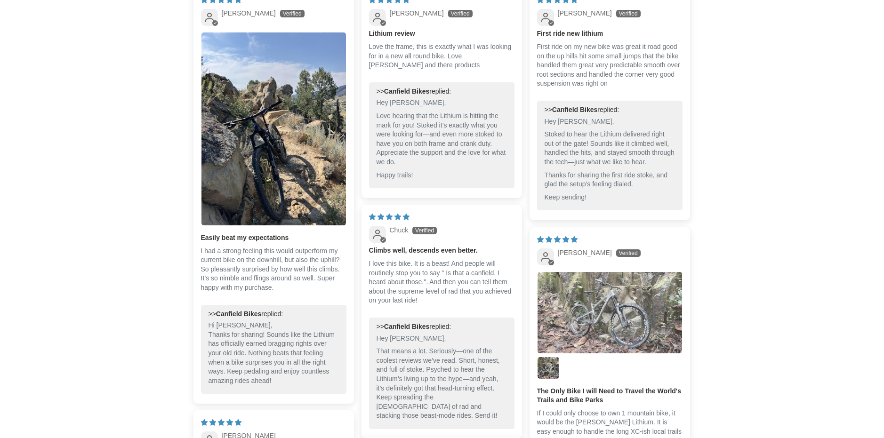
scroll to position [0, 0]
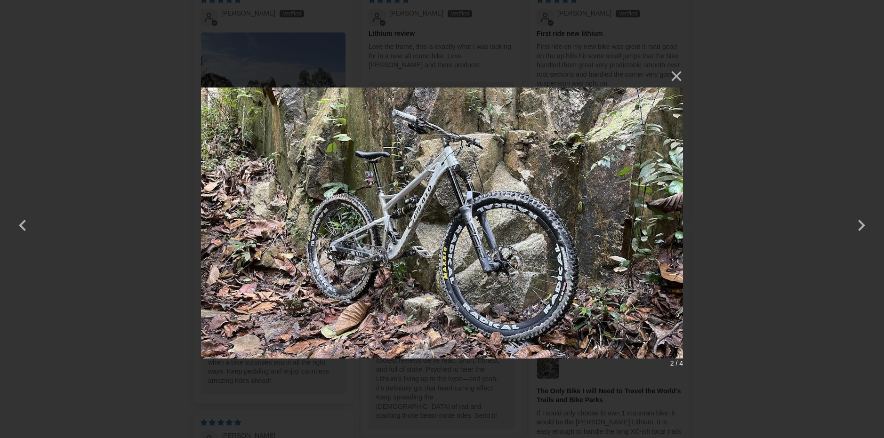
click at [755, 209] on div "× 2 / 4 Loading..." at bounding box center [442, 219] width 884 height 438
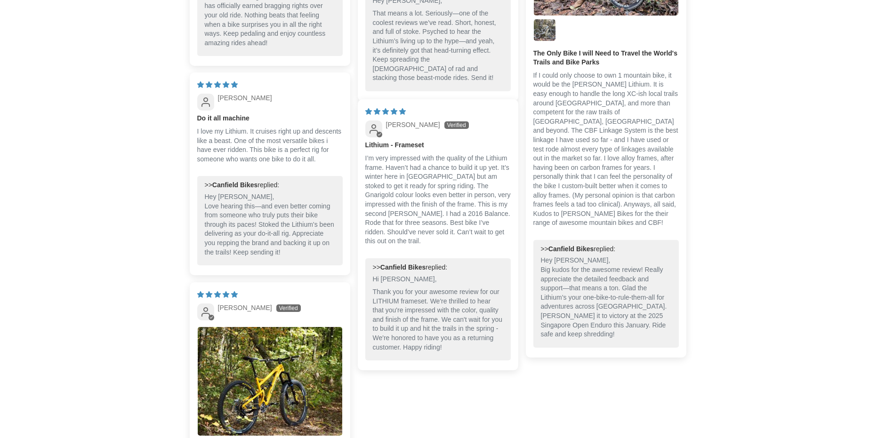
scroll to position [2667, 0]
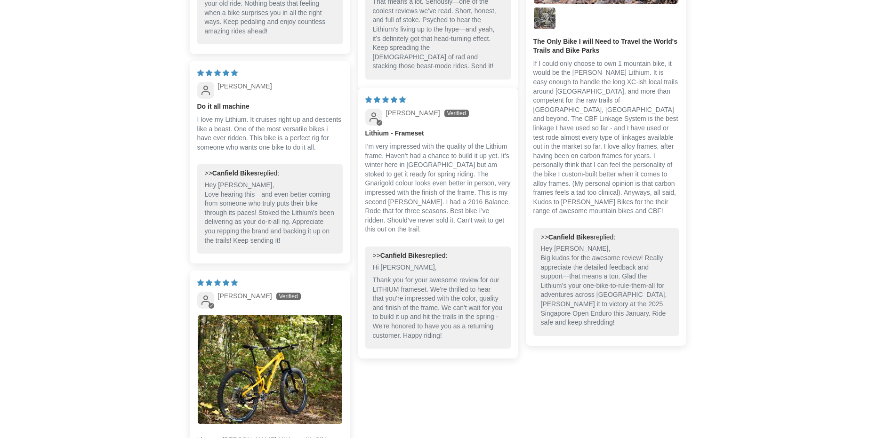
drag, startPoint x: 753, startPoint y: 180, endPoint x: 738, endPoint y: 226, distance: 48.3
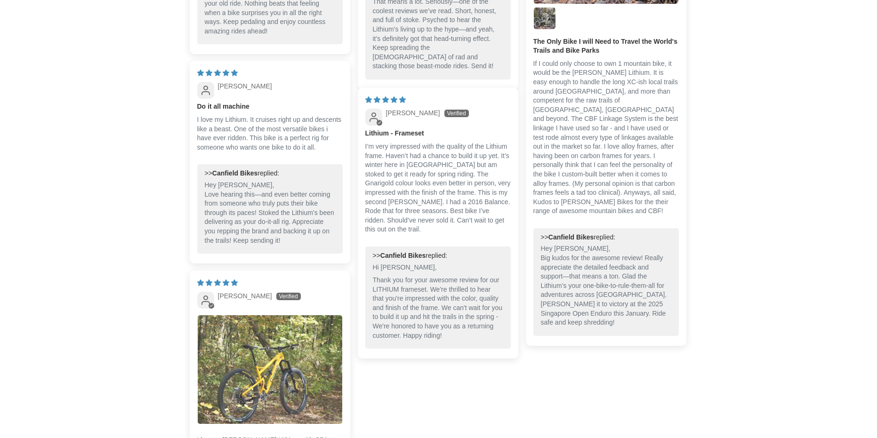
click at [304, 349] on img "Link to user picture 1" at bounding box center [270, 370] width 145 height 109
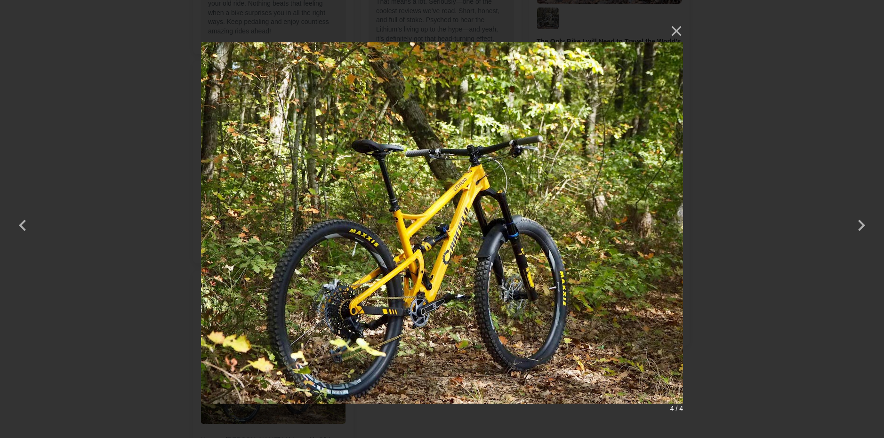
click at [770, 289] on div "× 4 / 4" at bounding box center [442, 219] width 884 height 438
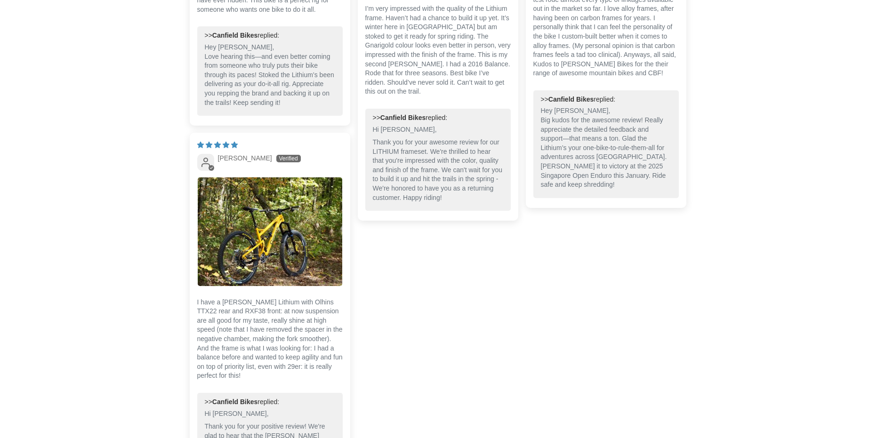
scroll to position [2811, 0]
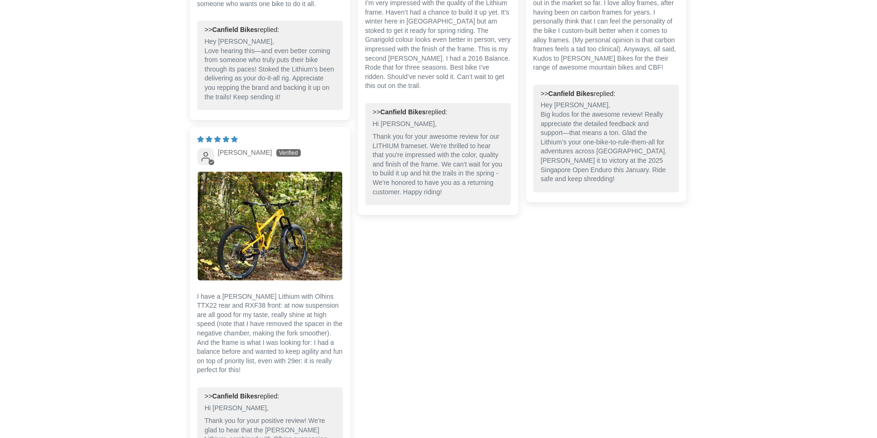
drag, startPoint x: 706, startPoint y: 298, endPoint x: 698, endPoint y: 312, distance: 16.0
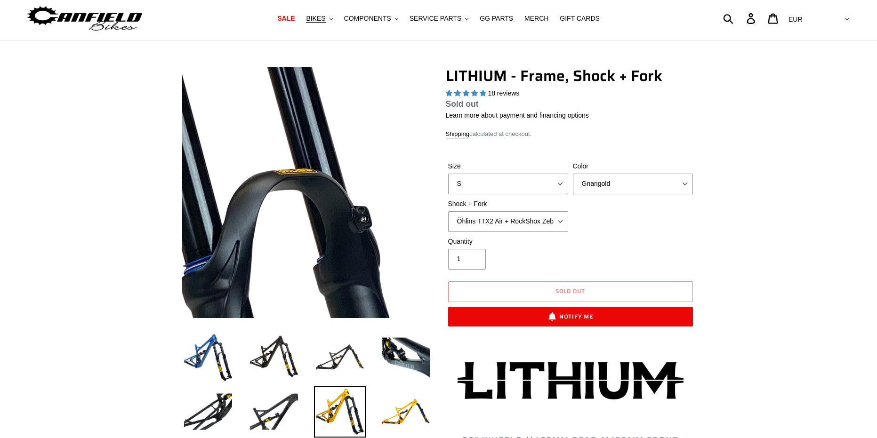
scroll to position [0, 0]
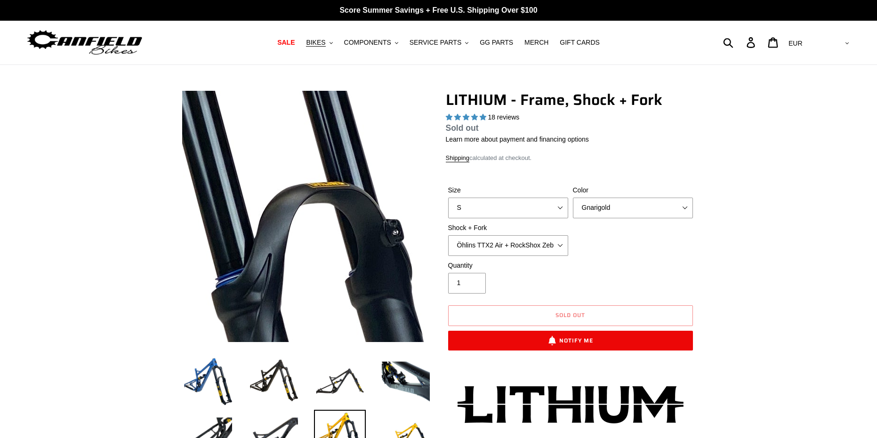
drag, startPoint x: 473, startPoint y: 231, endPoint x: 392, endPoint y: 194, distance: 89.6
